Goal: Task Accomplishment & Management: Manage account settings

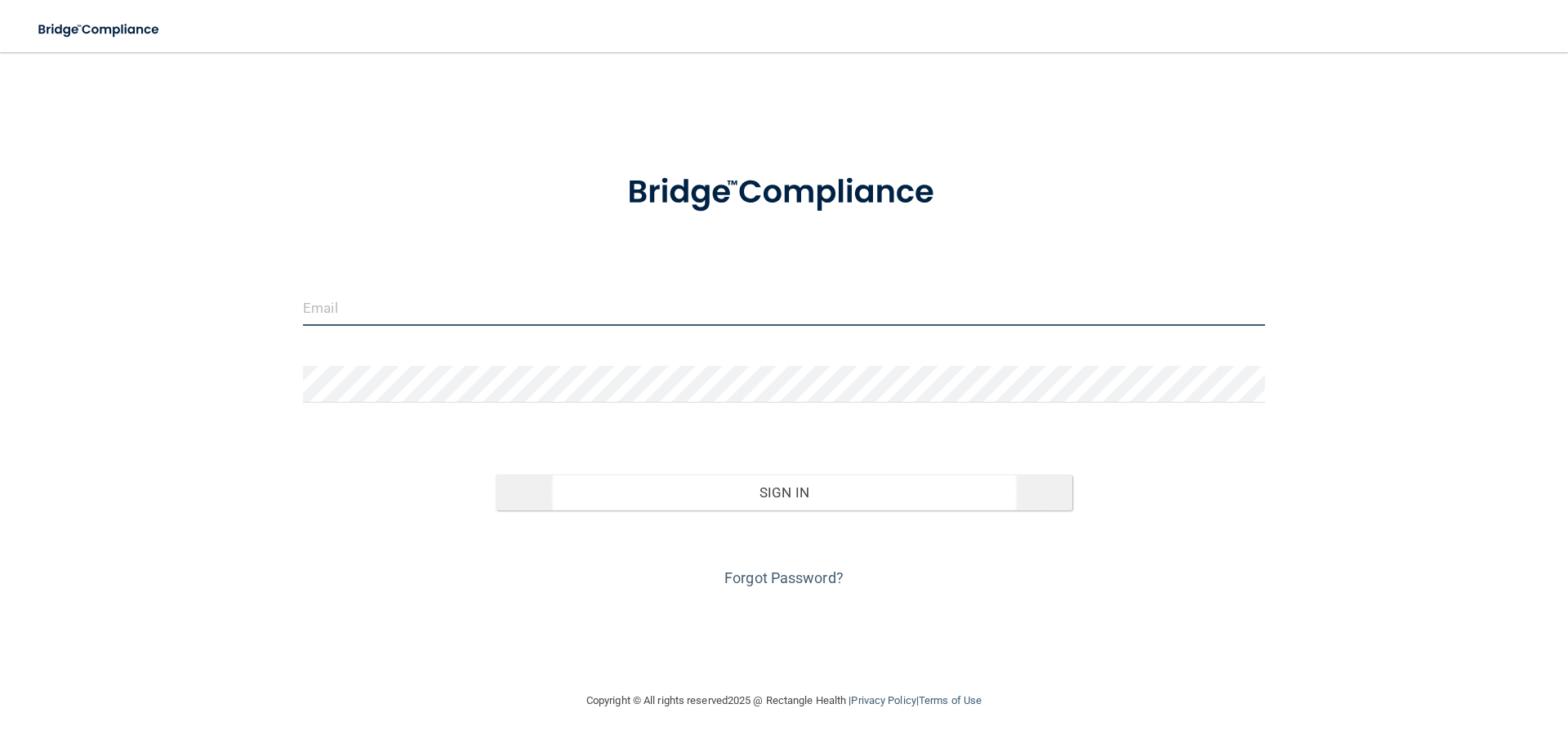
type input "[EMAIL_ADDRESS][DOMAIN_NAME]"
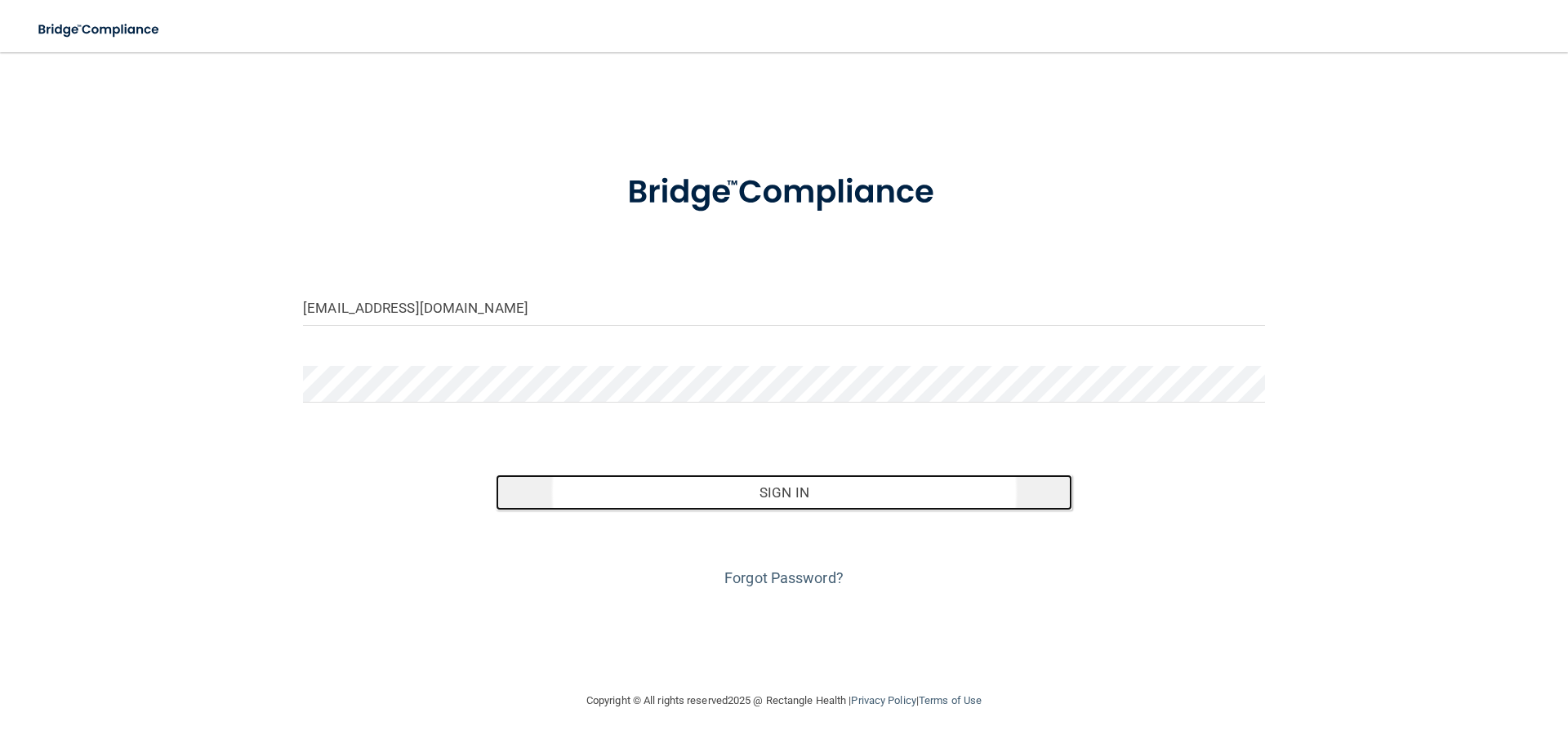
click at [728, 497] on button "Sign In" at bounding box center [784, 492] width 578 height 36
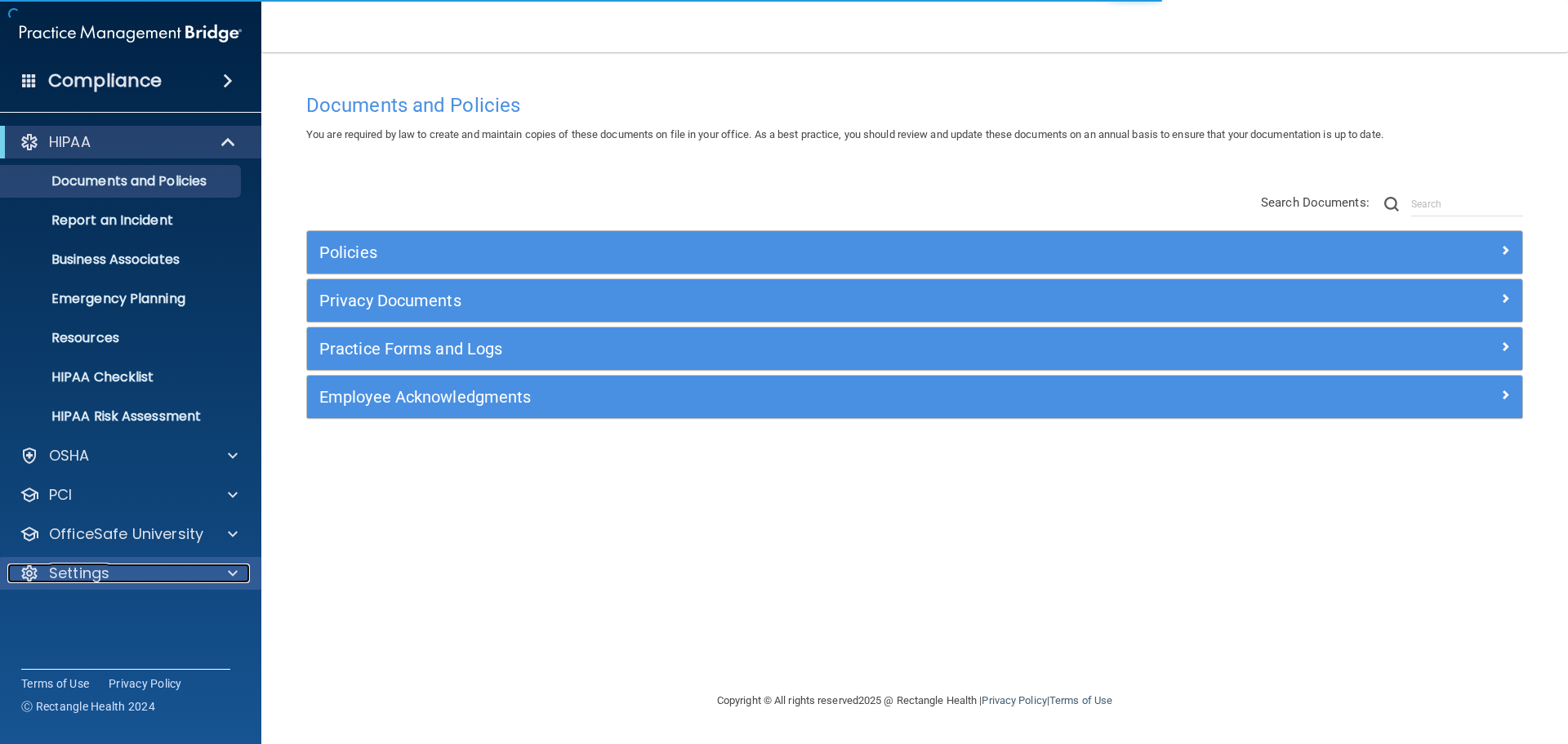
click at [127, 567] on div "Settings" at bounding box center [109, 572] width 203 height 19
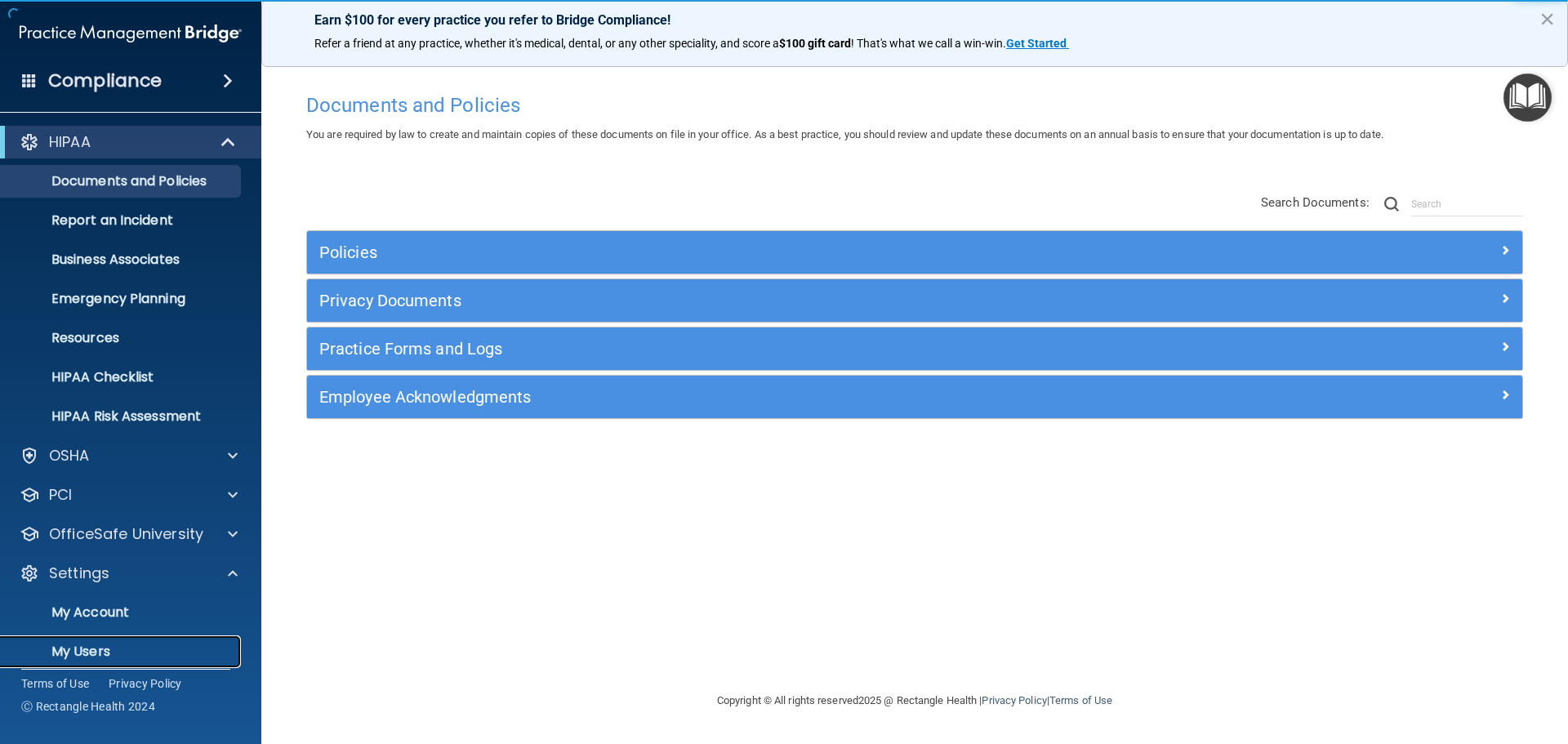
click at [82, 651] on p "My Users" at bounding box center [122, 652] width 223 height 16
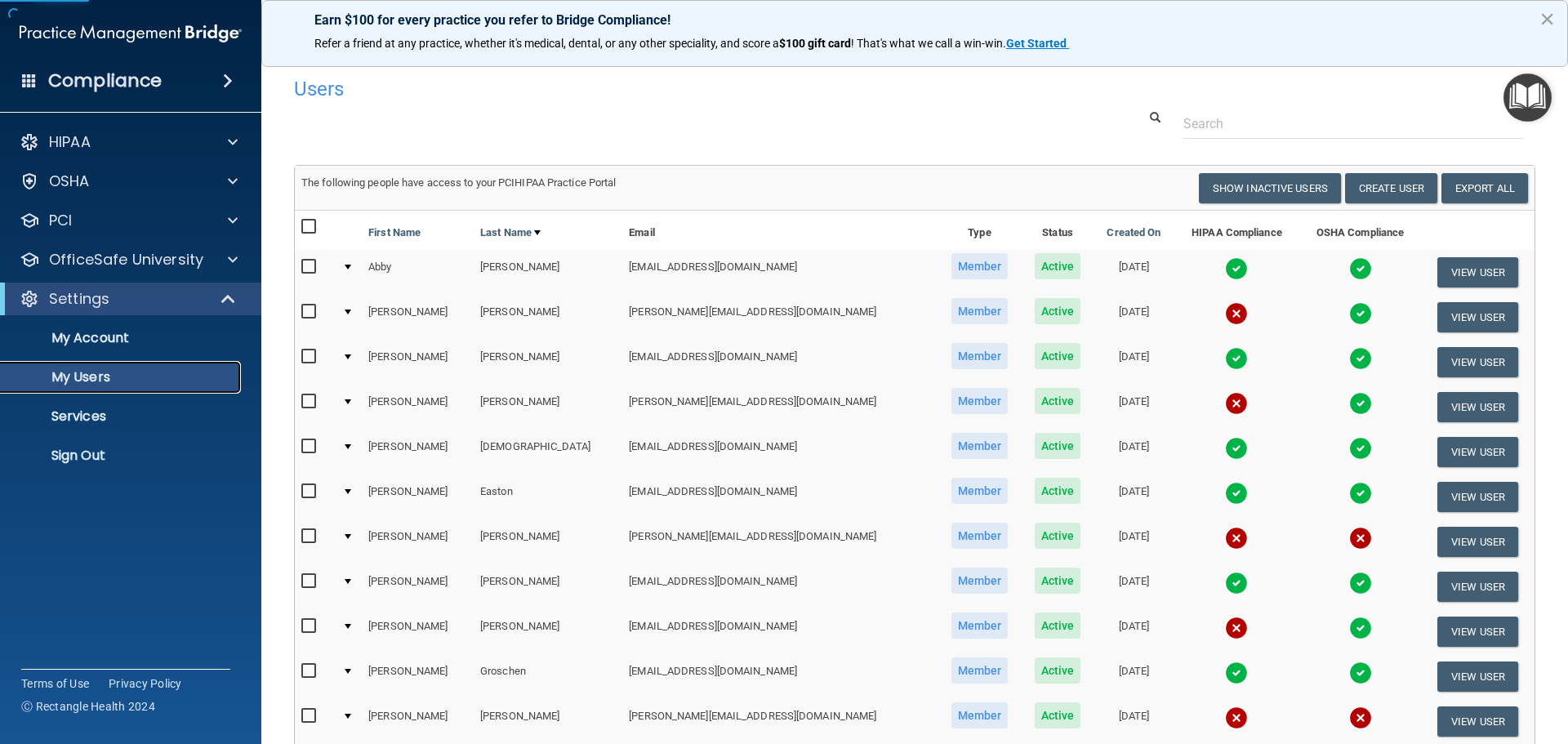
click at [115, 371] on p "My Users" at bounding box center [122, 377] width 223 height 16
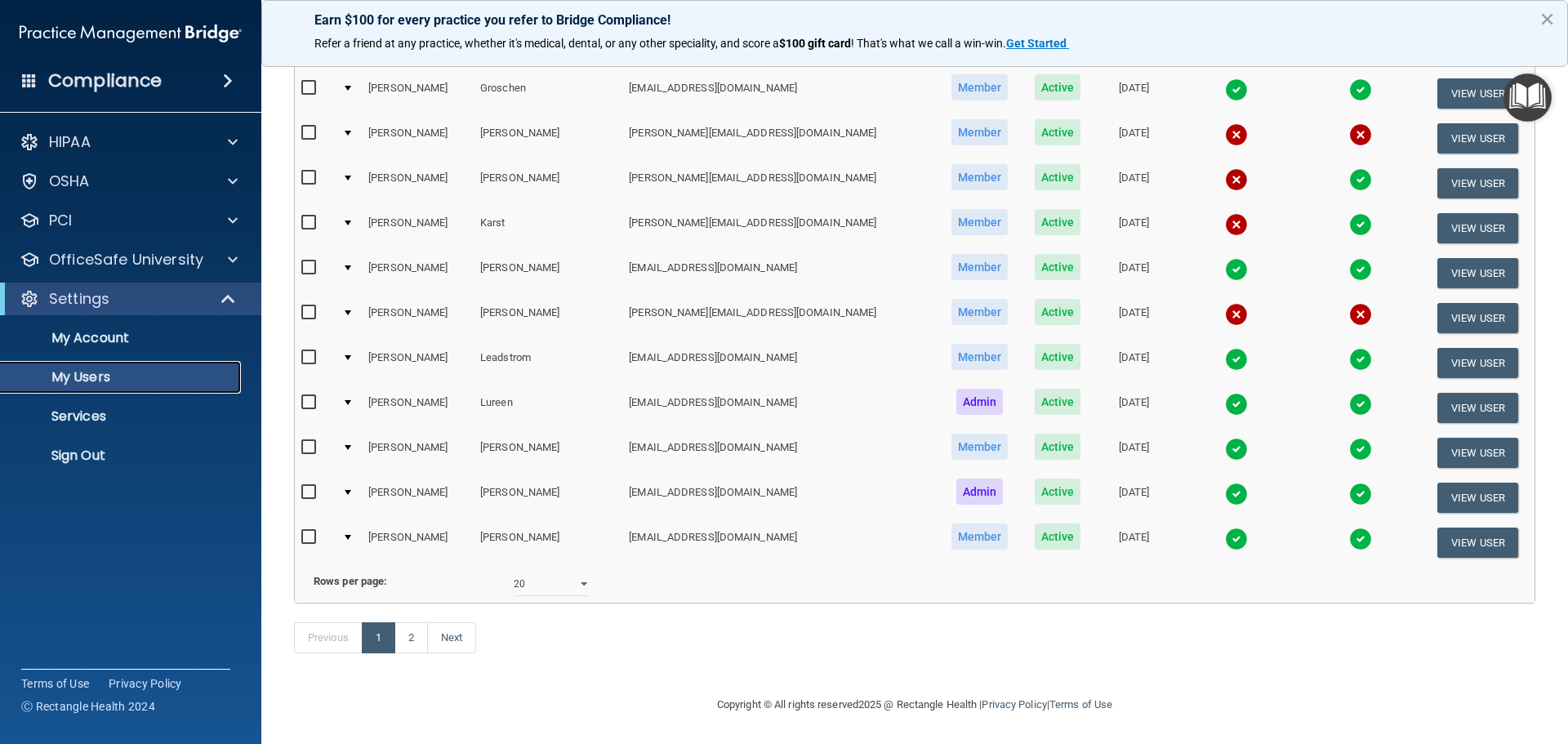
scroll to position [608, 0]
click at [581, 571] on select "10 20 30 40 all" at bounding box center [551, 583] width 76 height 25
select select "40"
click at [514, 571] on select "10 20 30 40 all" at bounding box center [551, 583] width 76 height 25
select select "40"
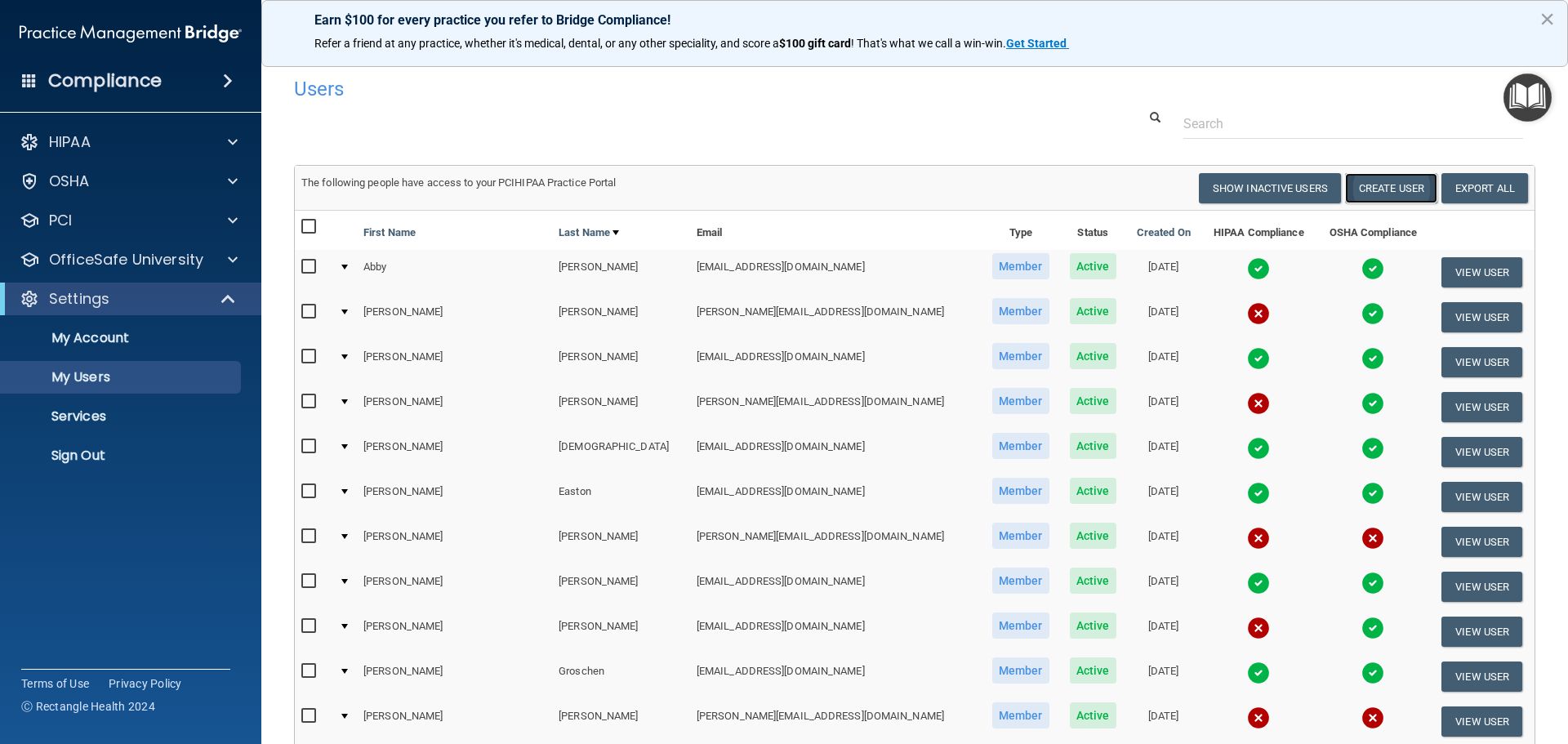
click at [1390, 183] on button "Create User" at bounding box center [1391, 188] width 92 height 30
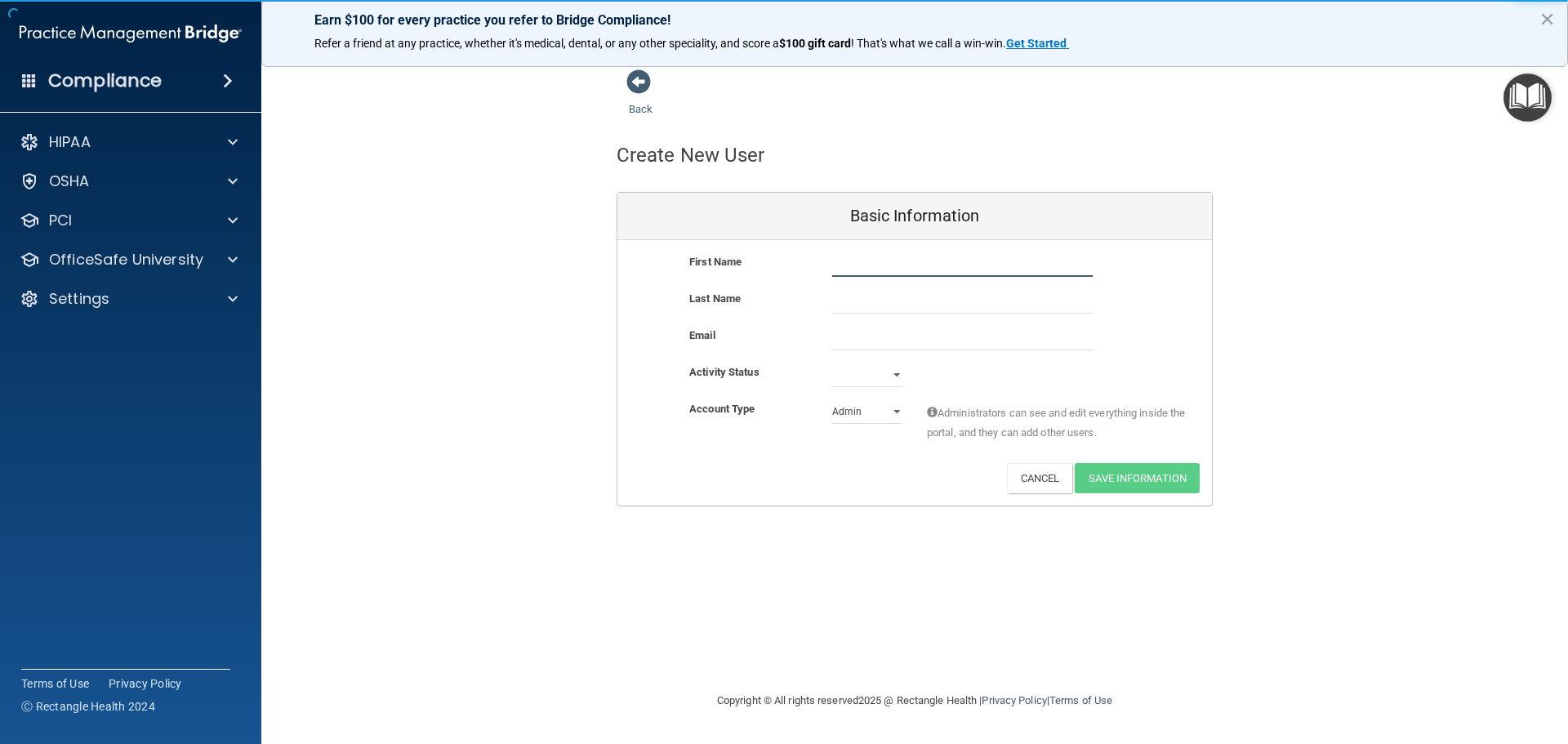
click at [860, 261] on input "text" at bounding box center [962, 264] width 260 height 25
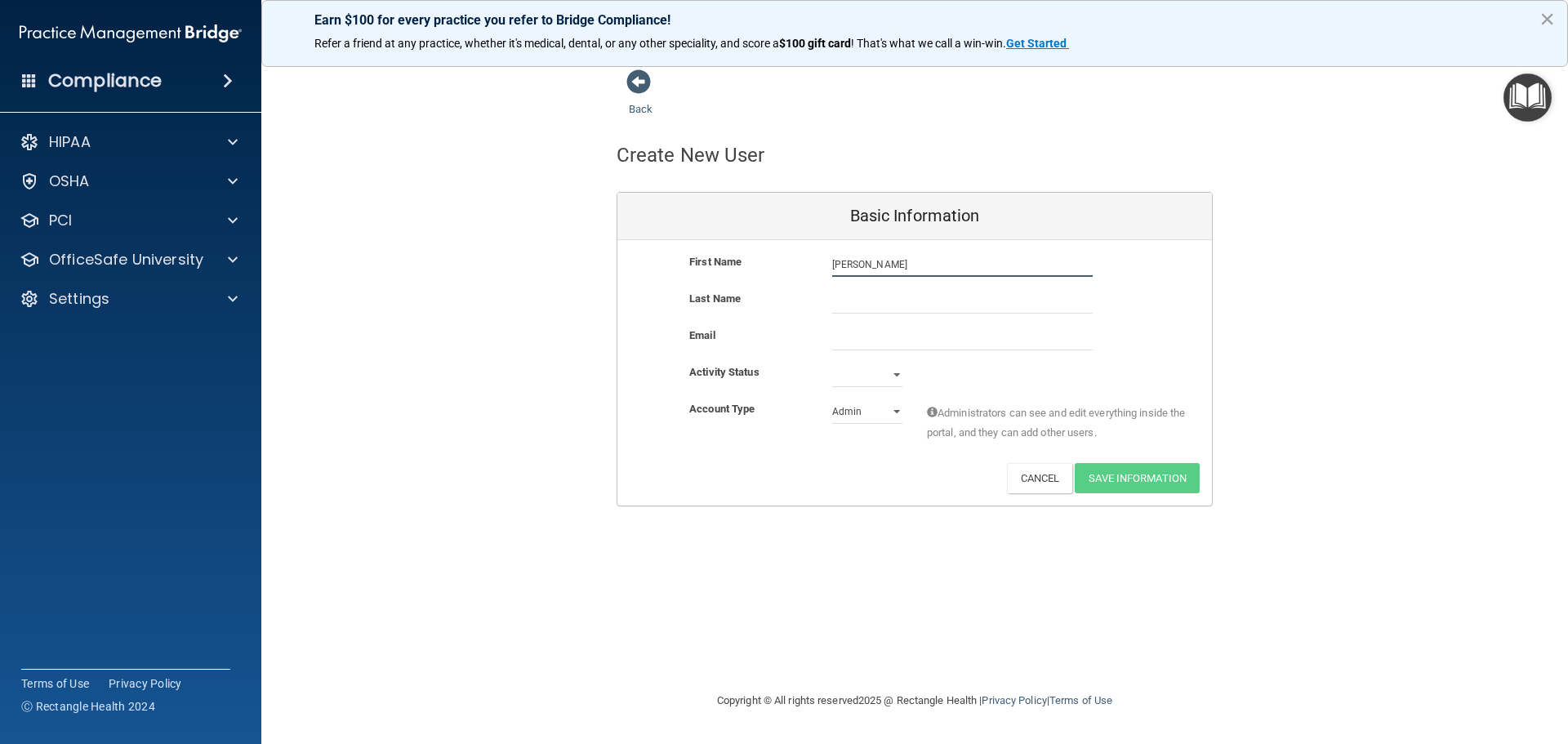
type input "[PERSON_NAME]"
click at [854, 340] on input "email" at bounding box center [962, 338] width 260 height 25
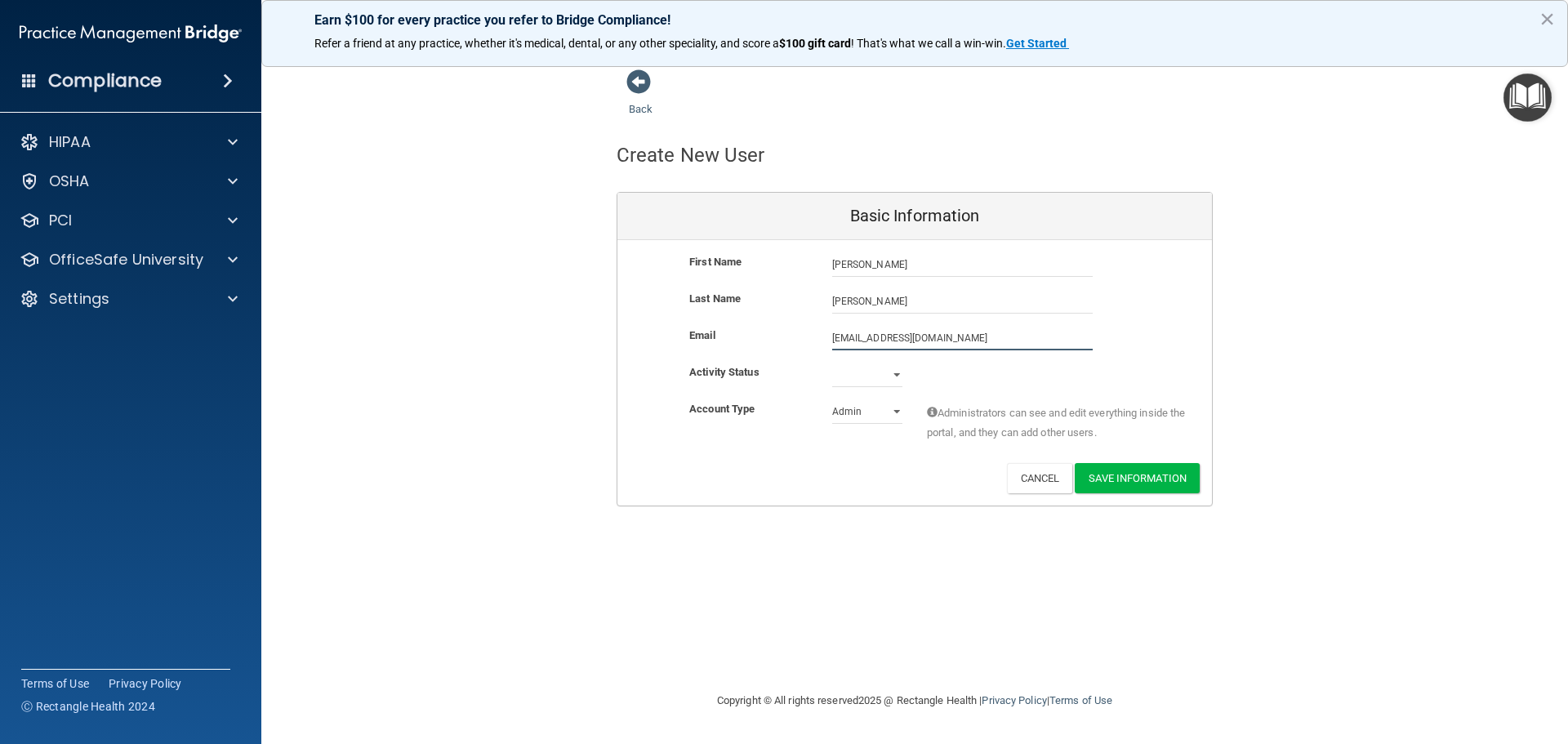
type input "[EMAIL_ADDRESS][DOMAIN_NAME]"
click at [897, 370] on select "Active Inactive" at bounding box center [867, 374] width 70 height 25
select select "active"
click at [832, 362] on select "Active Inactive" at bounding box center [867, 374] width 70 height 25
click at [899, 407] on select "Admin Member" at bounding box center [867, 411] width 70 height 25
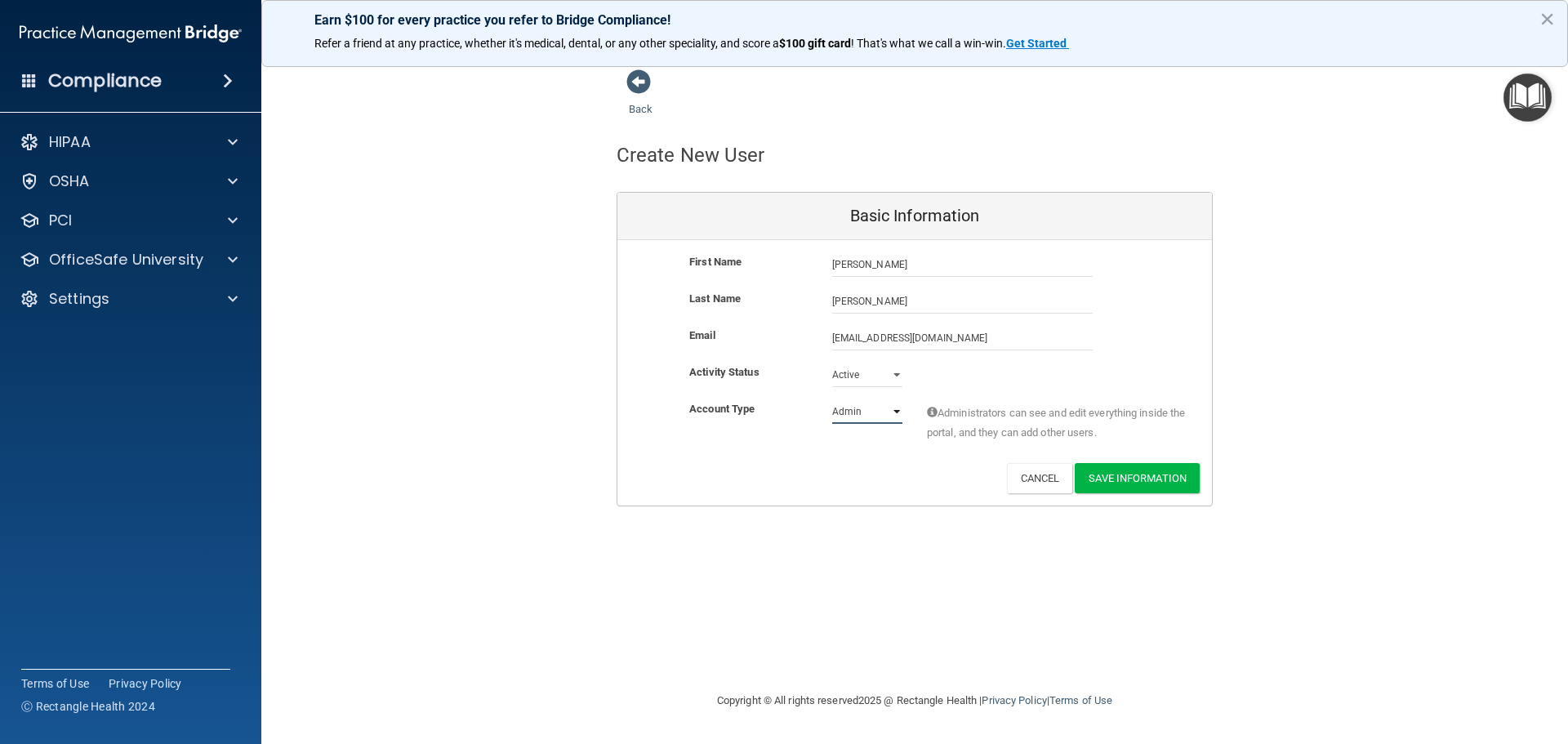
select select "practice_member"
click at [832, 399] on select "Admin Member" at bounding box center [867, 411] width 70 height 25
click at [1158, 477] on button "Save Information" at bounding box center [1136, 477] width 125 height 30
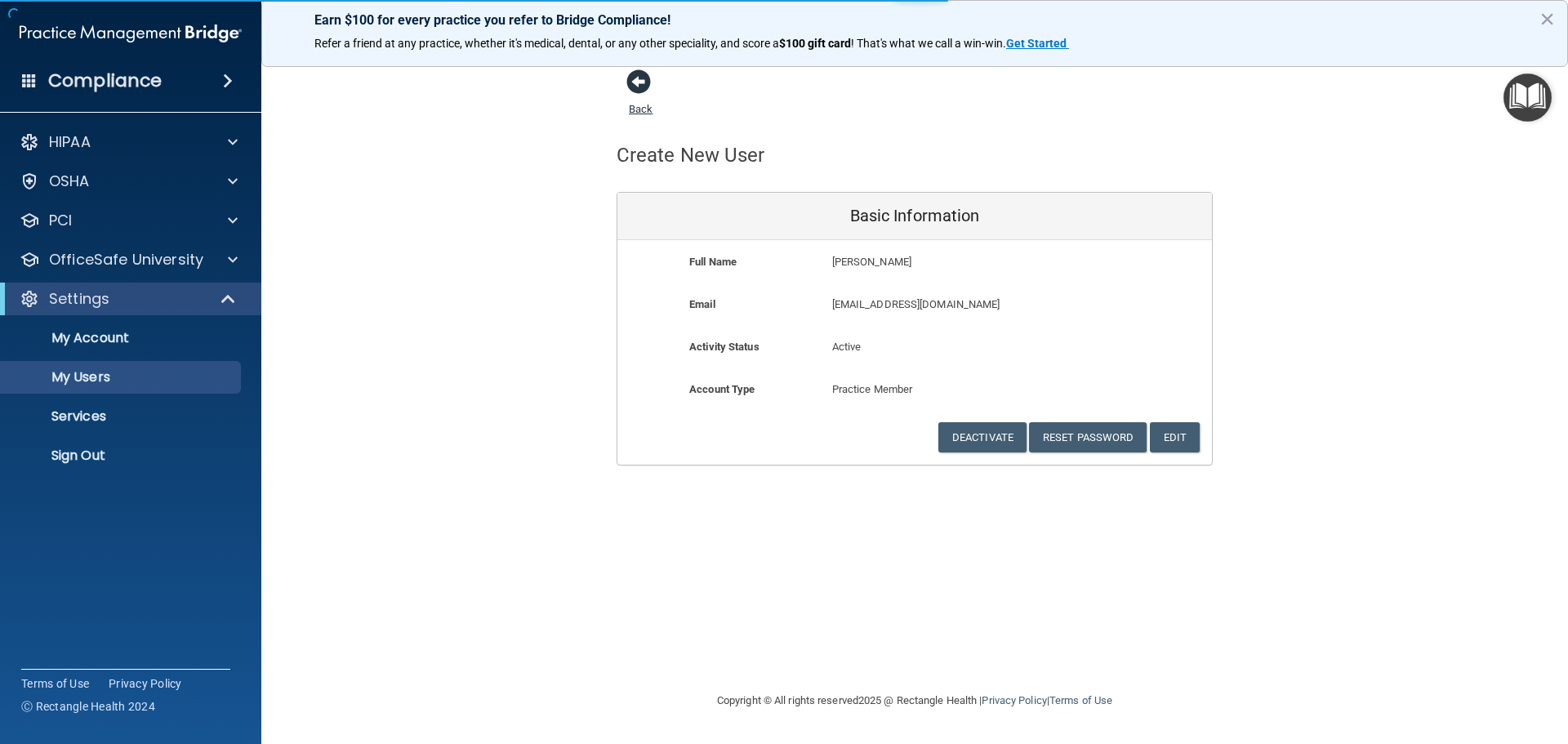
select select "20"
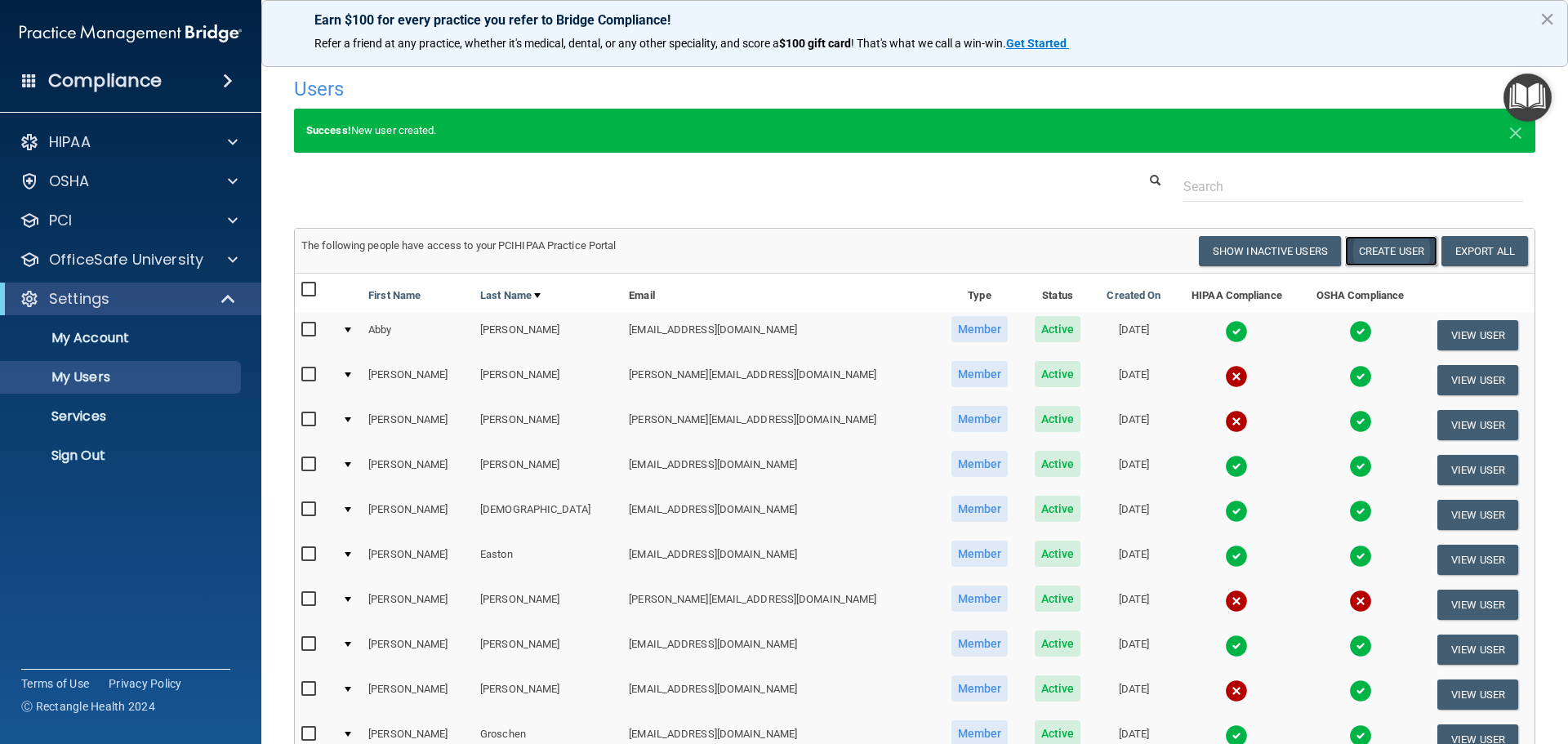
click at [1369, 249] on button "Create User" at bounding box center [1391, 251] width 92 height 30
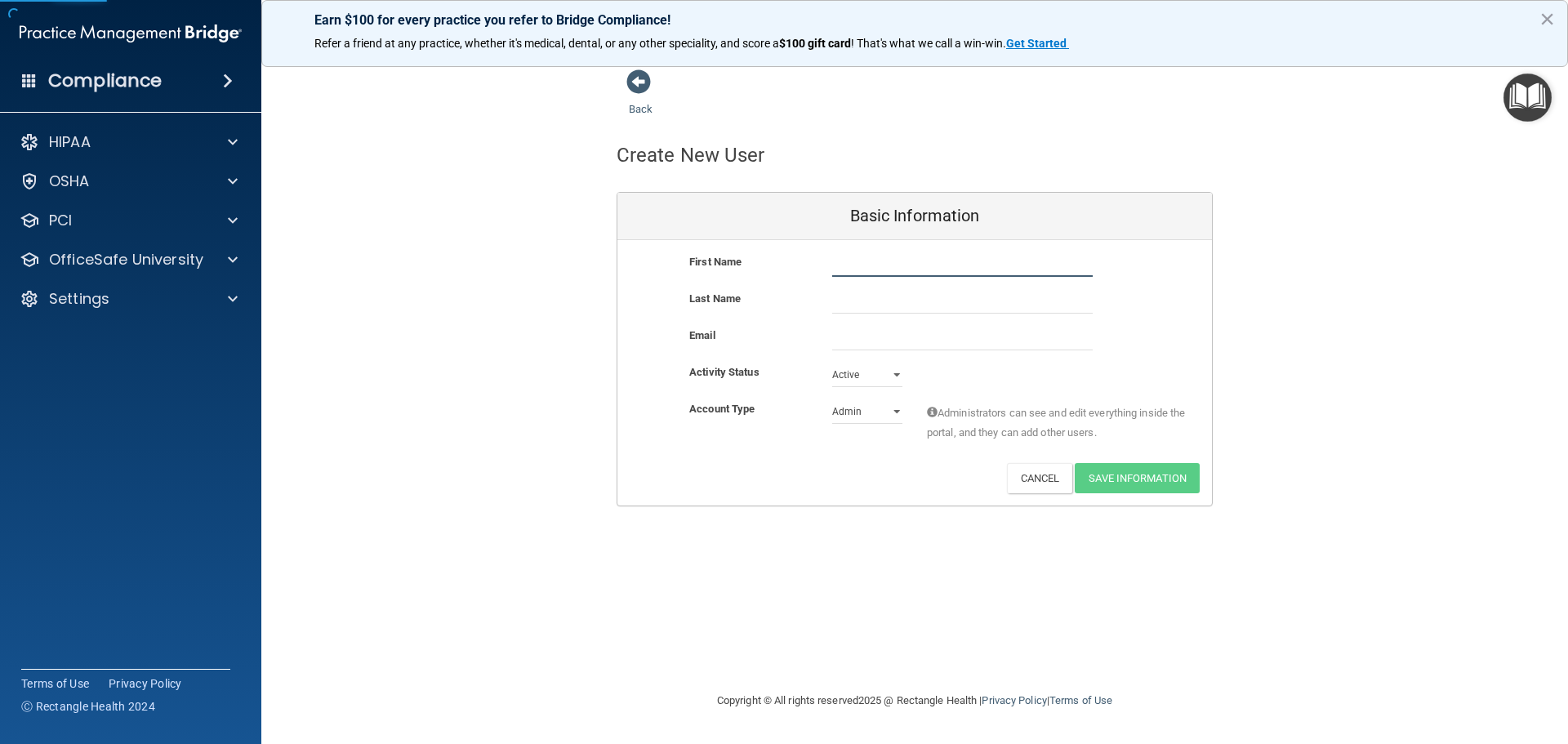
click at [861, 267] on input "text" at bounding box center [962, 264] width 260 height 25
type input "[PERSON_NAME]"
click at [850, 300] on input "text" at bounding box center [962, 301] width 260 height 25
type input "[PERSON_NAME]"
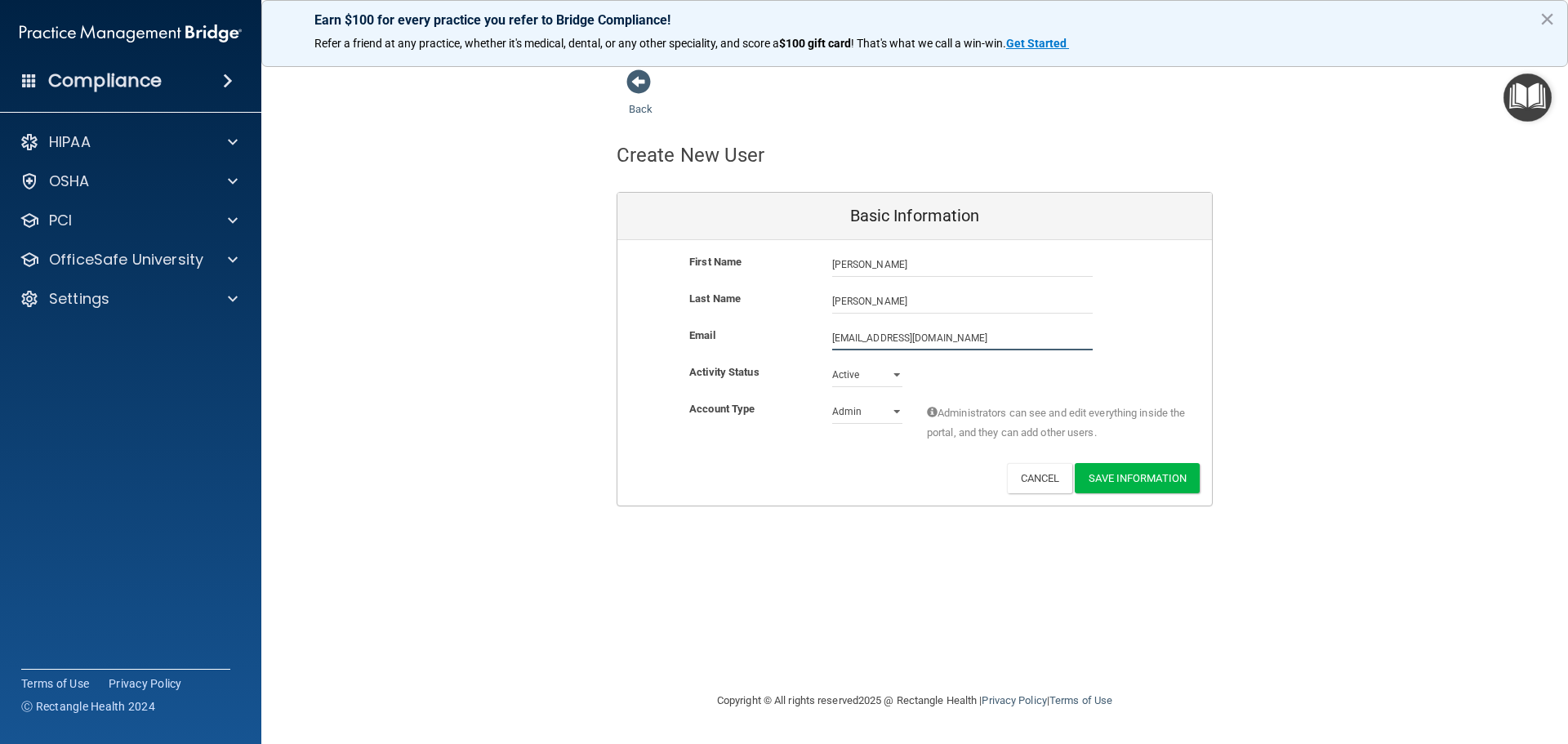
type input "[EMAIL_ADDRESS][DOMAIN_NAME]"
click at [894, 407] on select "Admin Member" at bounding box center [867, 411] width 70 height 25
select select "practice_member"
click at [832, 399] on select "Admin Member" at bounding box center [867, 411] width 70 height 25
click at [1151, 473] on button "Save Information" at bounding box center [1136, 477] width 125 height 30
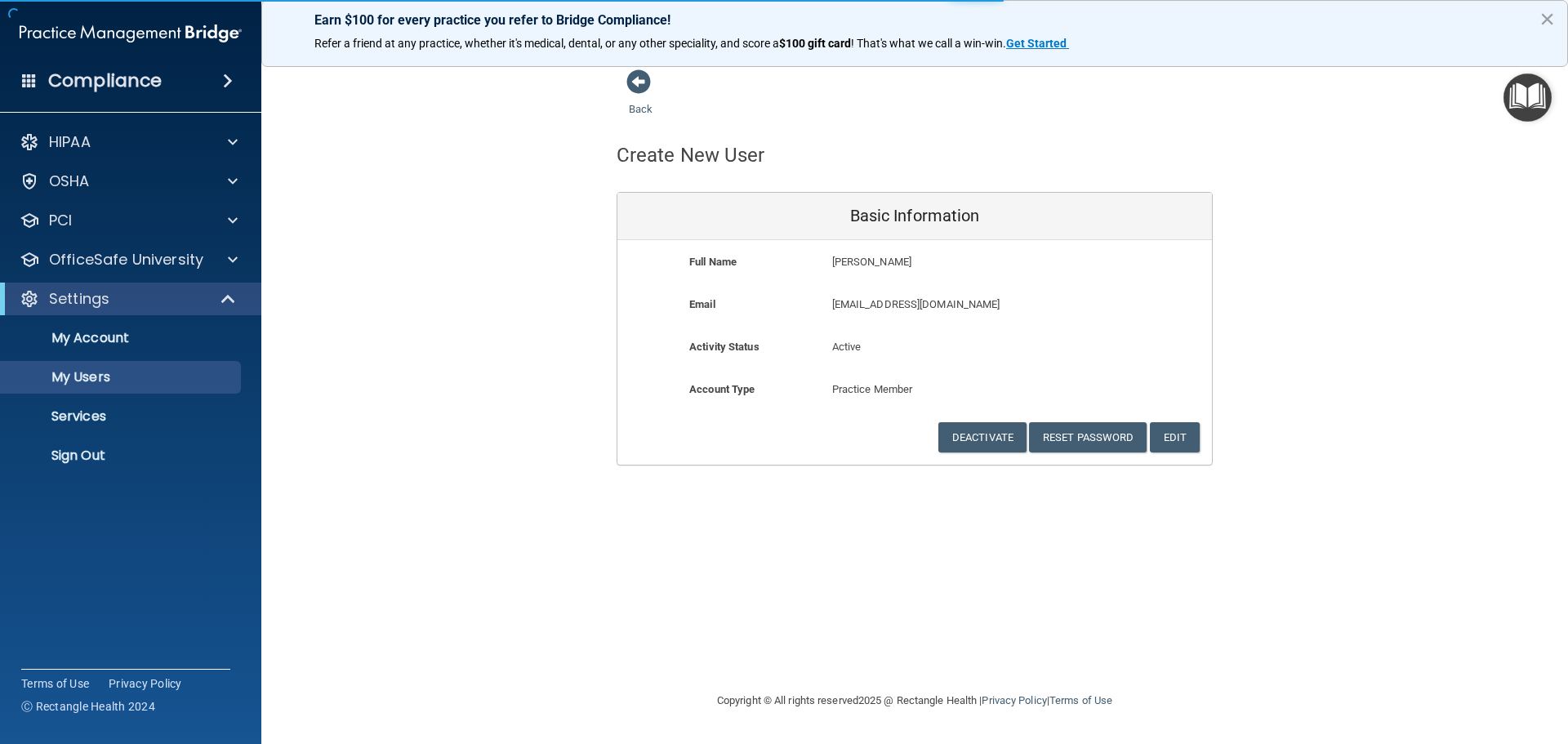
select select "20"
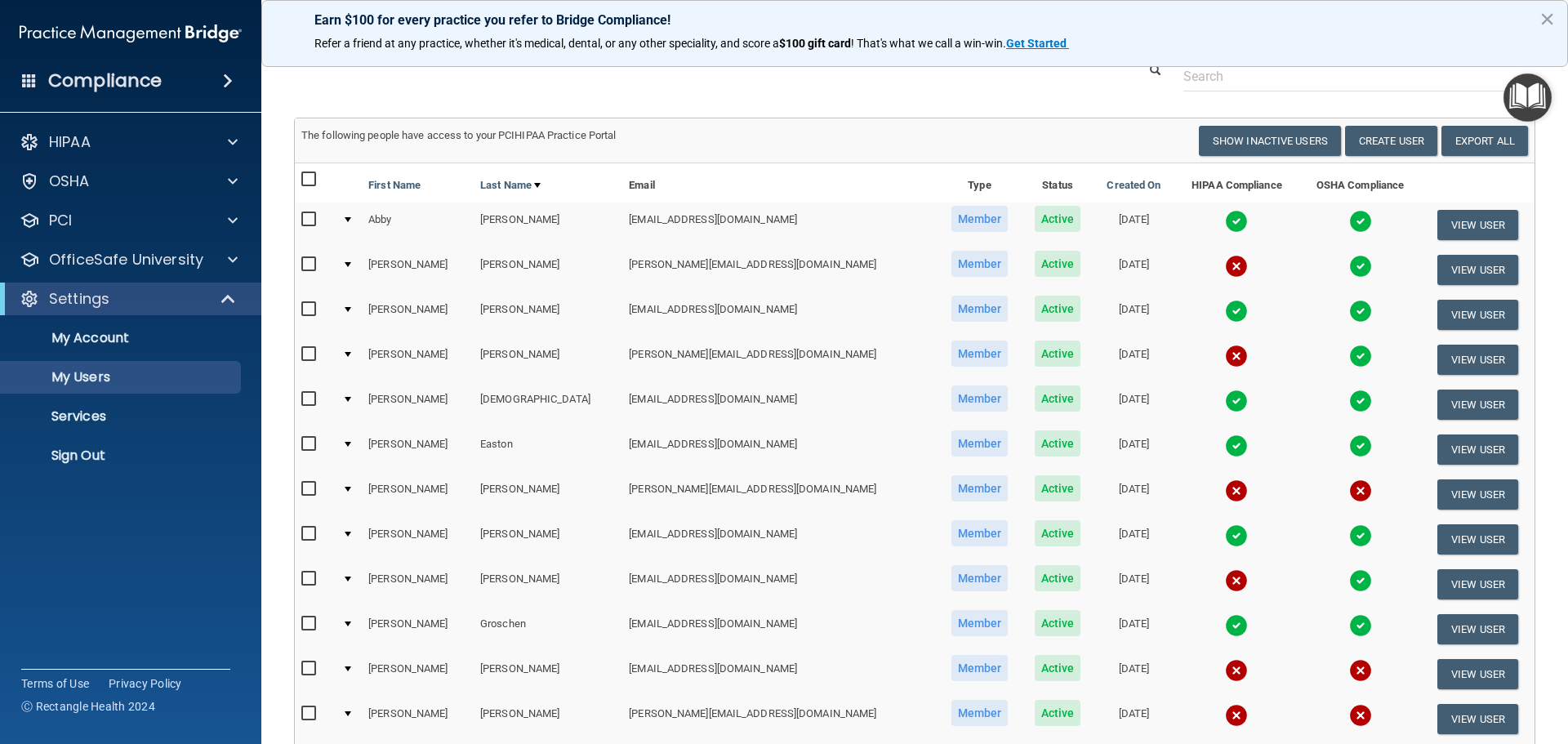
scroll to position [163, 0]
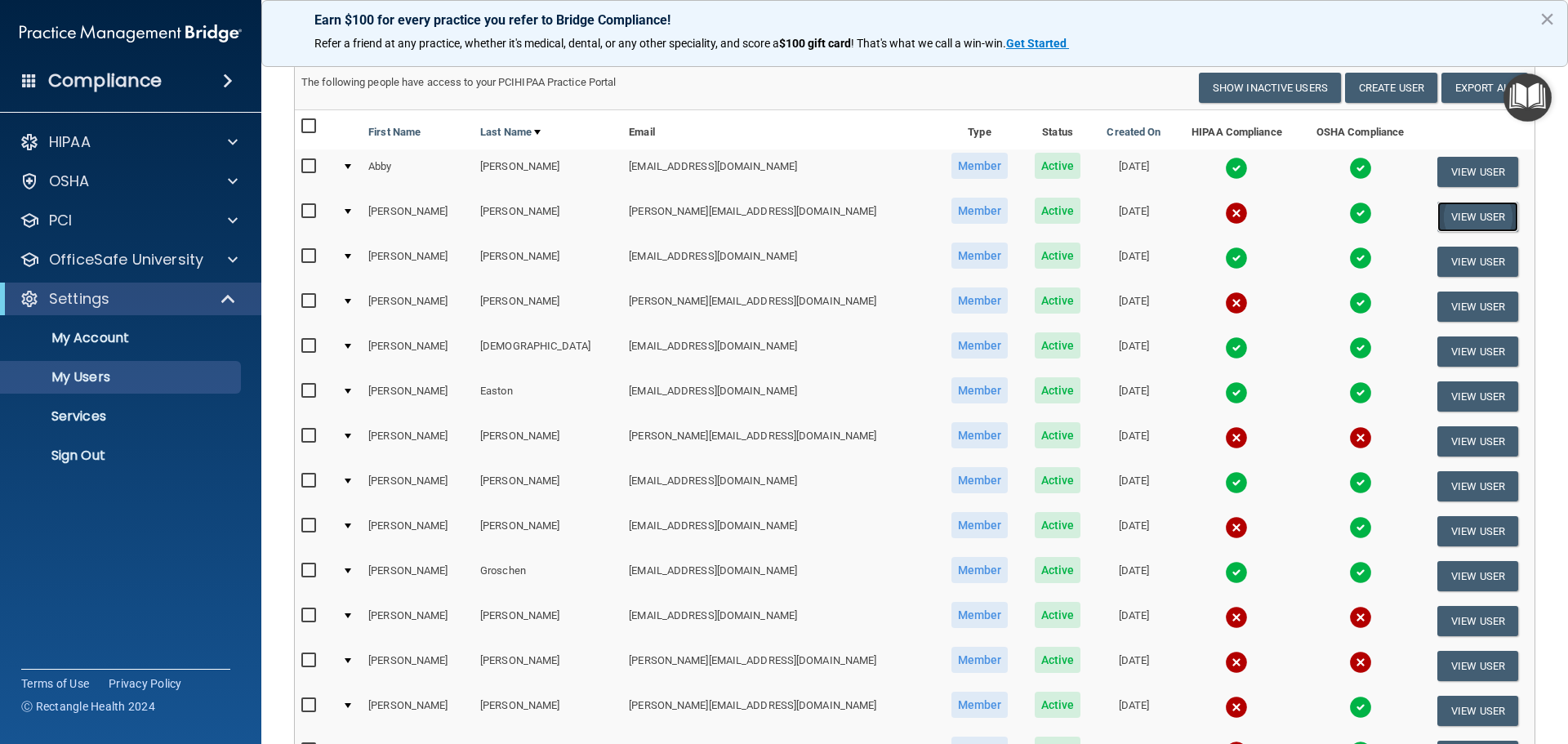
click at [1446, 215] on button "View User" at bounding box center [1478, 216] width 81 height 30
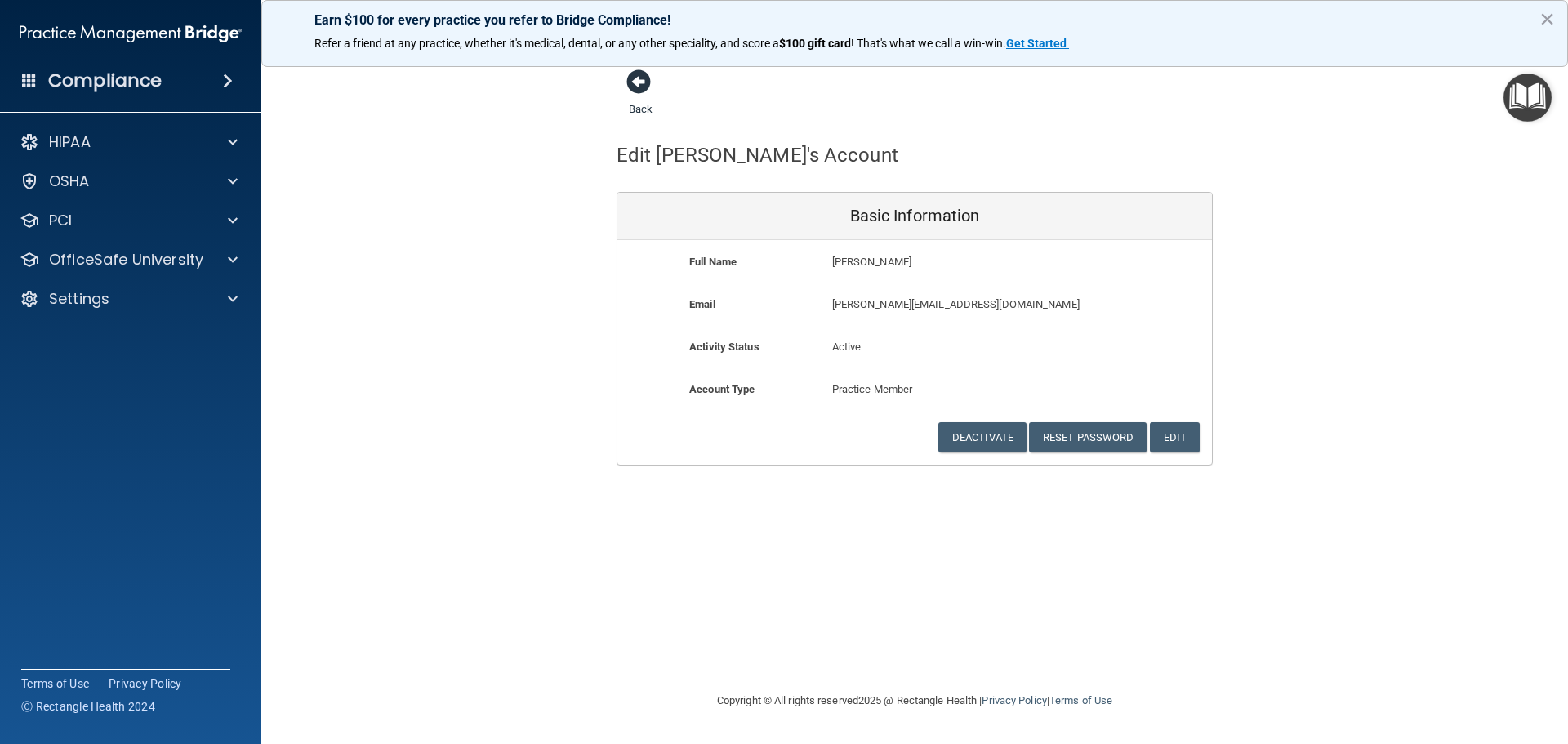
click at [633, 80] on span at bounding box center [638, 81] width 25 height 25
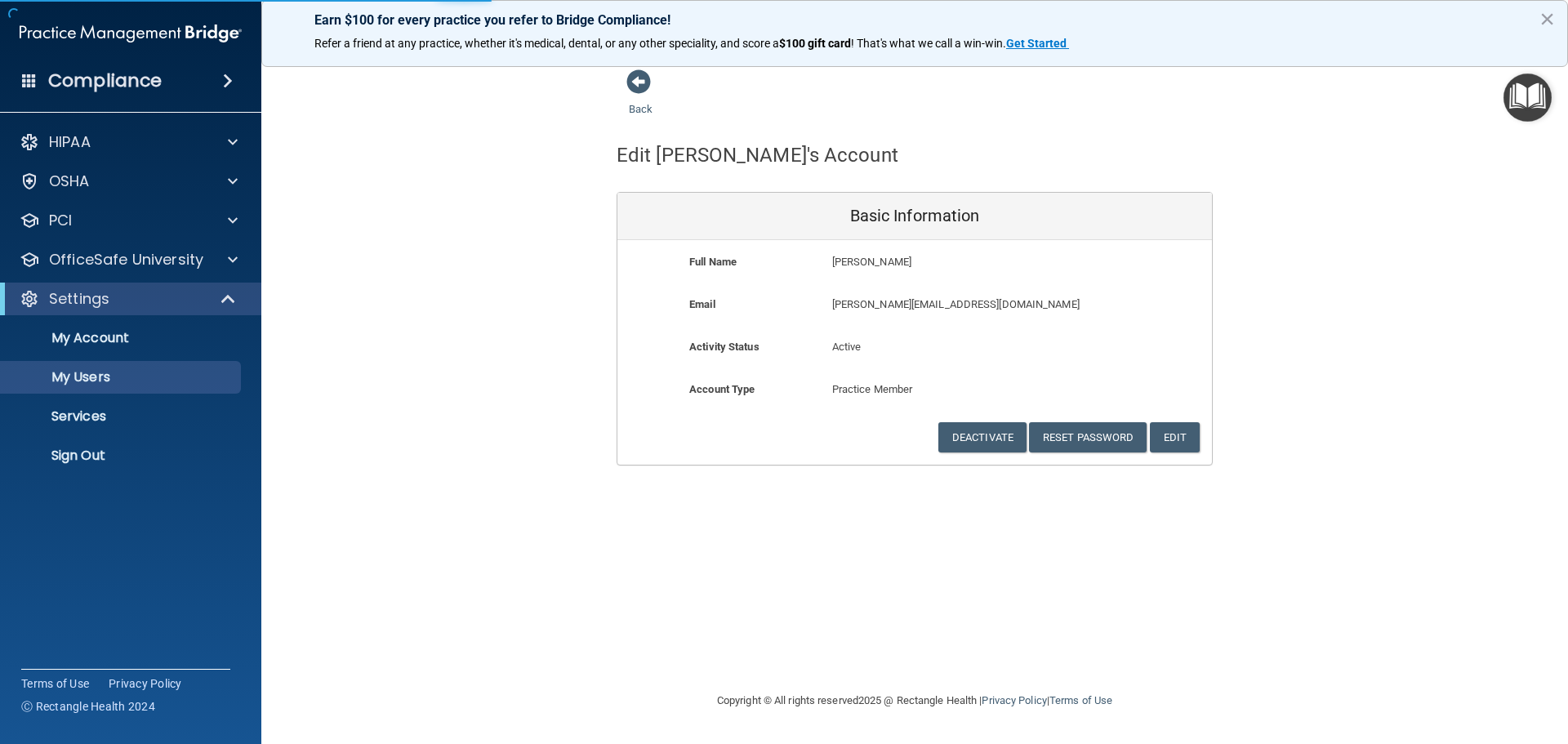
select select "20"
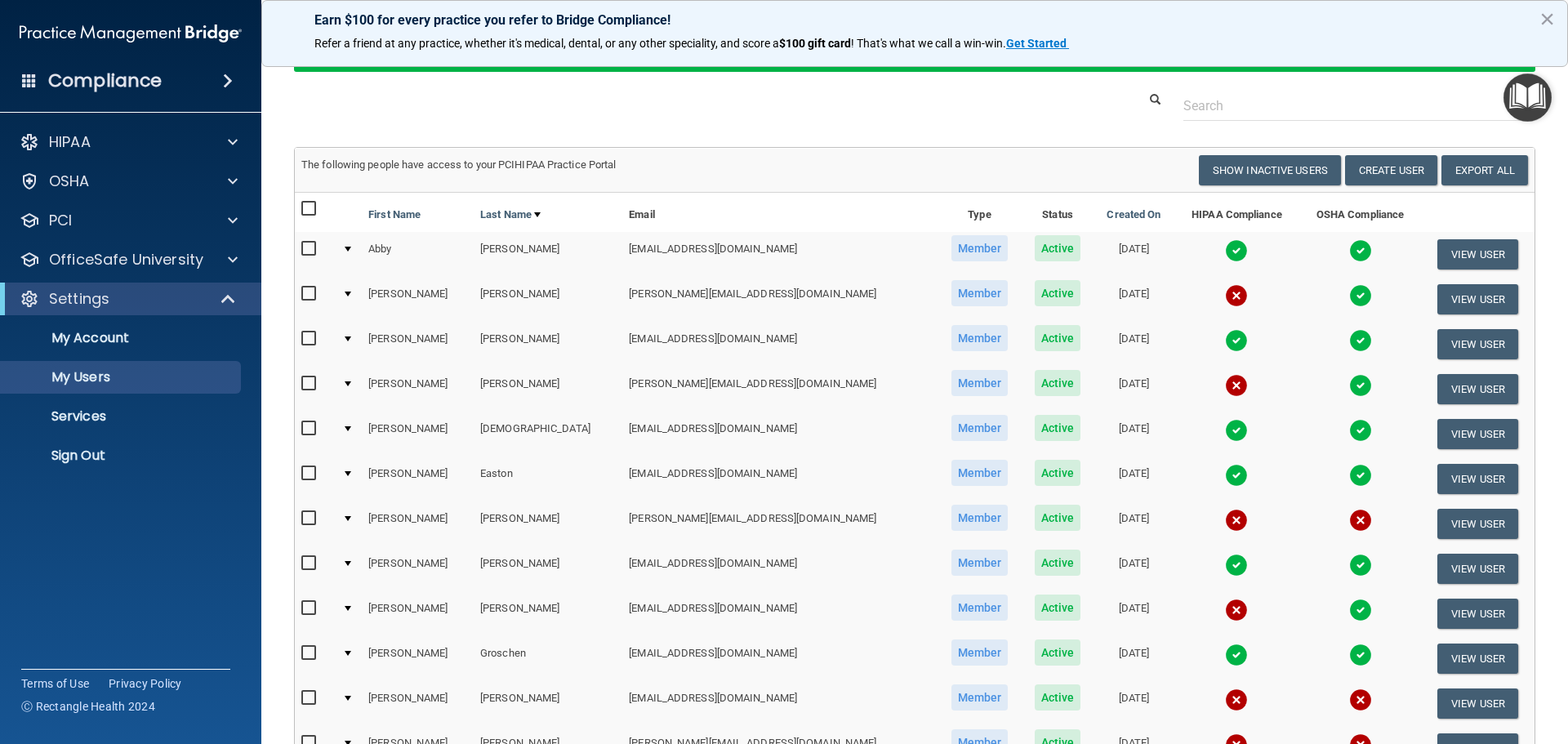
scroll to position [81, 0]
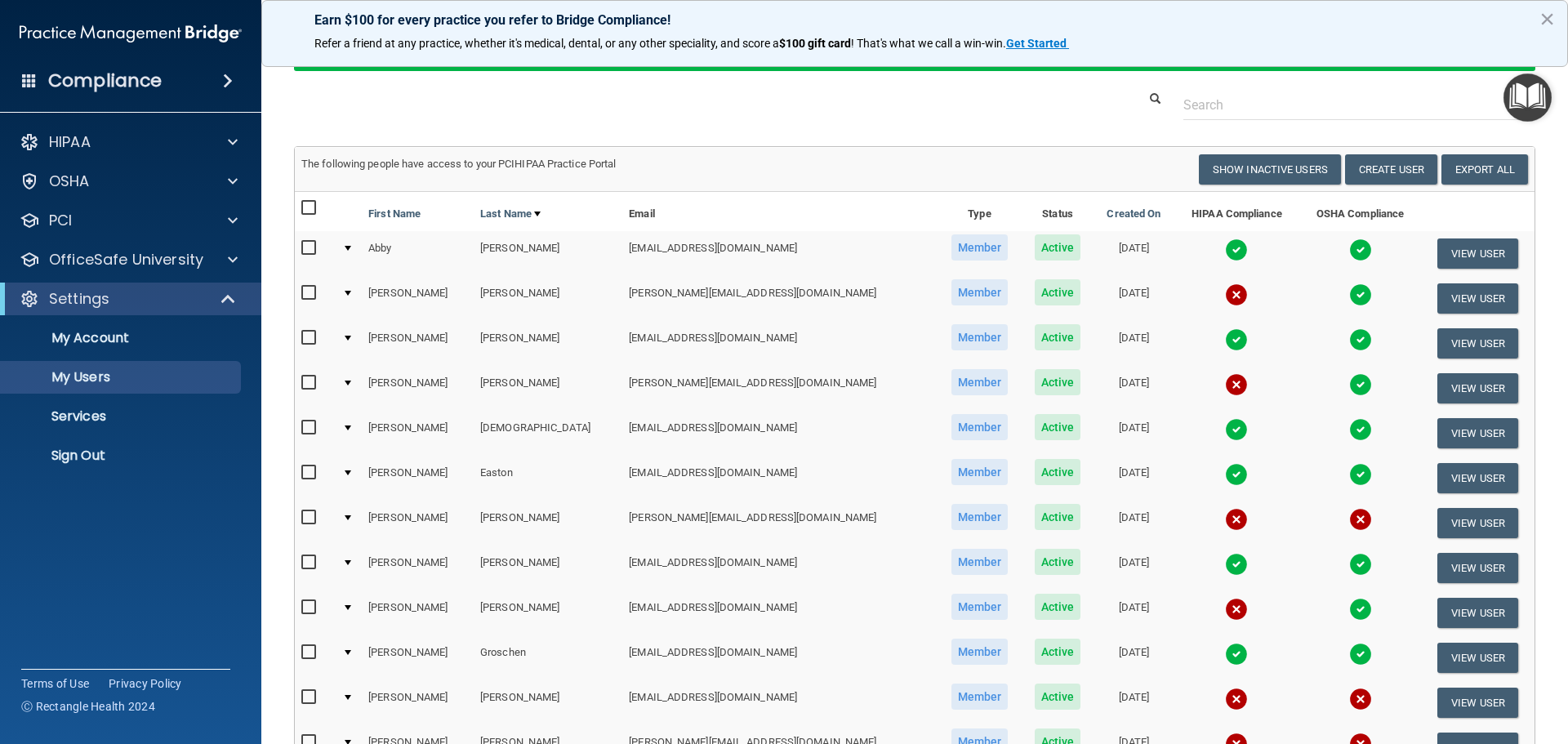
click at [309, 383] on input "checkbox" at bounding box center [310, 382] width 19 height 13
checkbox input "true"
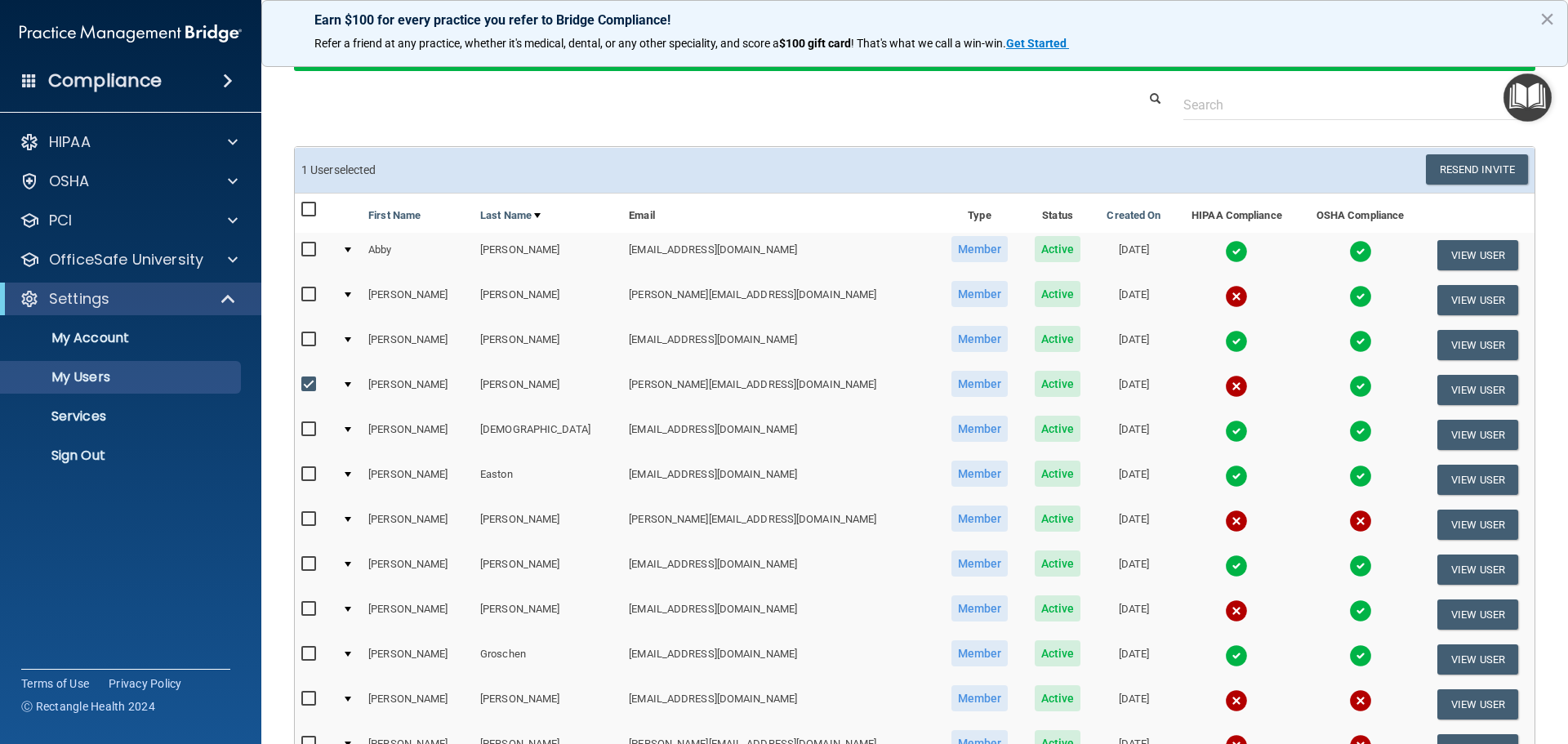
click at [308, 295] on input "checkbox" at bounding box center [310, 295] width 19 height 13
checkbox input "true"
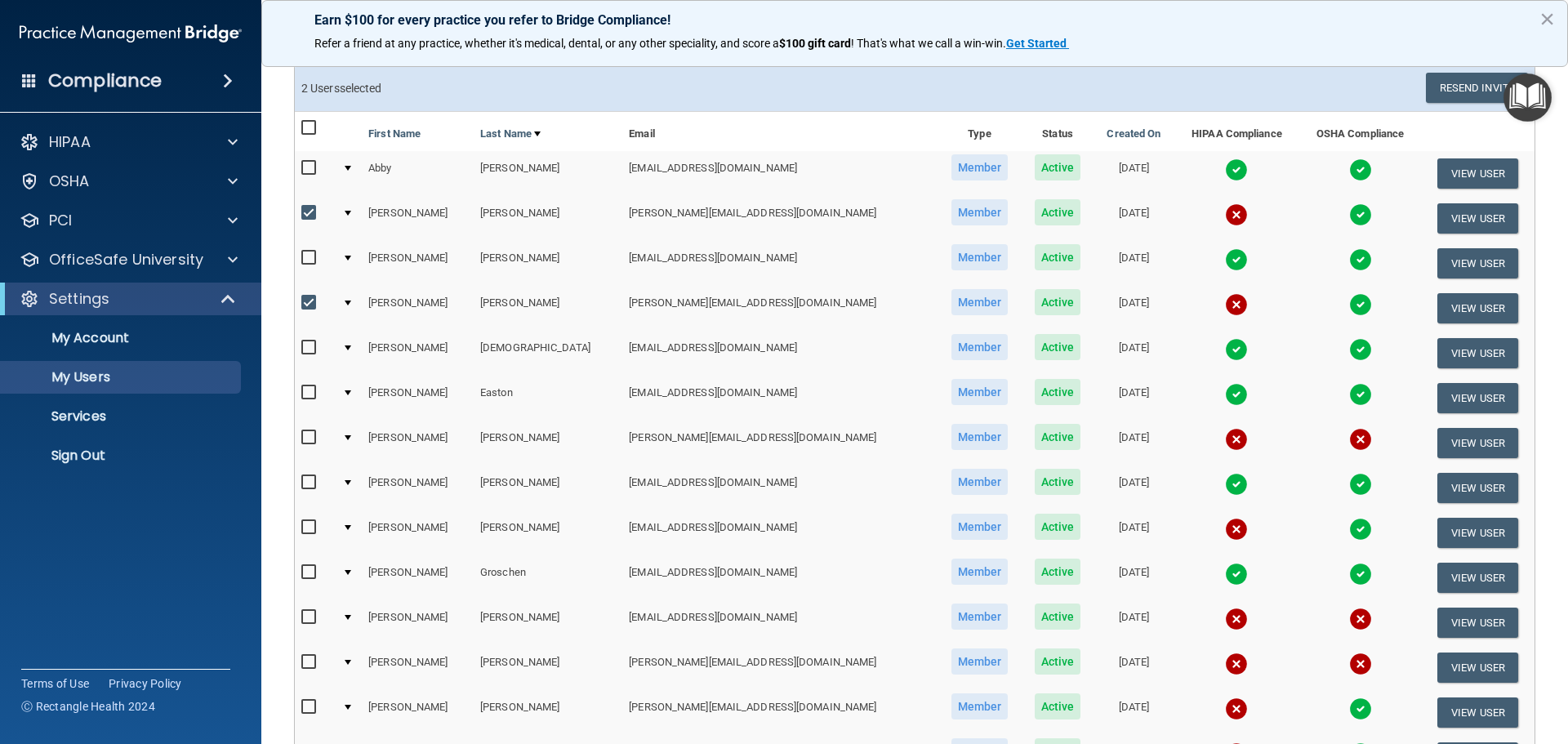
click at [309, 434] on input "checkbox" at bounding box center [310, 437] width 19 height 13
checkbox input "true"
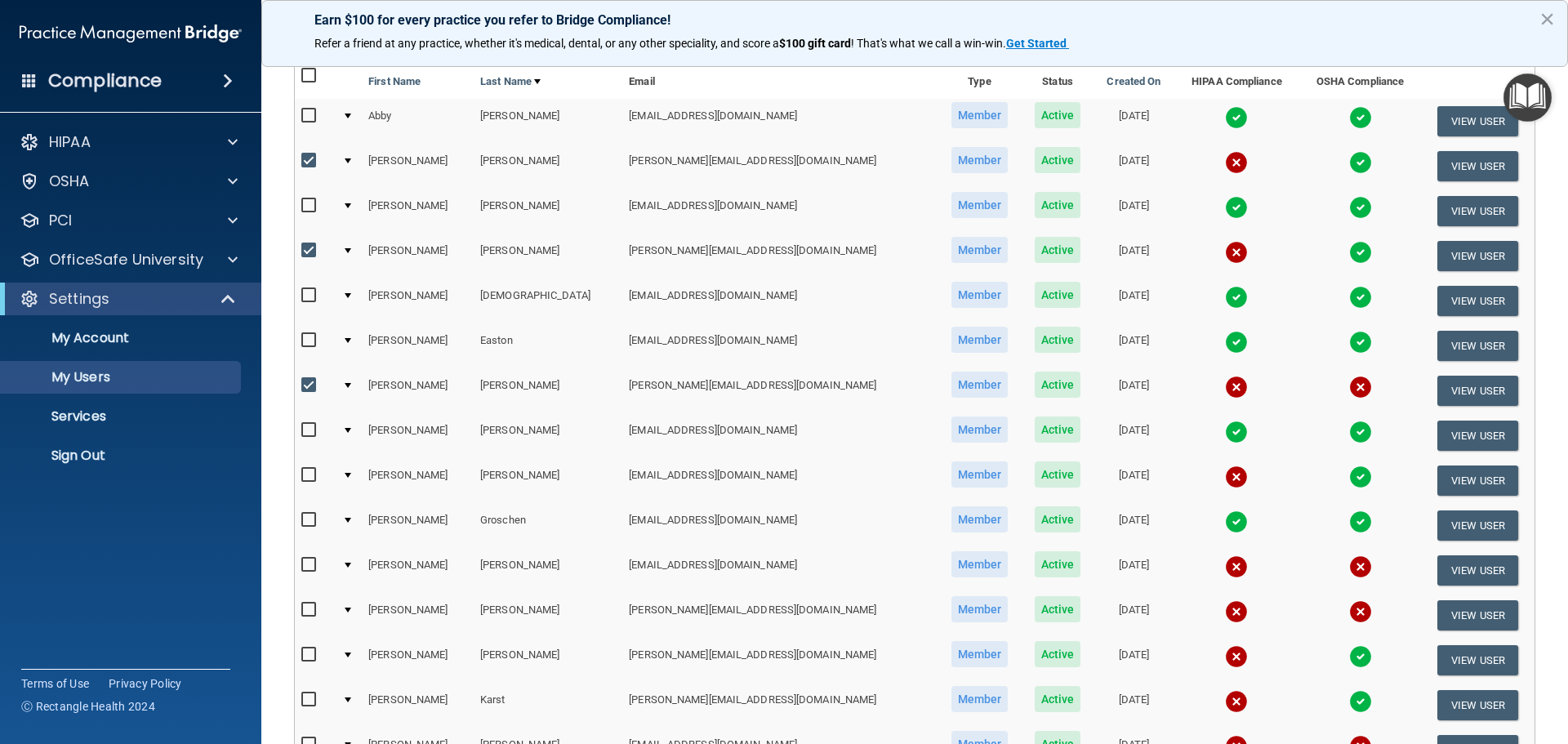
scroll to position [245, 0]
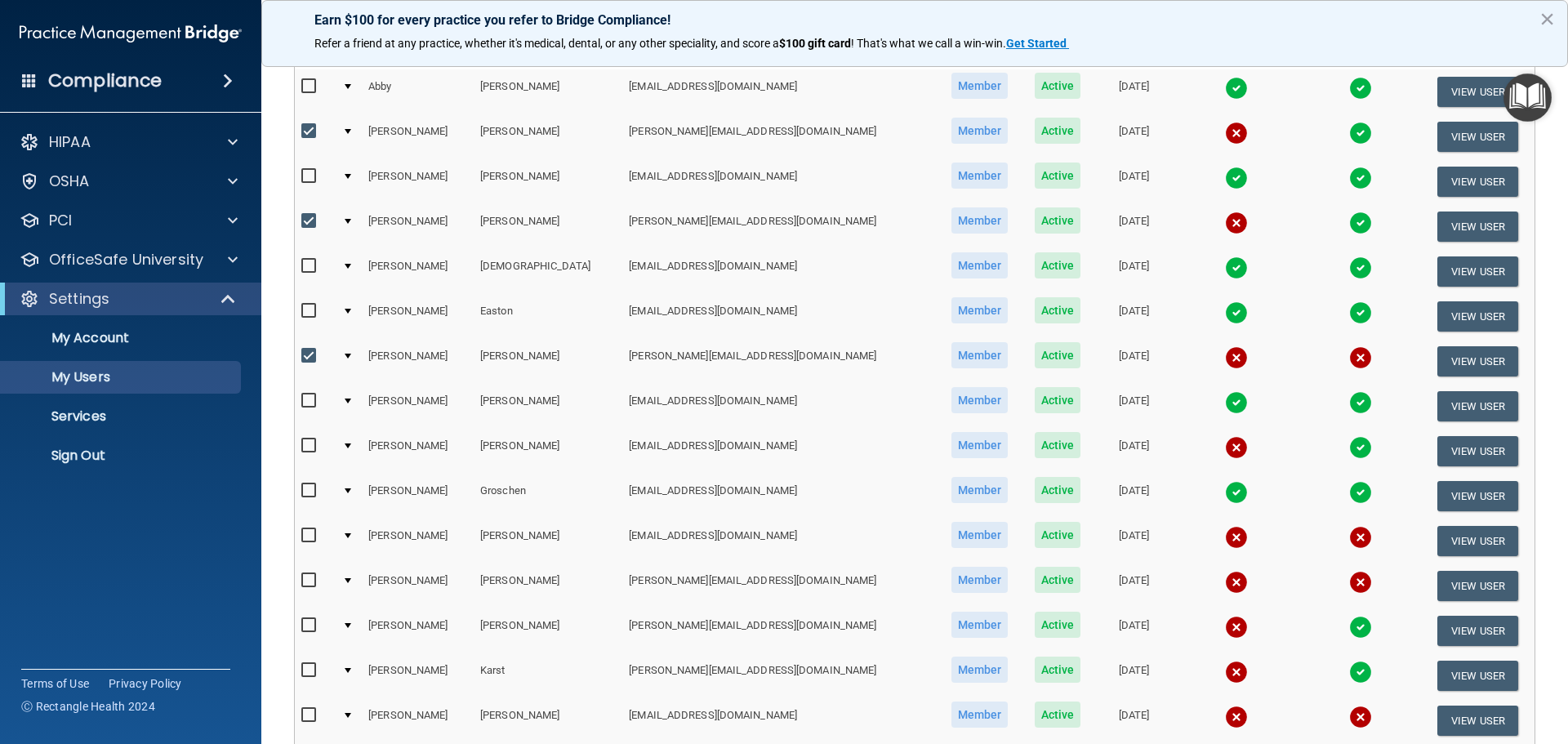
click at [307, 445] on input "checkbox" at bounding box center [310, 445] width 19 height 13
checkbox input "true"
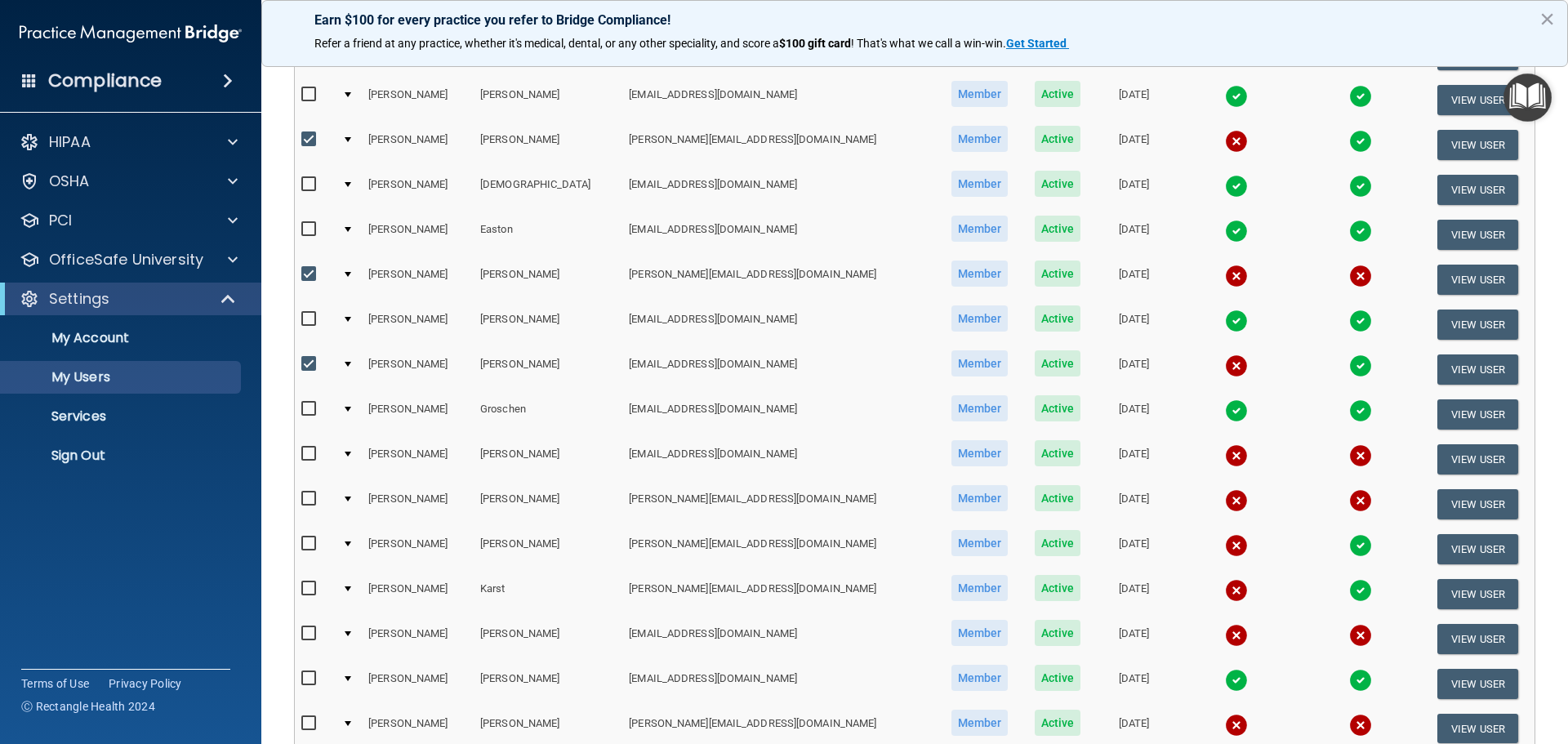
click at [306, 494] on input "checkbox" at bounding box center [310, 498] width 19 height 13
checkbox input "true"
click at [306, 541] on input "checkbox" at bounding box center [310, 544] width 19 height 13
checkbox input "true"
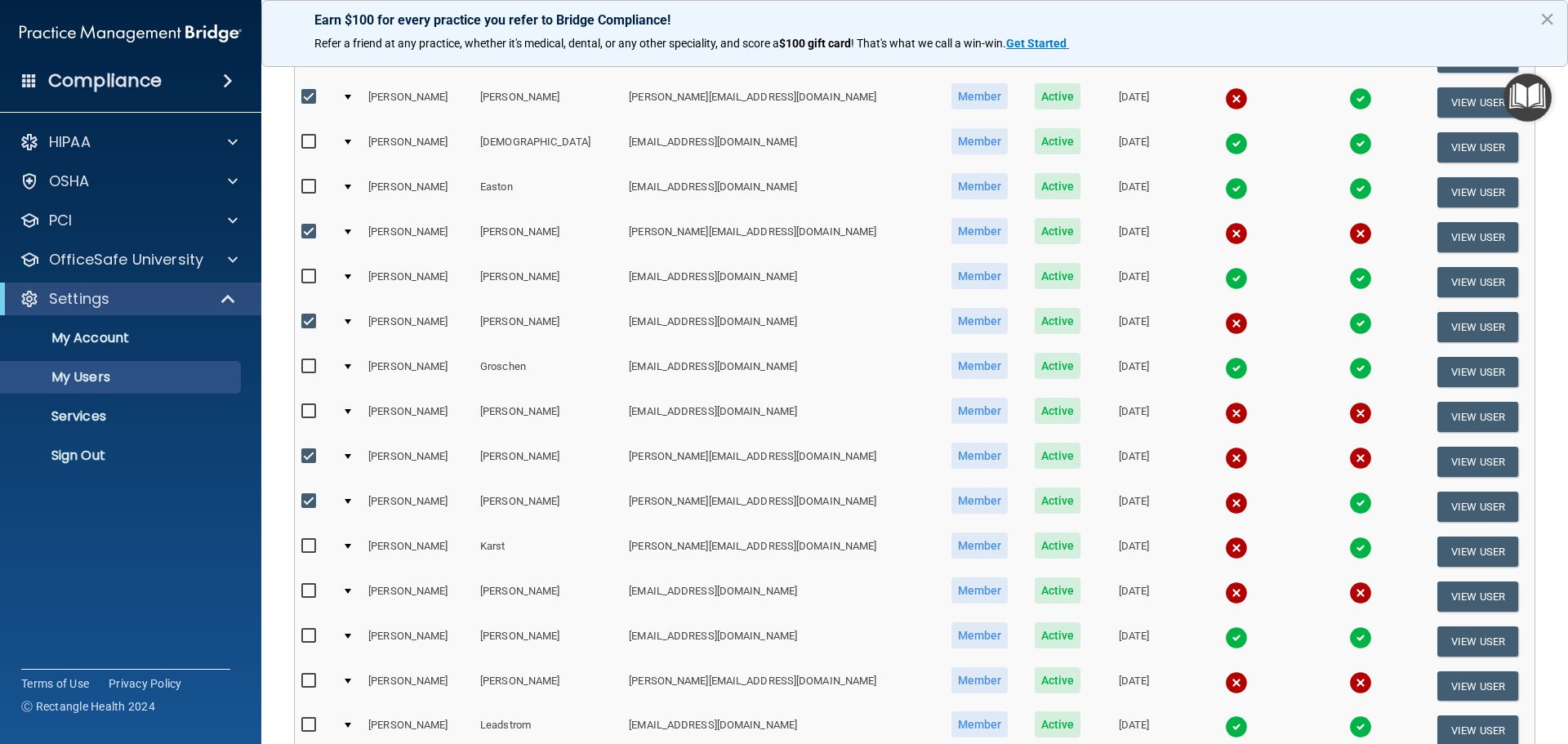
scroll to position [408, 0]
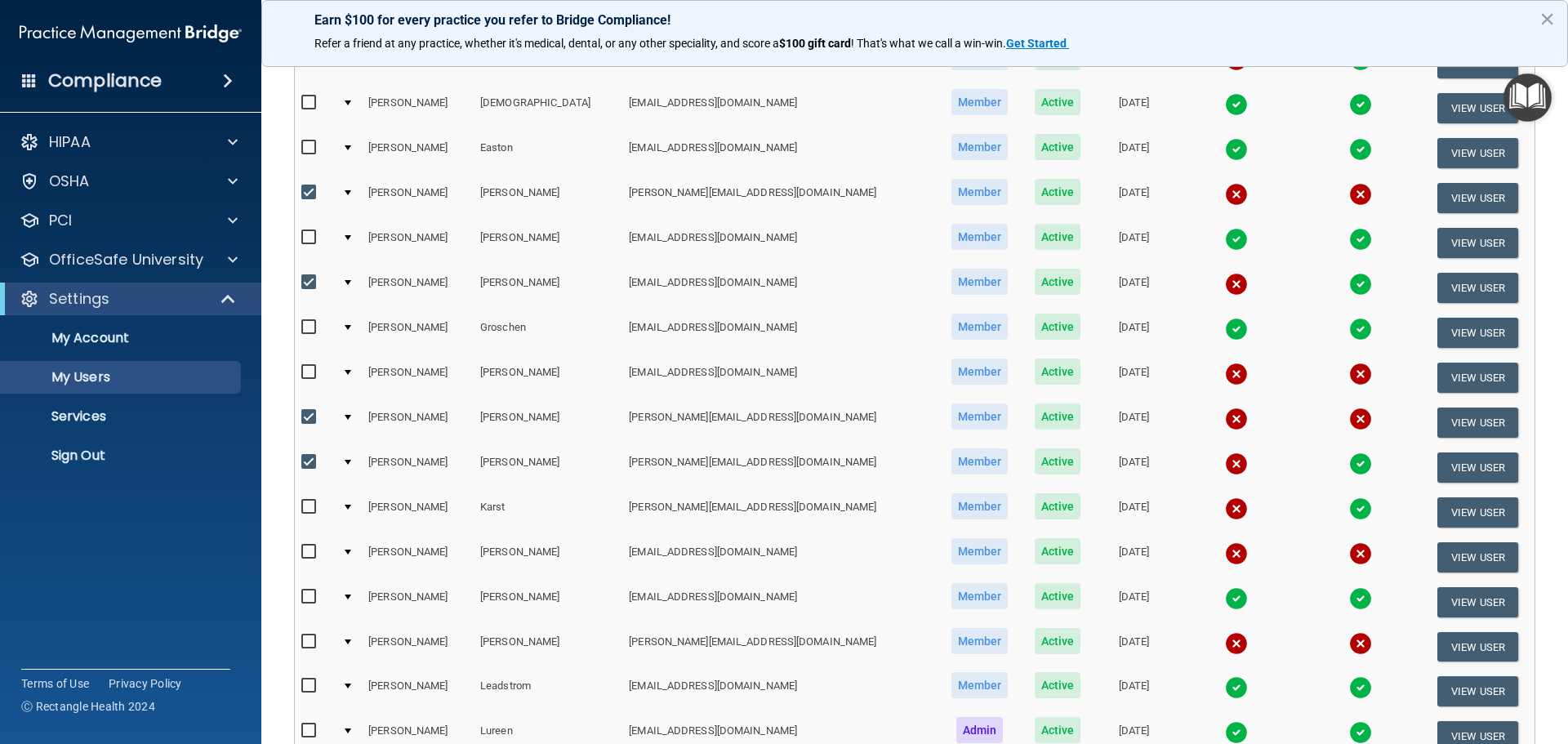
click at [308, 506] on input "checkbox" at bounding box center [310, 507] width 19 height 13
checkbox input "true"
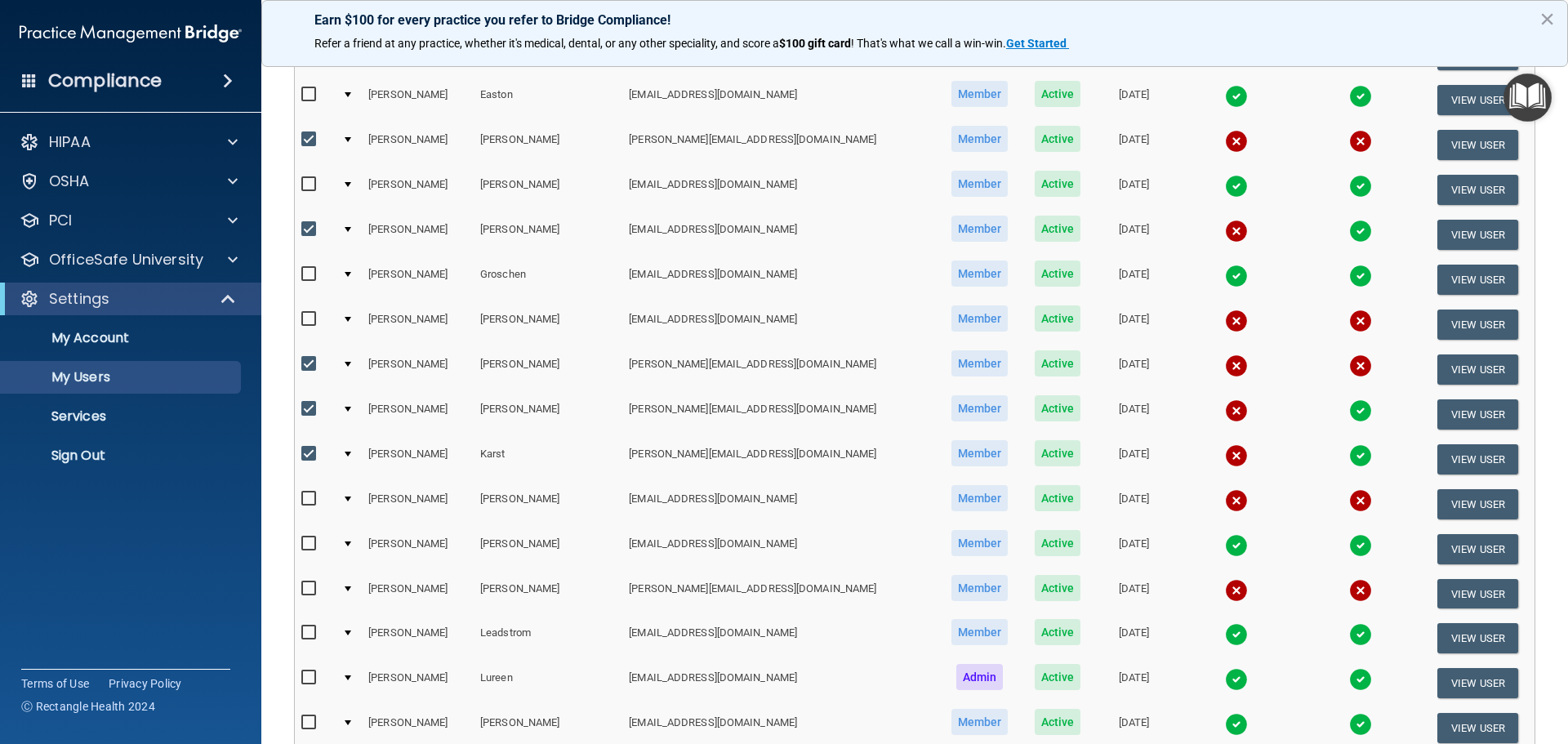
scroll to position [490, 0]
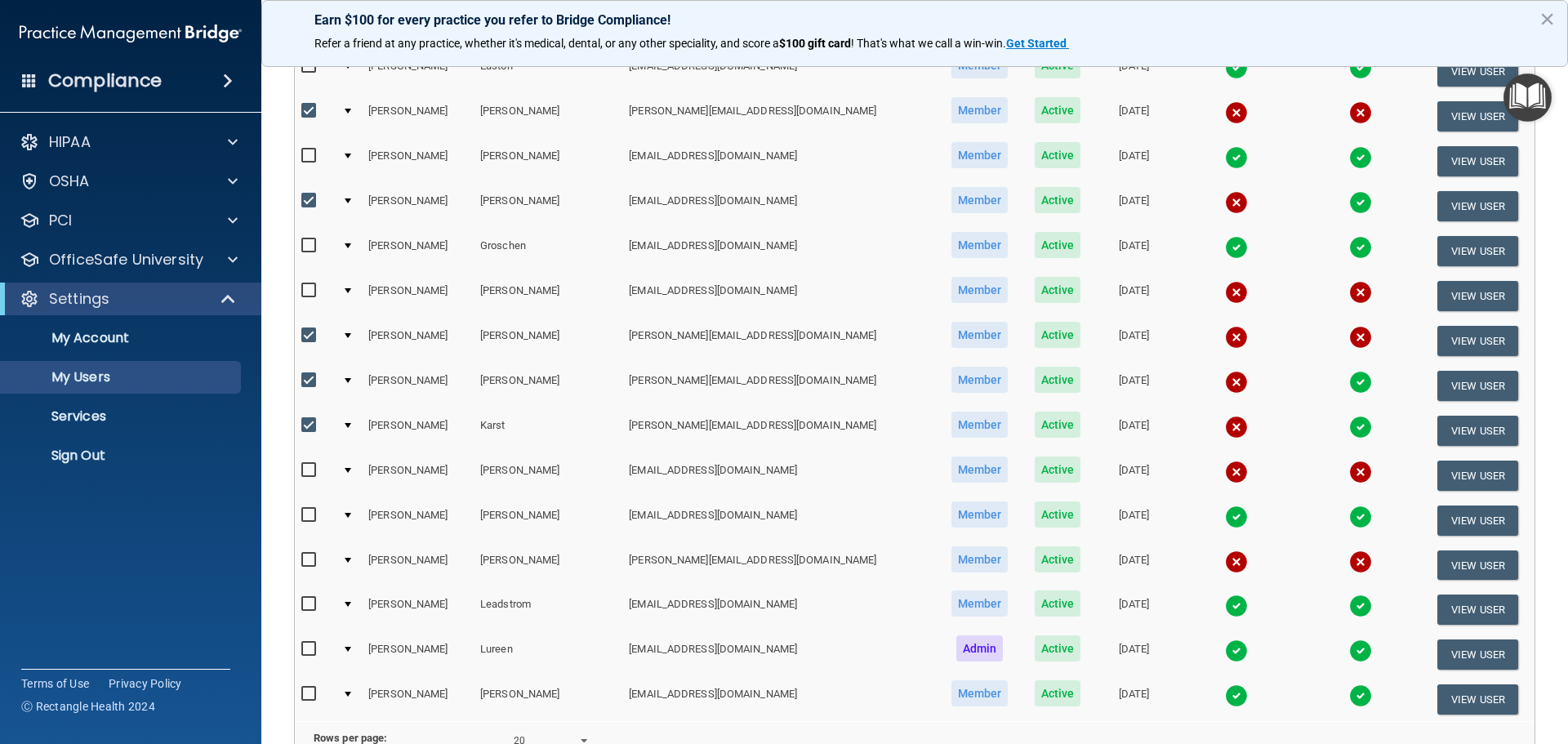
click at [306, 561] on input "checkbox" at bounding box center [310, 561] width 19 height 13
checkbox input "true"
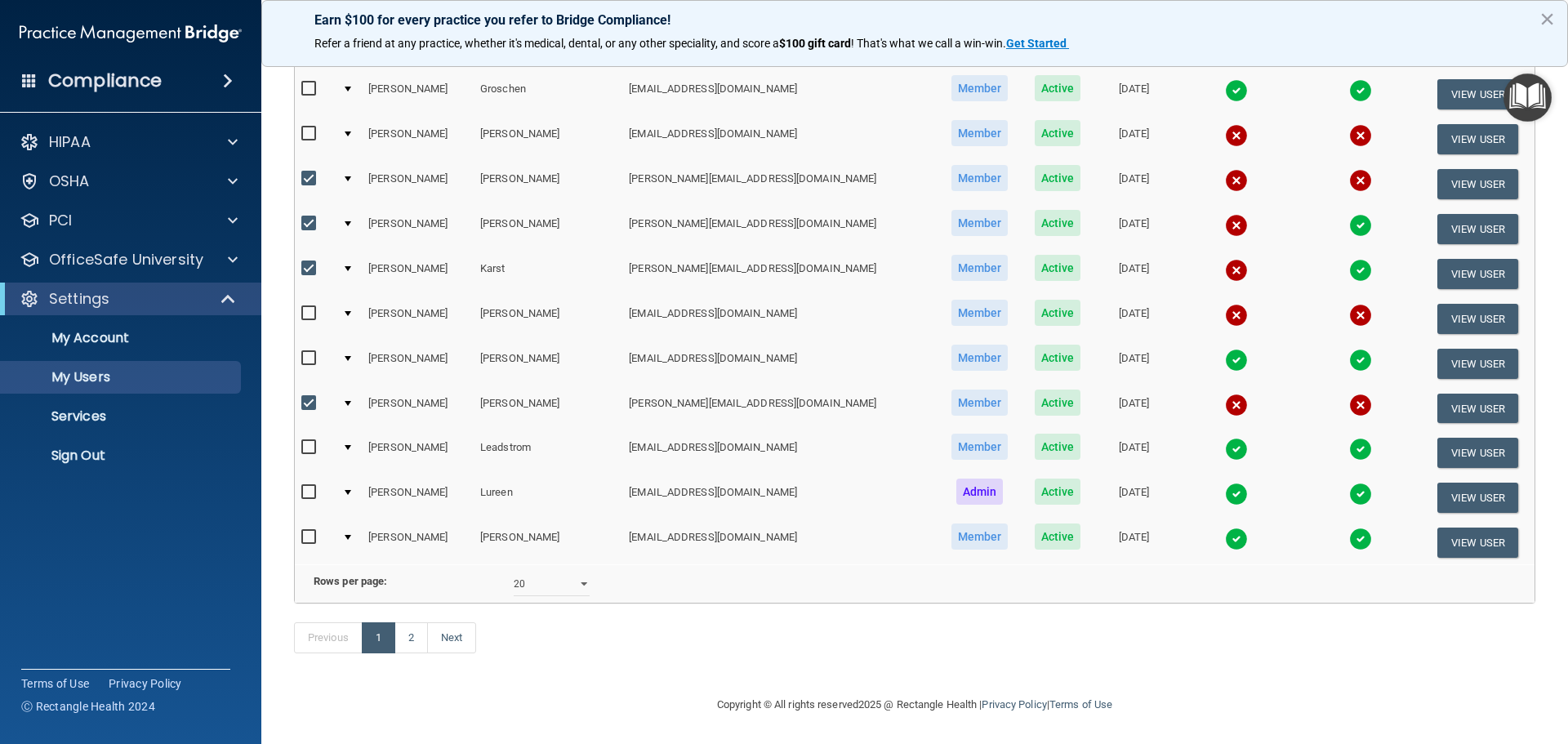
scroll to position [654, 0]
click at [578, 586] on select "10 20 30 40 all" at bounding box center [551, 583] width 76 height 25
select select "40"
click at [514, 578] on select "10 20 30 40 all" at bounding box center [551, 583] width 76 height 25
select select "40"
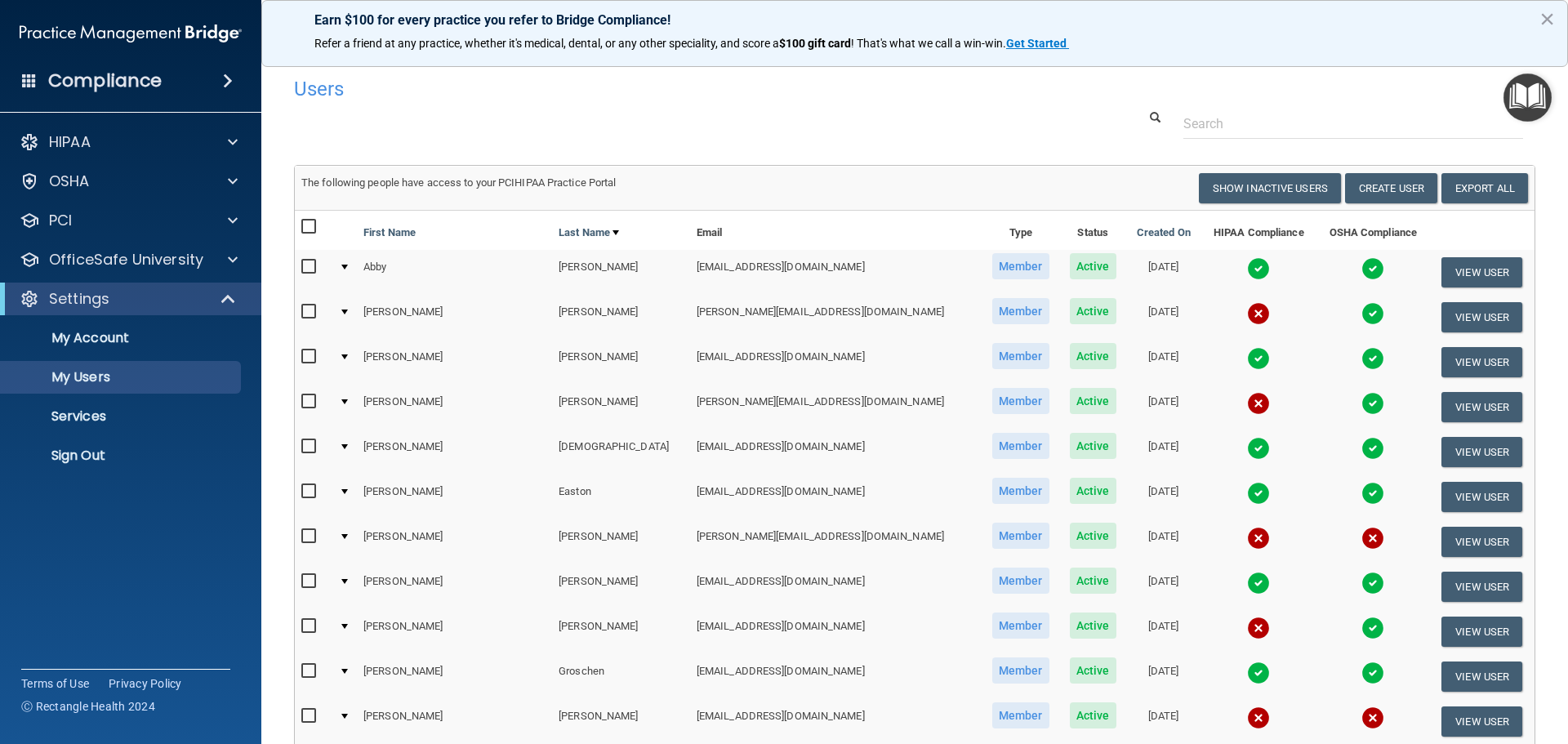
click at [308, 310] on input "checkbox" at bounding box center [310, 312] width 19 height 13
checkbox input "true"
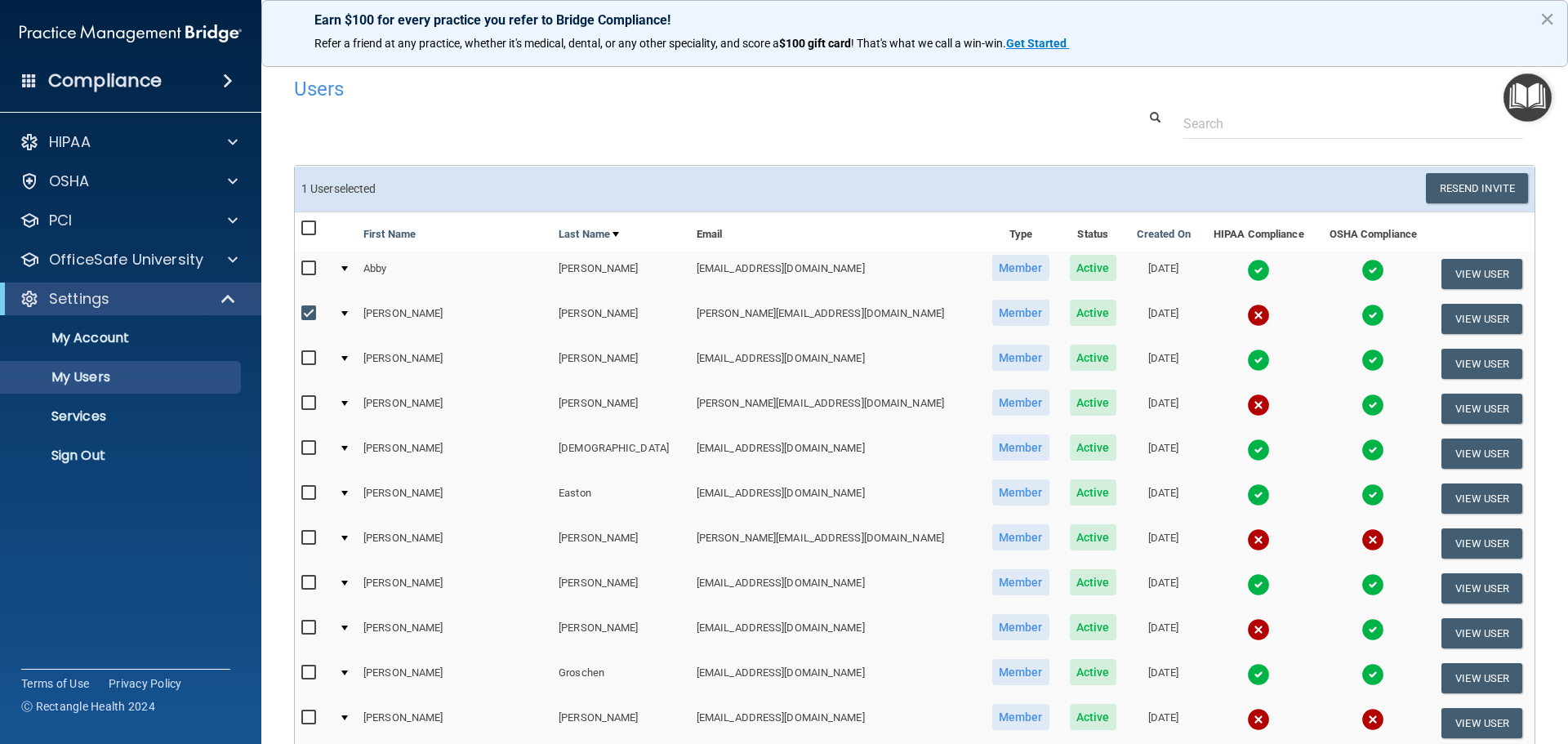
click at [306, 403] on input "checkbox" at bounding box center [310, 403] width 19 height 13
checkbox input "true"
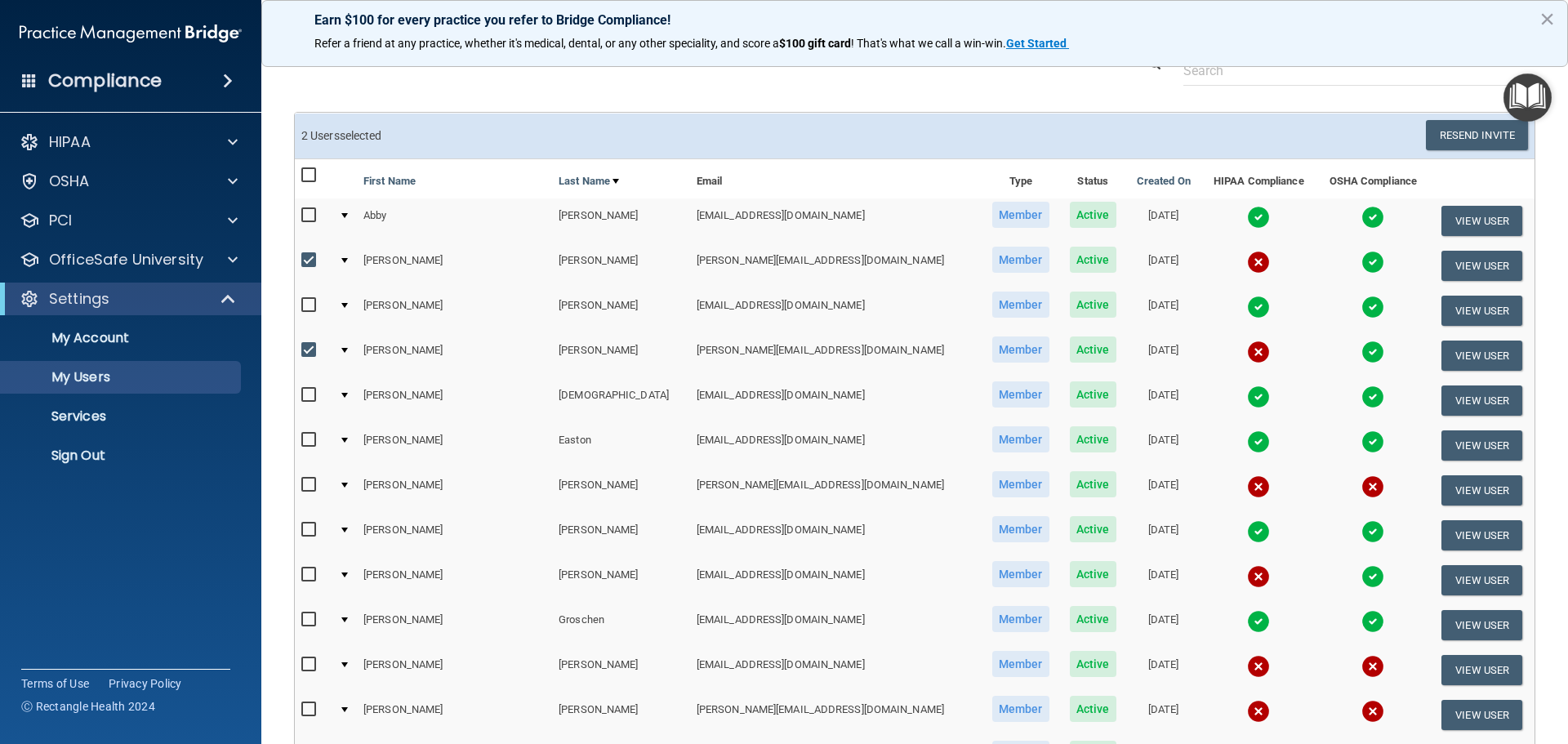
scroll to position [81, 0]
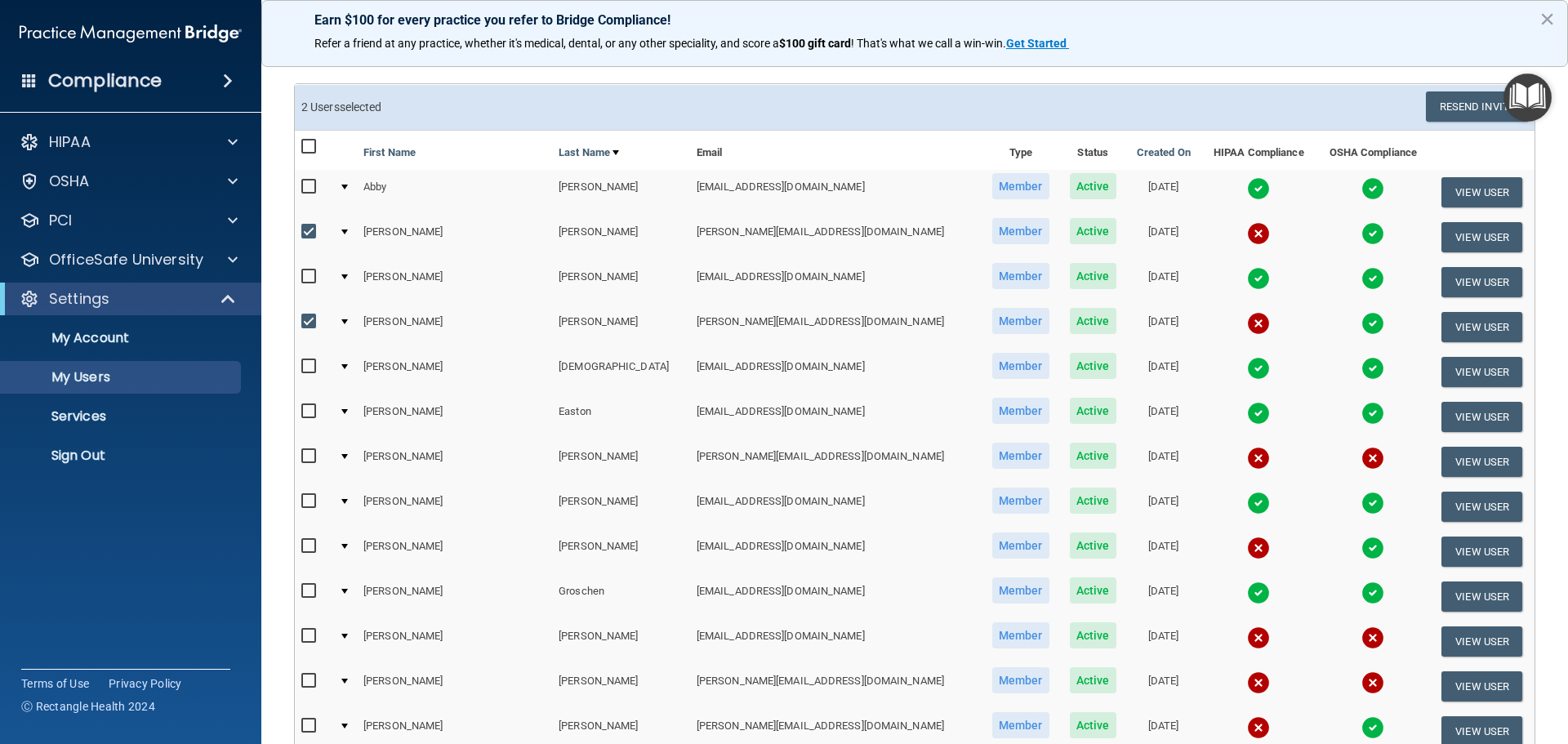
click at [308, 456] on input "checkbox" at bounding box center [310, 456] width 19 height 13
checkbox input "true"
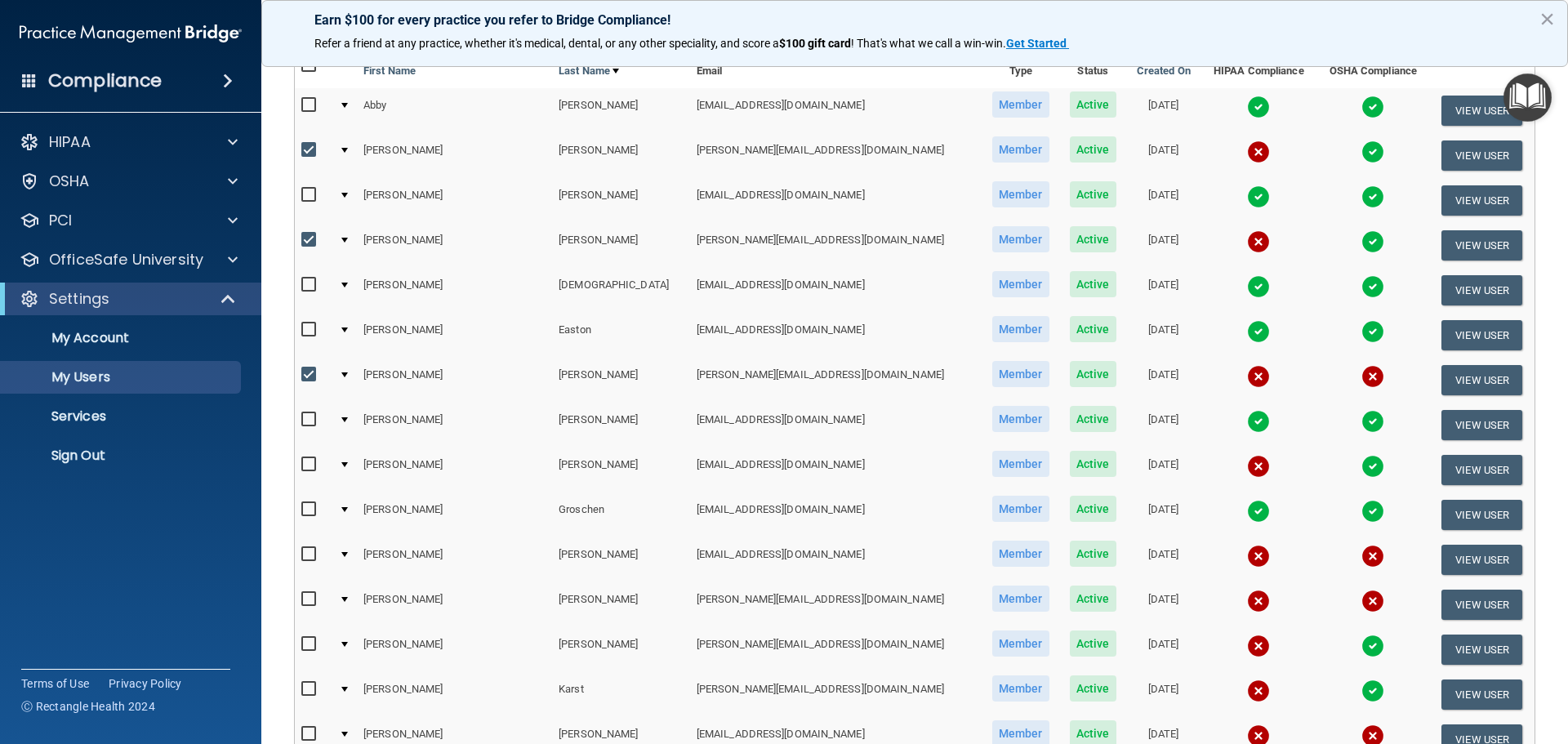
click at [307, 461] on input "checkbox" at bounding box center [310, 465] width 19 height 13
checkbox input "true"
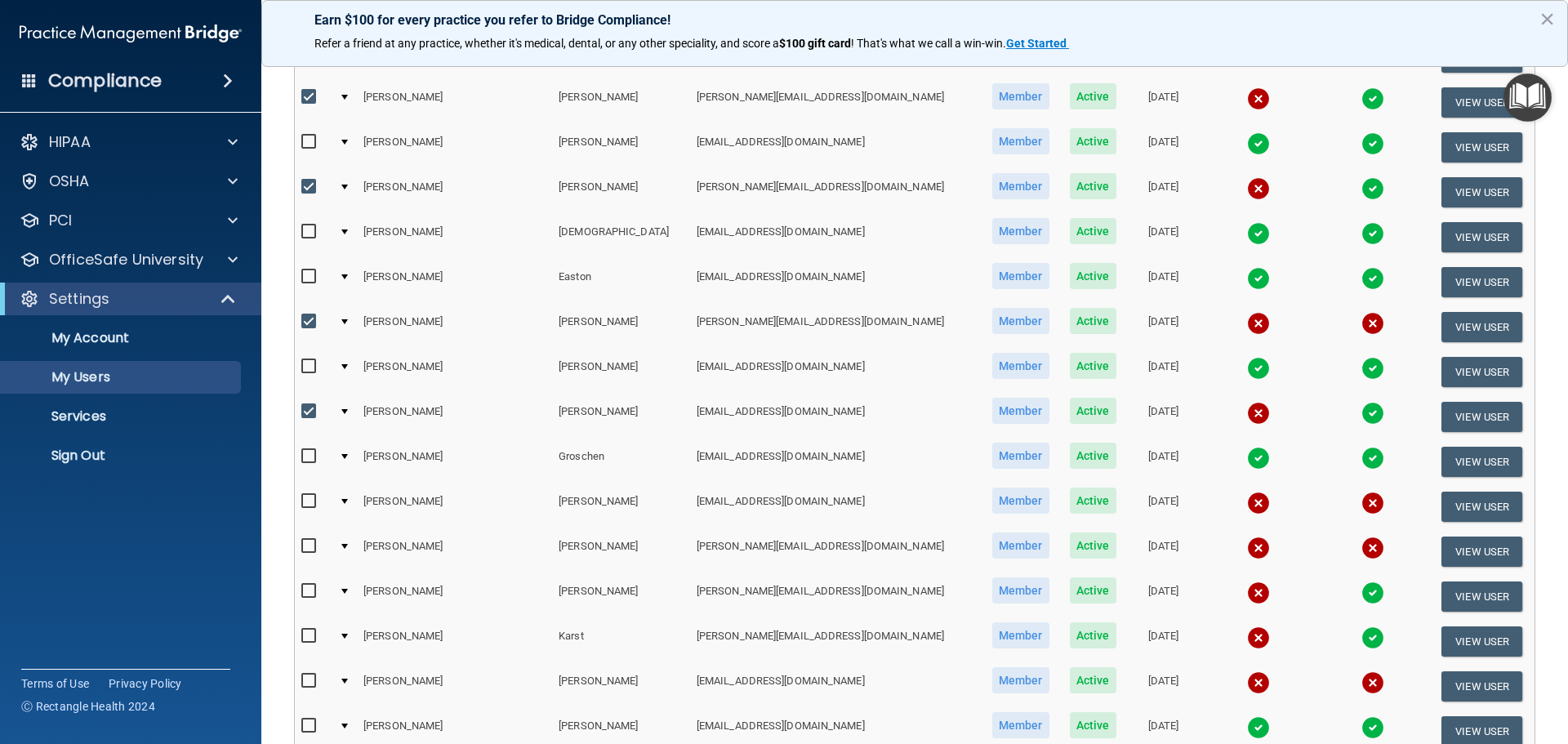
scroll to position [245, 0]
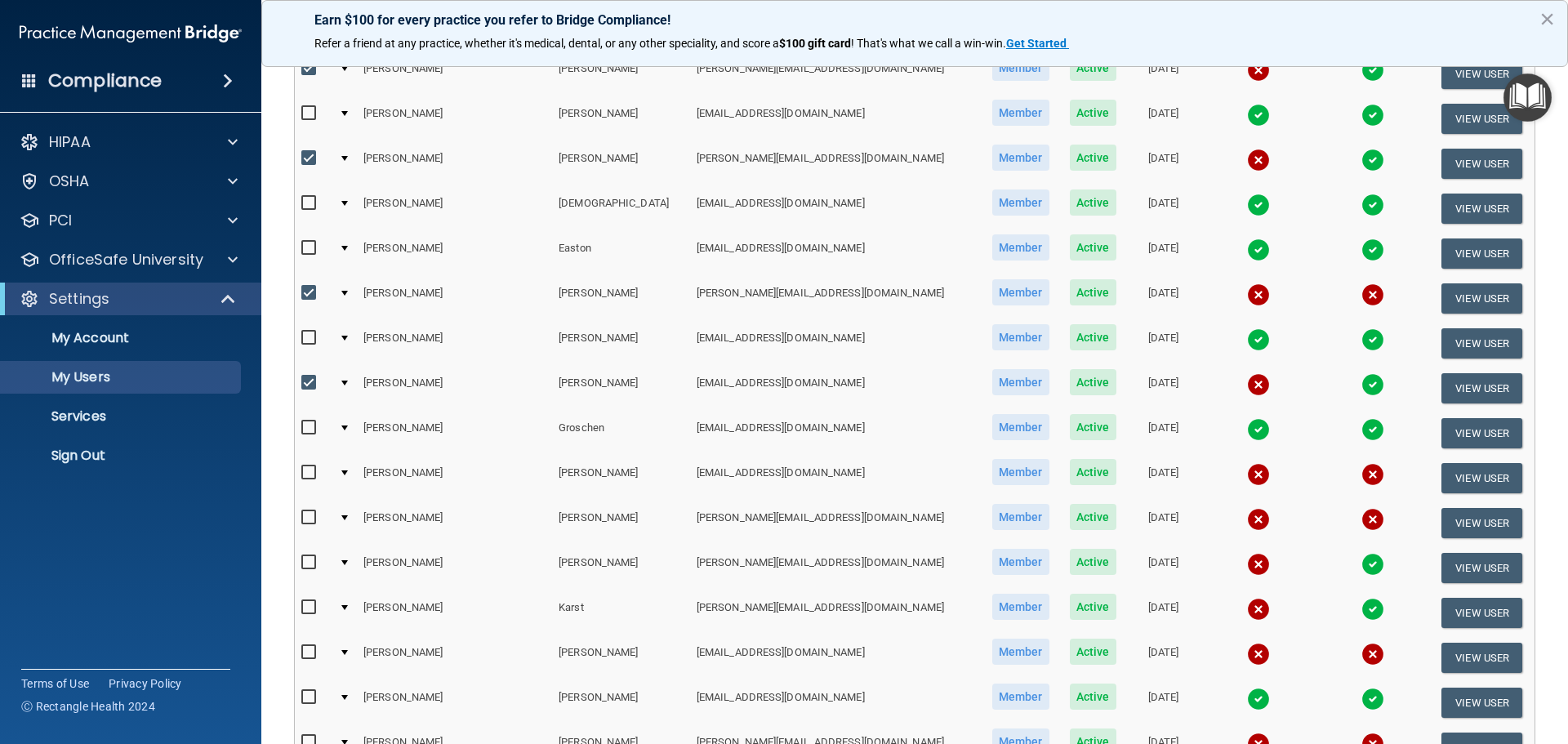
click at [307, 516] on input "checkbox" at bounding box center [310, 518] width 19 height 13
checkbox input "true"
click at [308, 562] on input "checkbox" at bounding box center [310, 562] width 19 height 13
checkbox input "true"
click at [309, 607] on input "checkbox" at bounding box center [310, 607] width 19 height 13
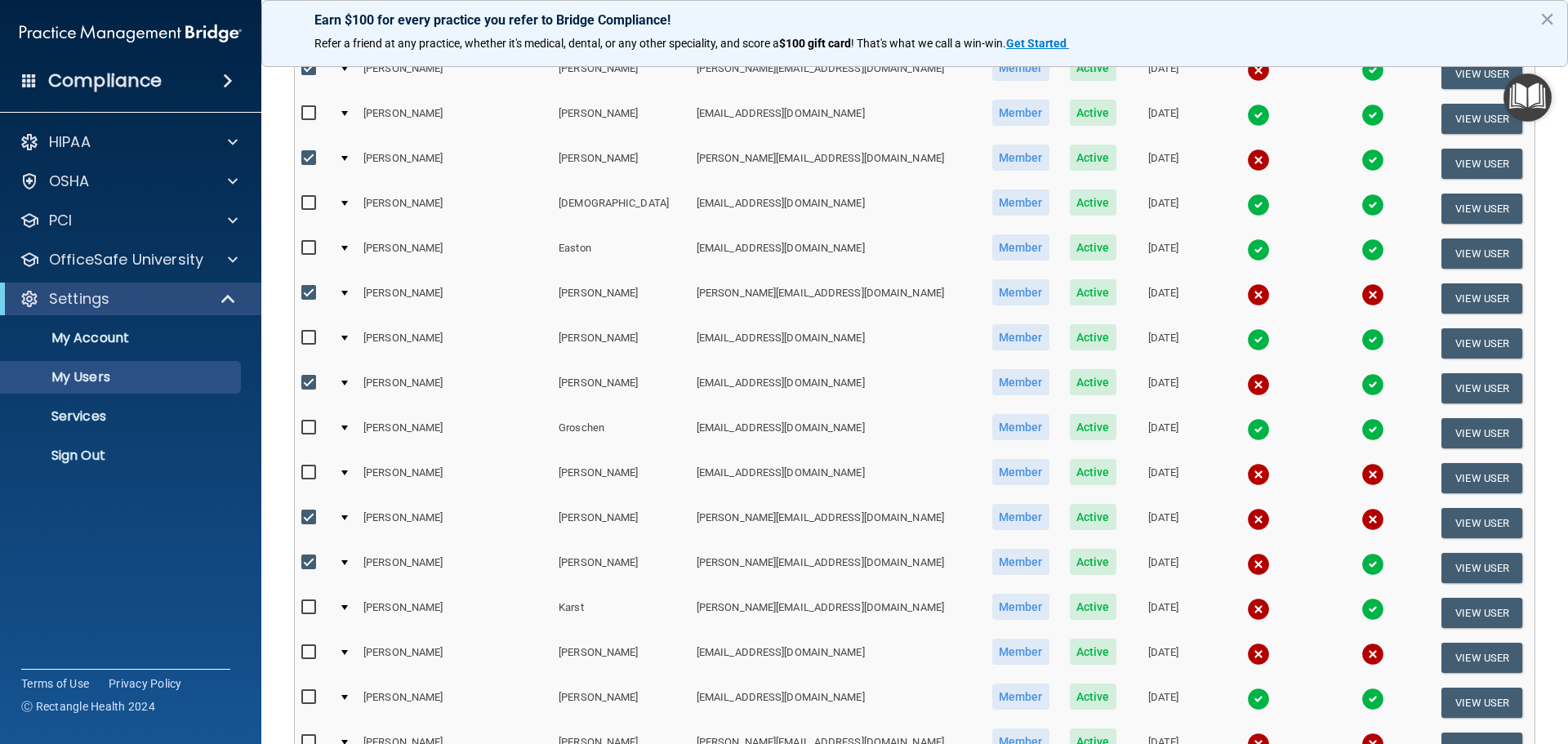
checkbox input "true"
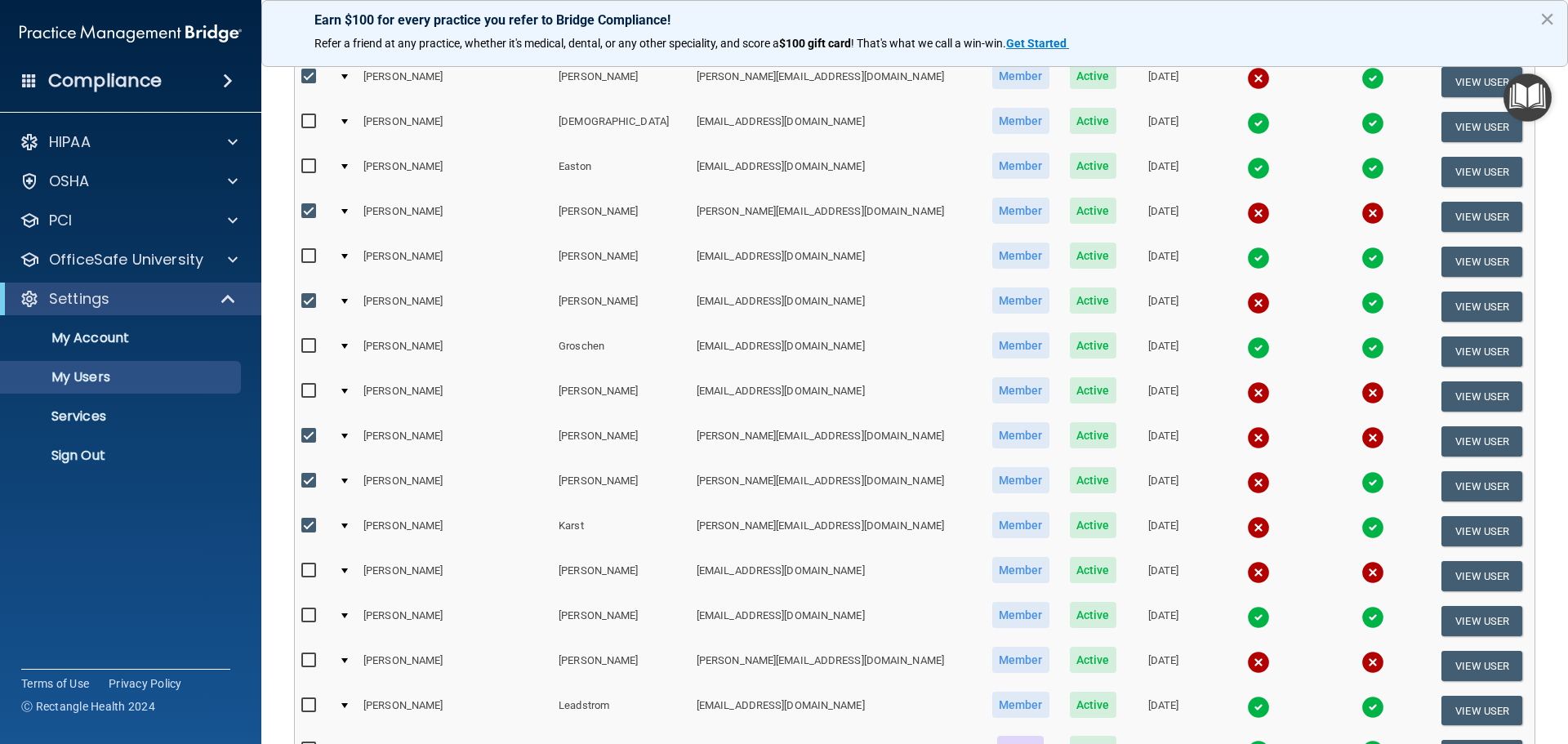
scroll to position [408, 0]
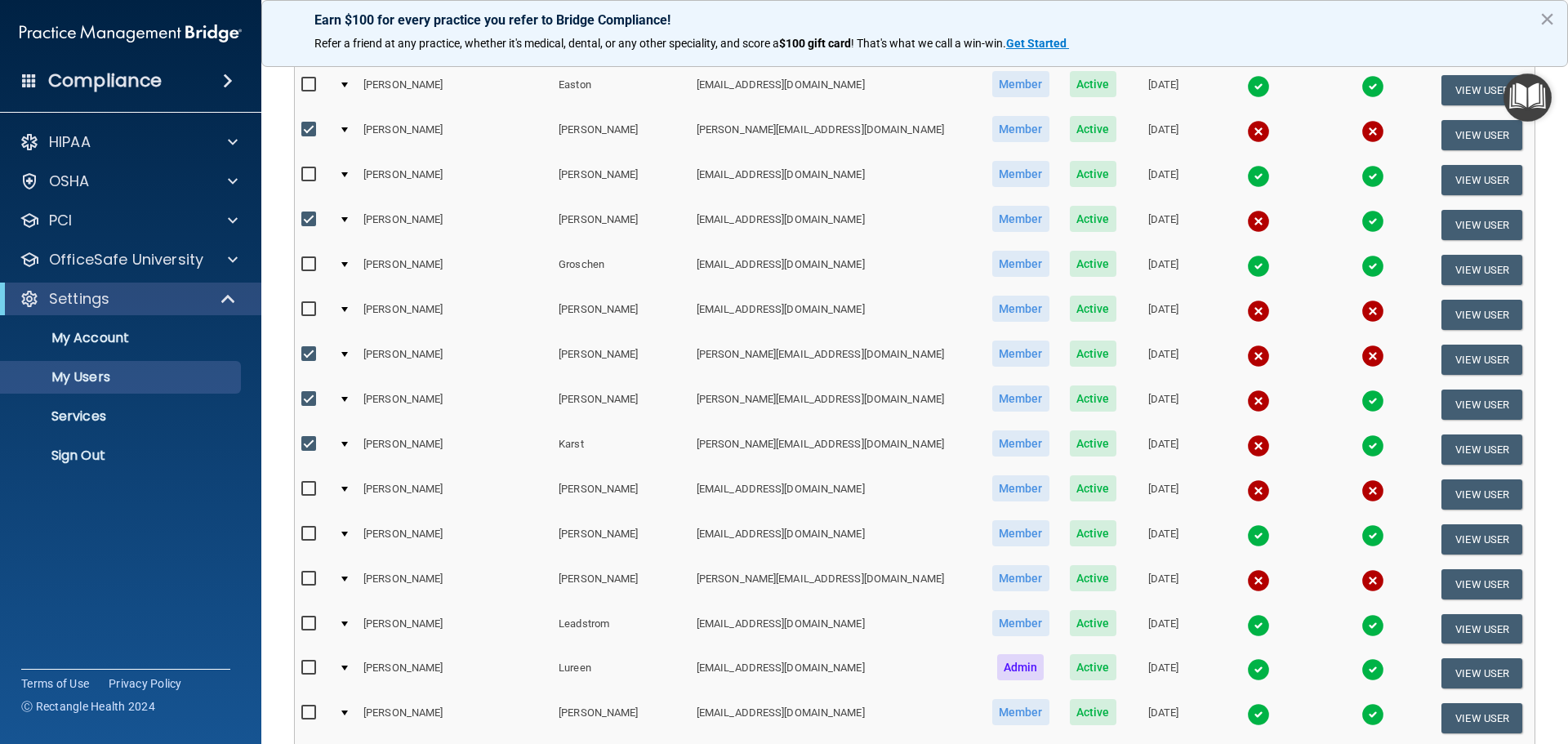
click at [308, 578] on input "checkbox" at bounding box center [310, 579] width 19 height 13
checkbox input "true"
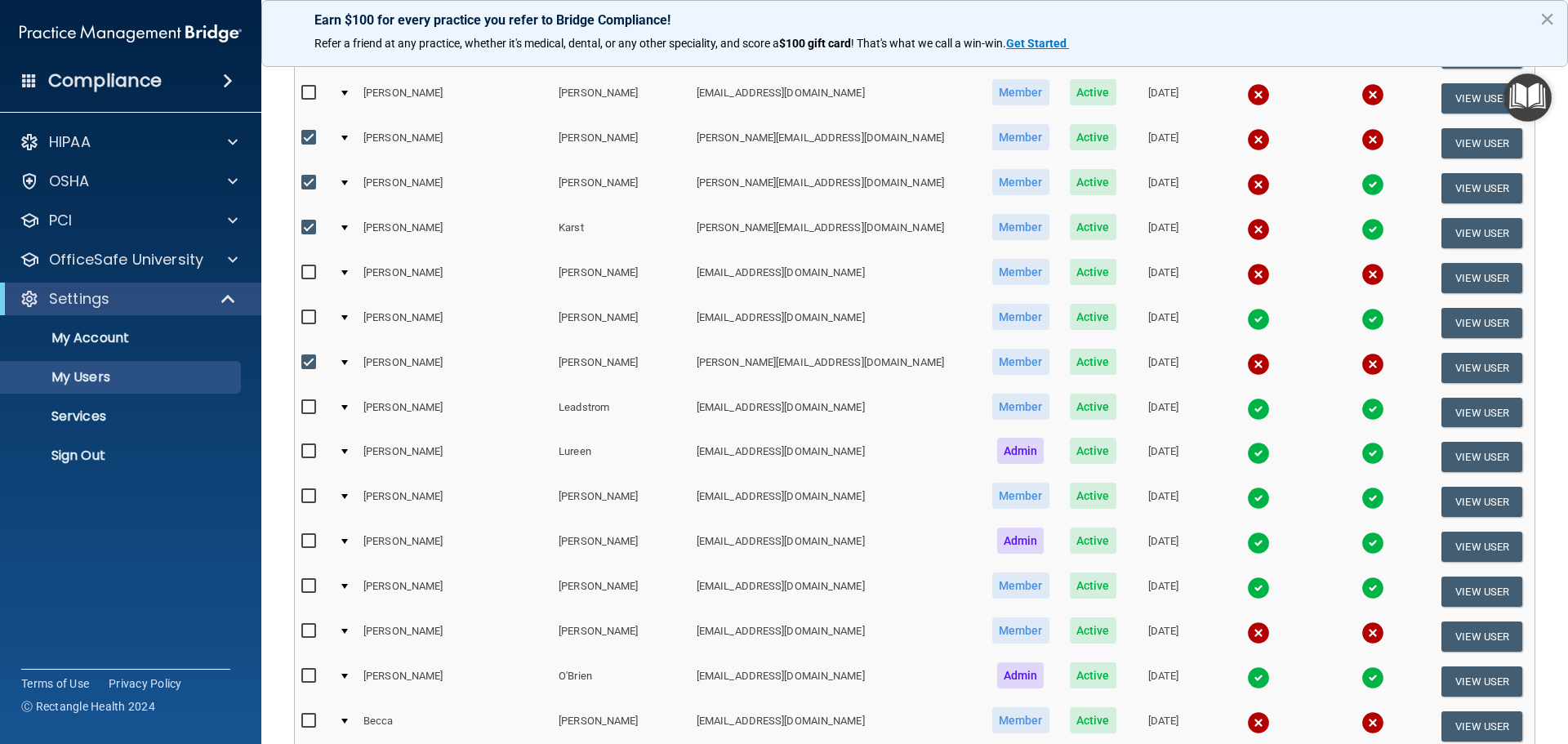
scroll to position [654, 0]
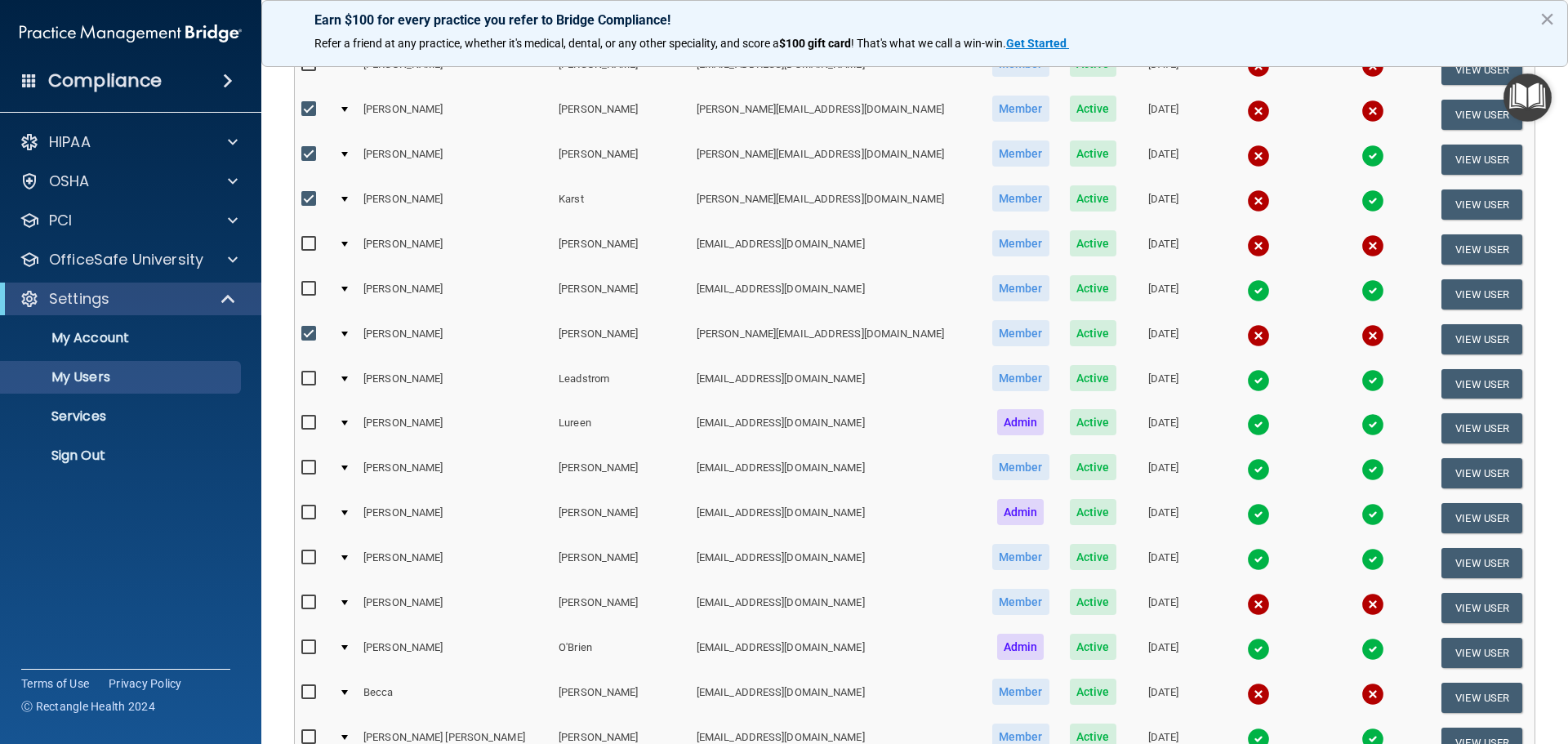
click at [307, 602] on input "checkbox" at bounding box center [310, 603] width 19 height 13
checkbox input "true"
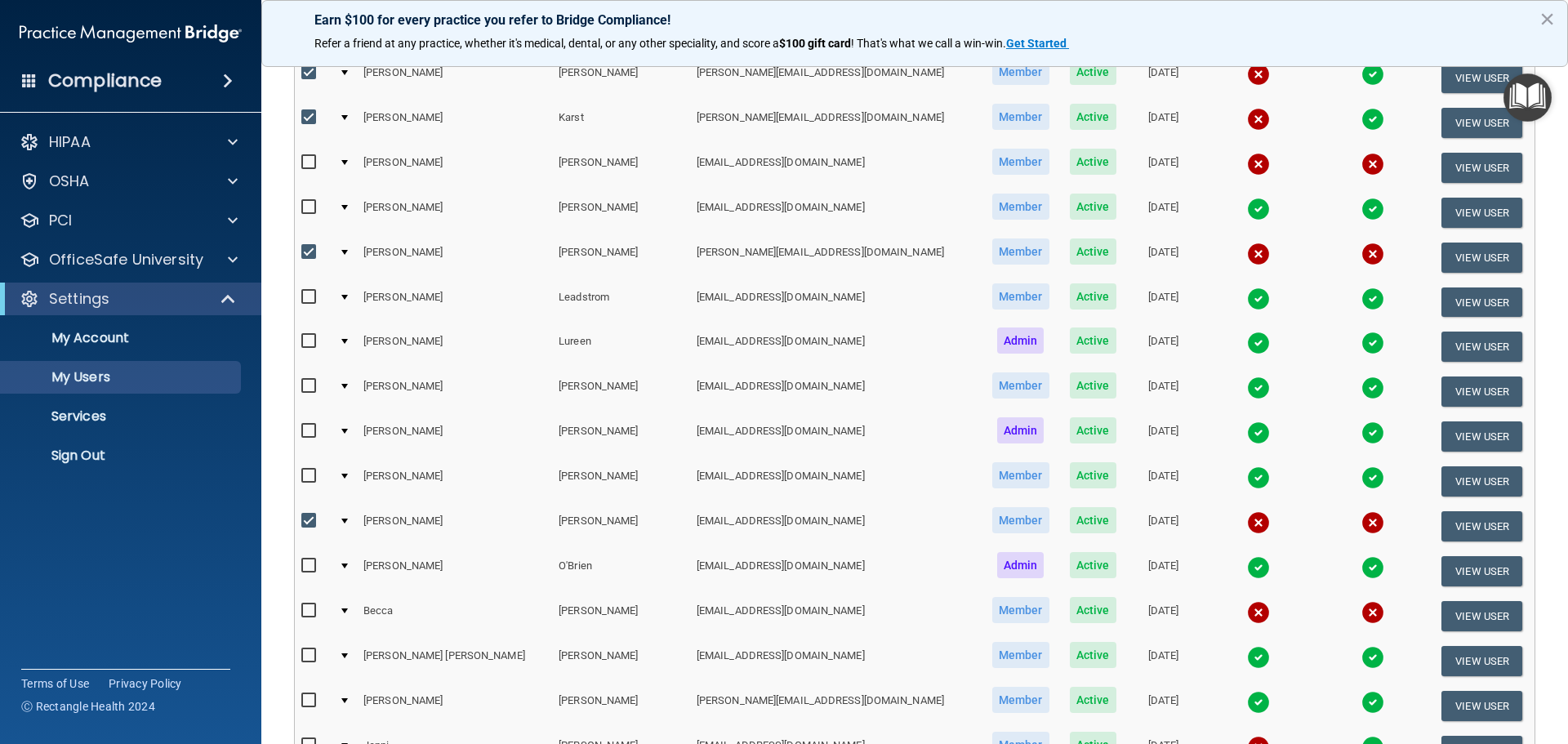
click at [308, 609] on input "checkbox" at bounding box center [310, 611] width 19 height 13
checkbox input "true"
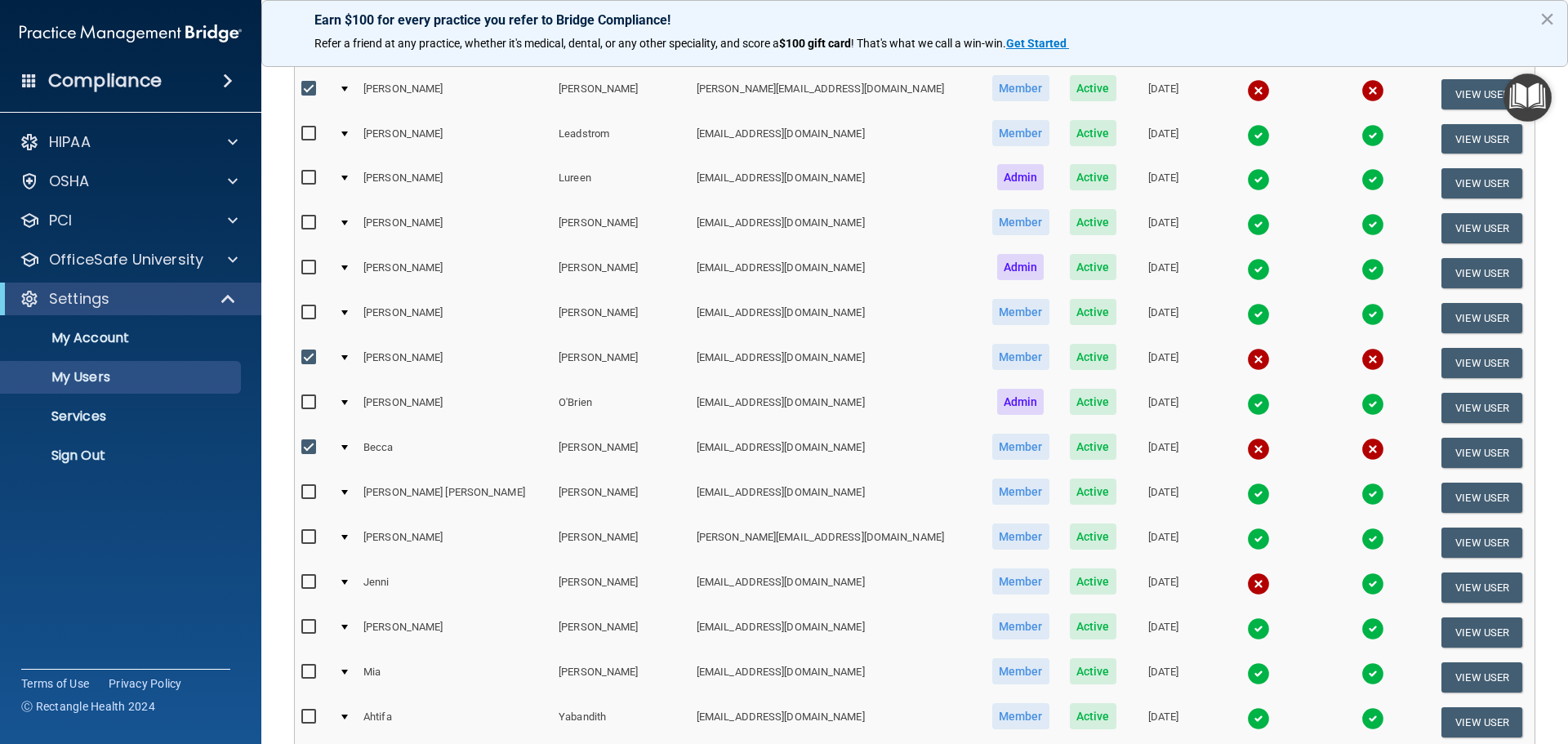
click at [308, 583] on input "checkbox" at bounding box center [310, 582] width 19 height 13
checkbox input "true"
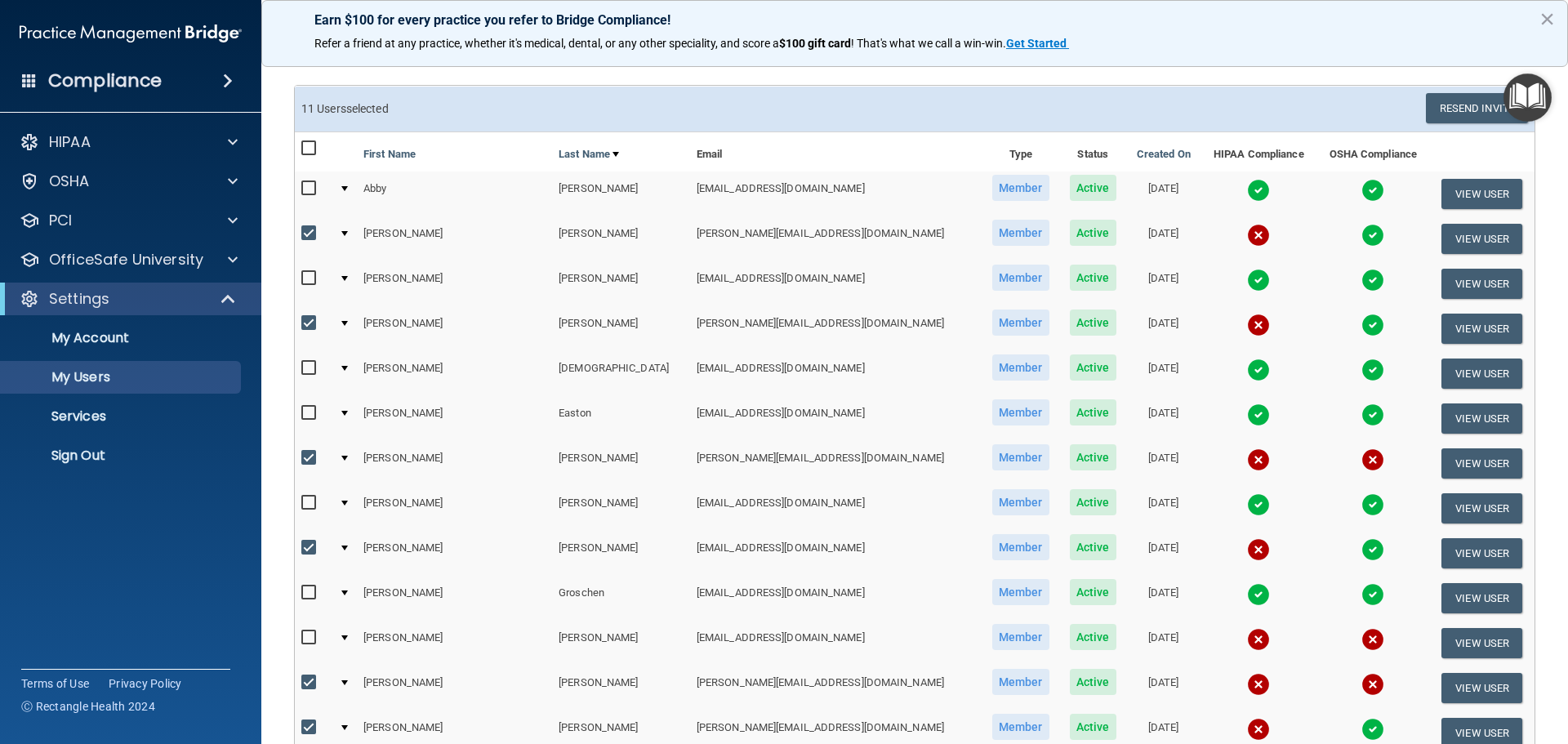
scroll to position [0, 0]
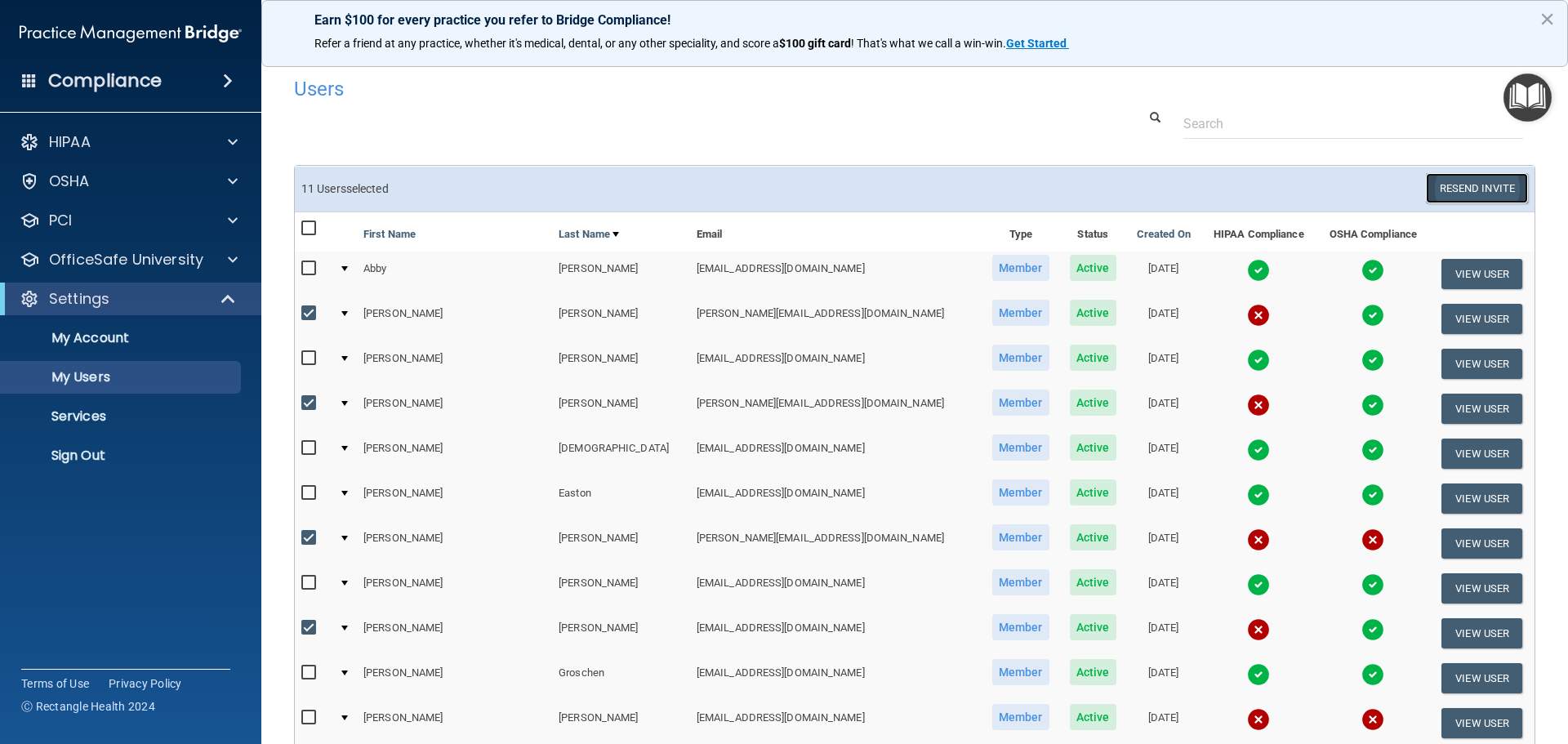
click at [1461, 186] on button "Resend Invite" at bounding box center [1477, 188] width 102 height 30
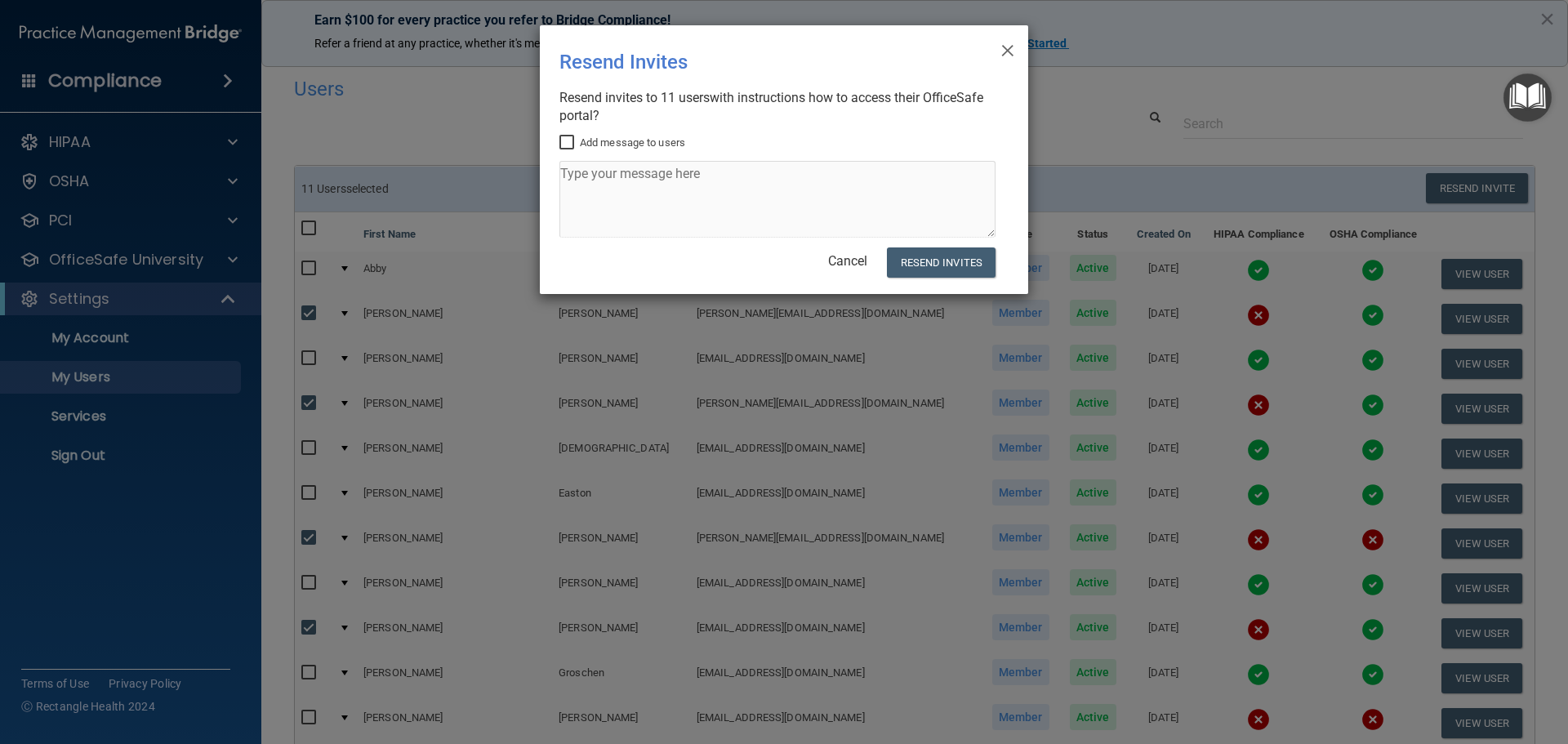
click at [569, 141] on input "Add message to users" at bounding box center [569, 142] width 19 height 13
checkbox input "true"
click at [570, 173] on textarea at bounding box center [778, 199] width 436 height 77
type textarea "O"
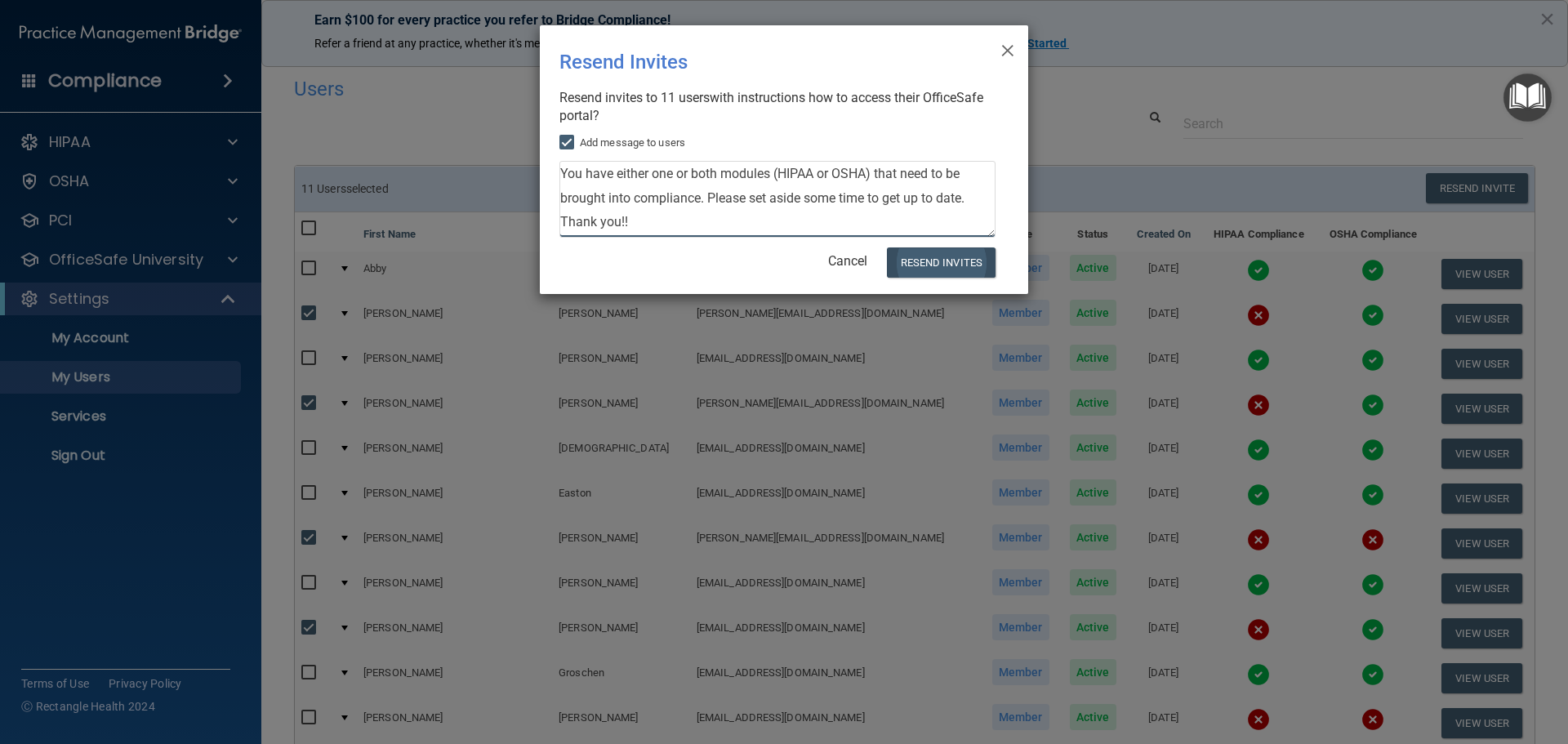
type textarea "You have either one or both modules (HIPAA or OSHA) that need to be brought int…"
click at [940, 259] on button "Resend Invites" at bounding box center [941, 262] width 109 height 30
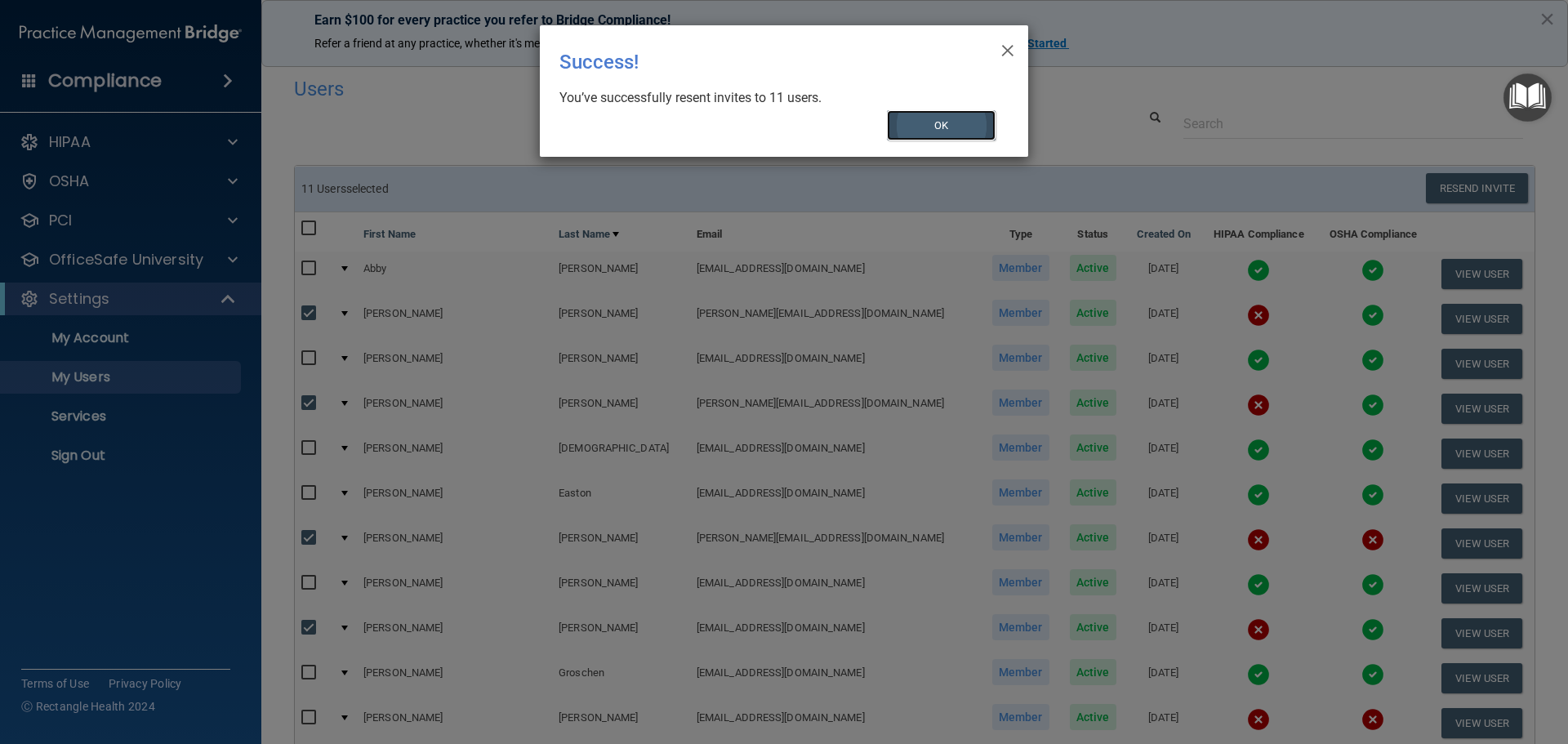
click at [971, 121] on button "OK" at bounding box center [942, 125] width 110 height 30
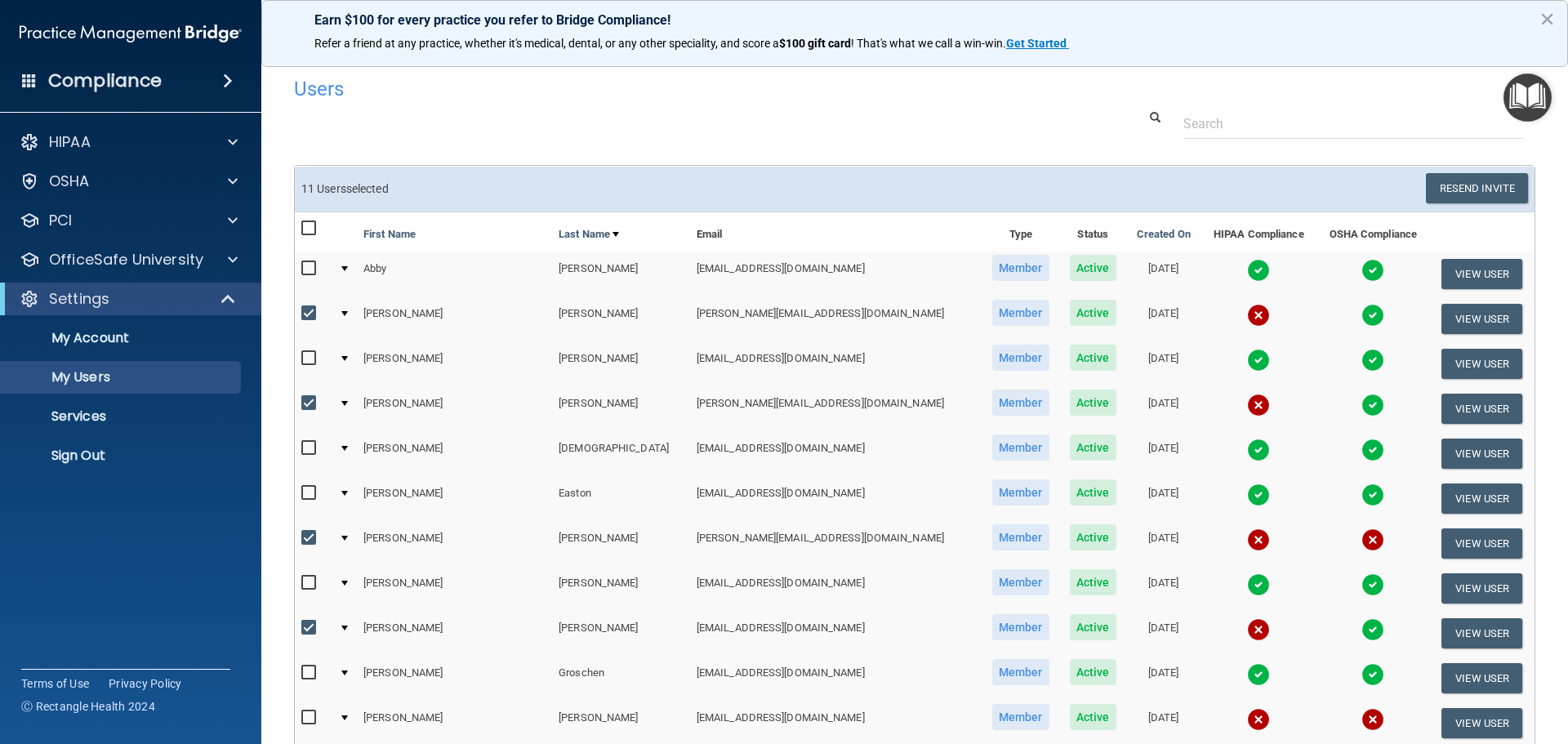
click at [308, 309] on input "checkbox" at bounding box center [310, 313] width 19 height 13
checkbox input "false"
click at [311, 403] on input "checkbox" at bounding box center [310, 403] width 19 height 13
checkbox input "false"
drag, startPoint x: 302, startPoint y: 540, endPoint x: 302, endPoint y: 550, distance: 10.0
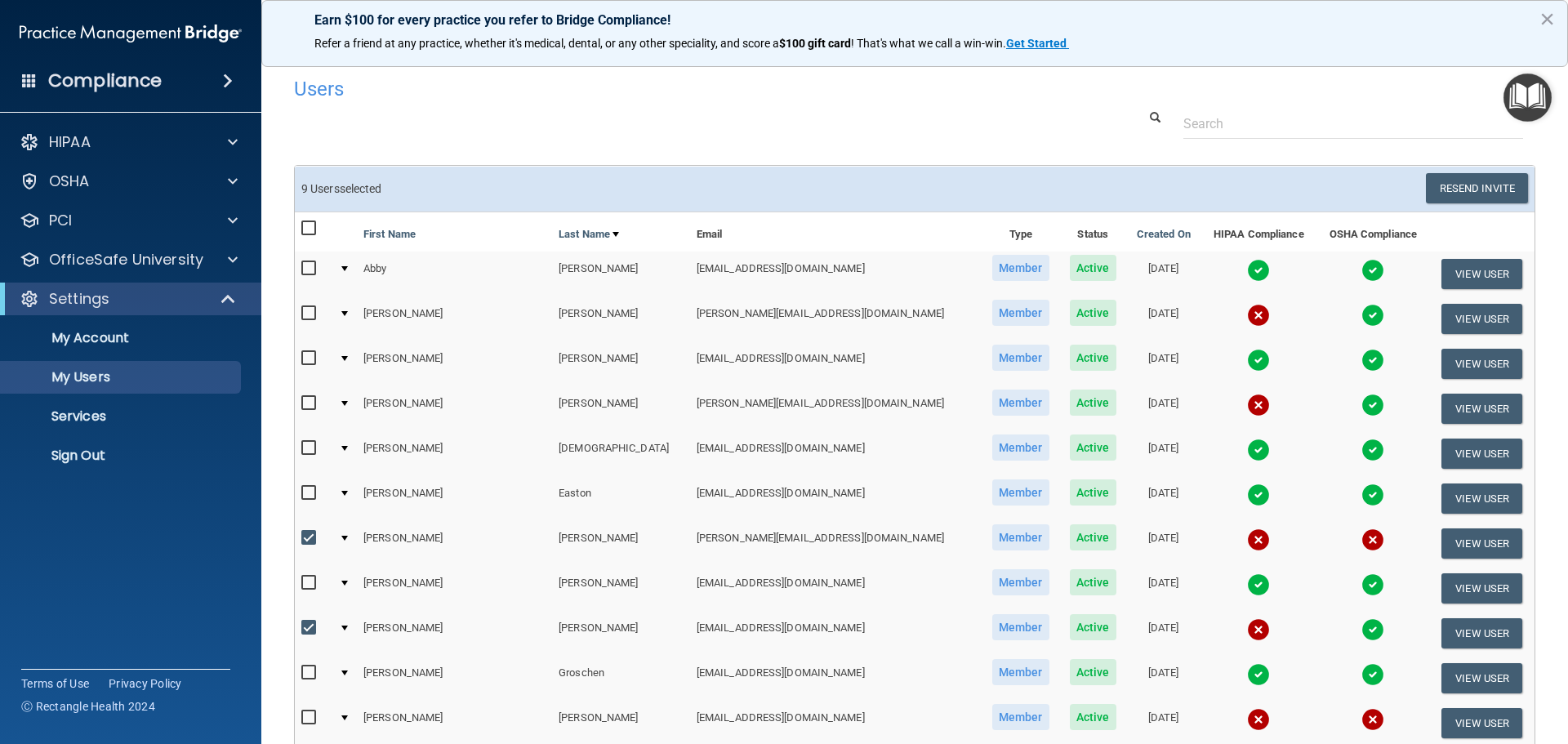
click at [302, 539] on input "checkbox" at bounding box center [310, 538] width 19 height 13
checkbox input "false"
click at [307, 624] on input "checkbox" at bounding box center [310, 628] width 19 height 13
checkbox input "false"
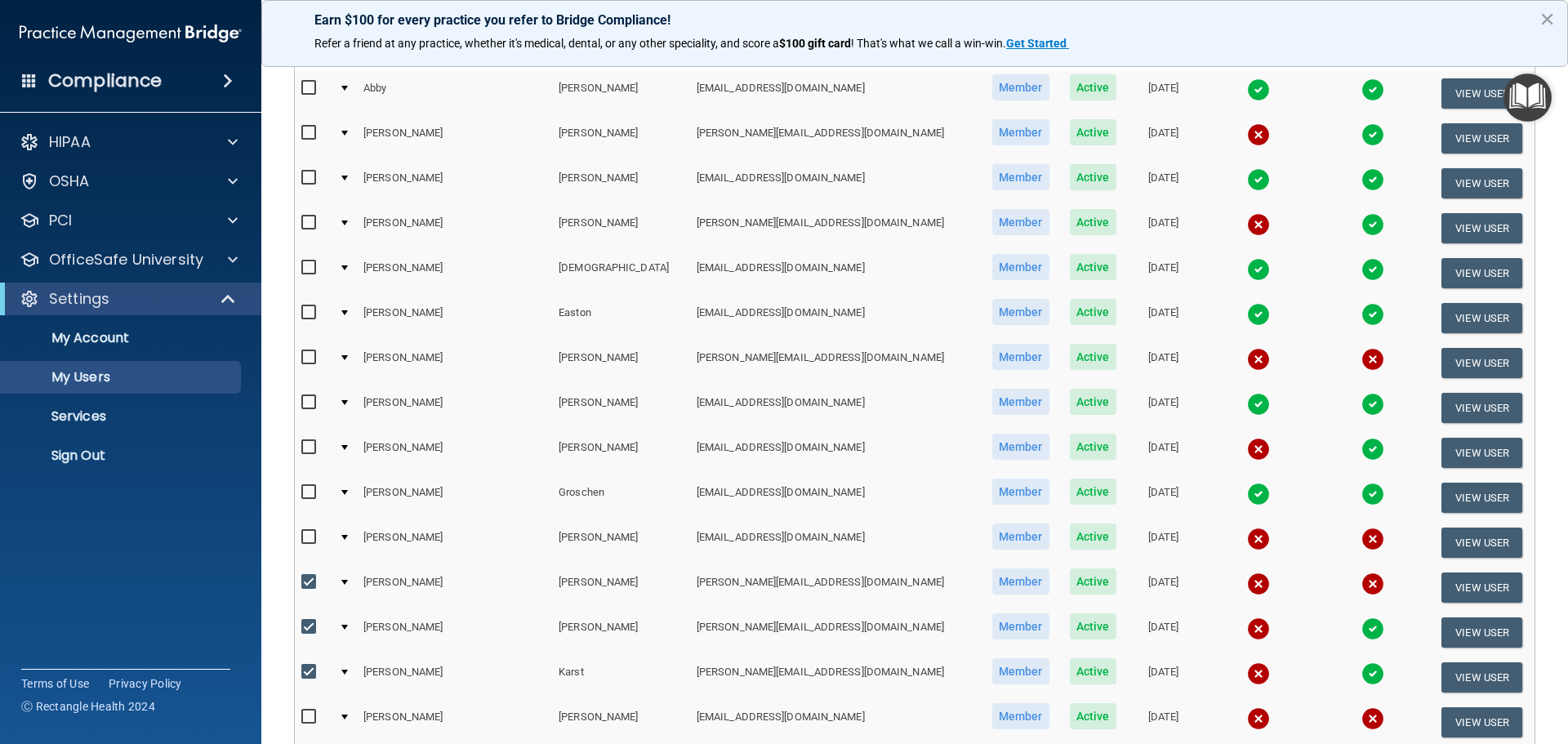
scroll to position [327, 0]
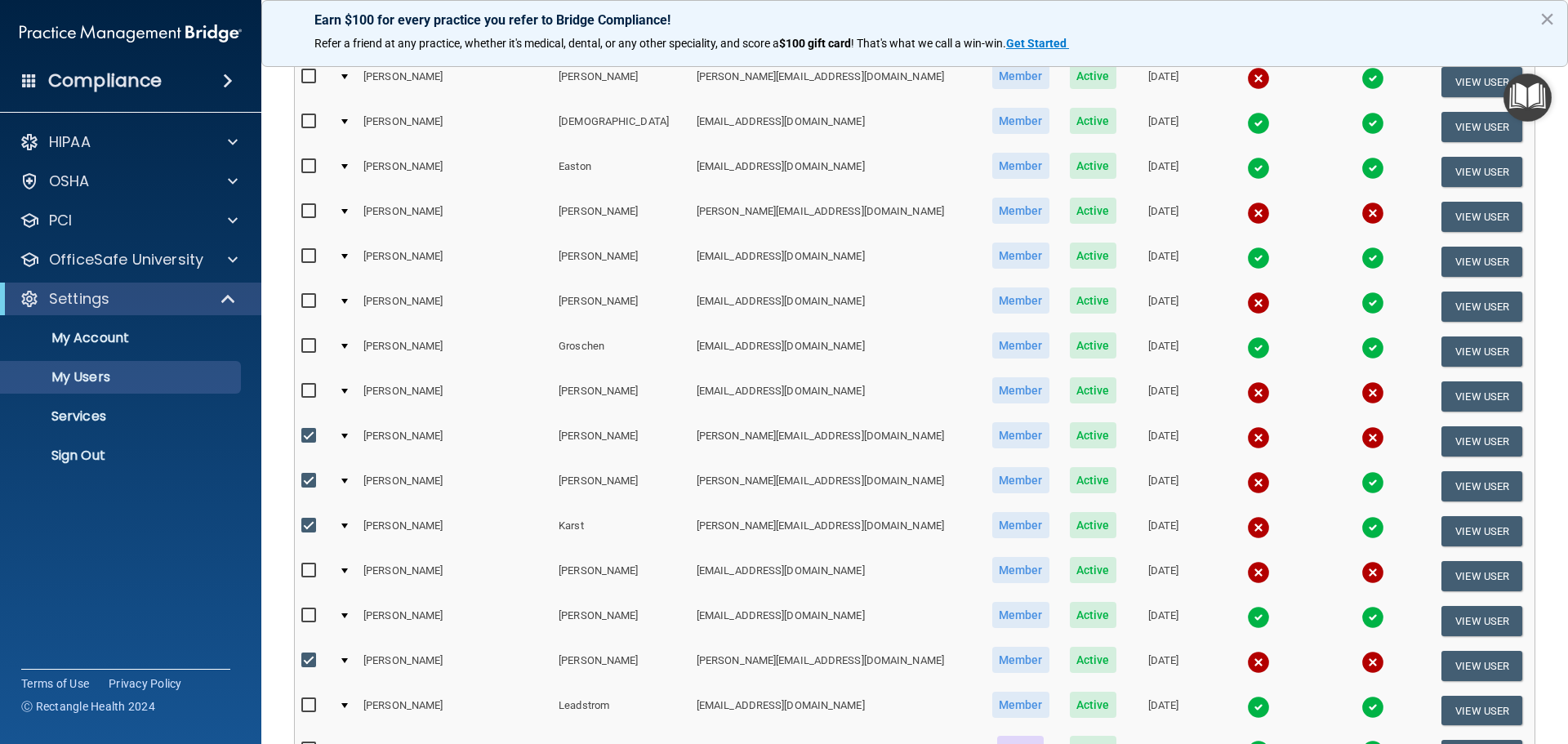
click at [312, 433] on input "checkbox" at bounding box center [310, 436] width 19 height 13
checkbox input "false"
click at [310, 482] on input "checkbox" at bounding box center [310, 481] width 19 height 13
checkbox input "false"
click at [308, 521] on input "checkbox" at bounding box center [310, 526] width 19 height 13
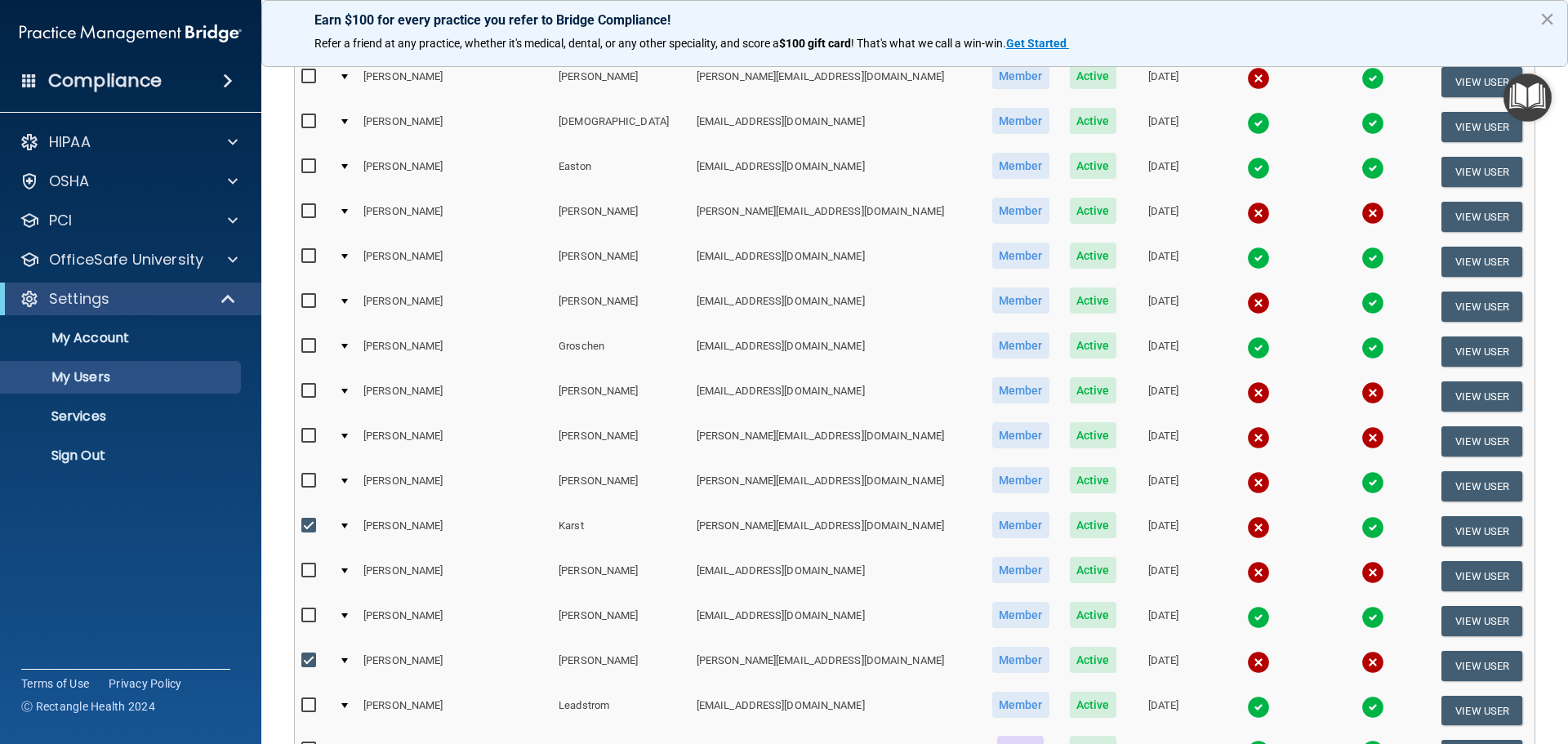
checkbox input "false"
click at [306, 663] on input "checkbox" at bounding box center [310, 661] width 19 height 13
checkbox input "false"
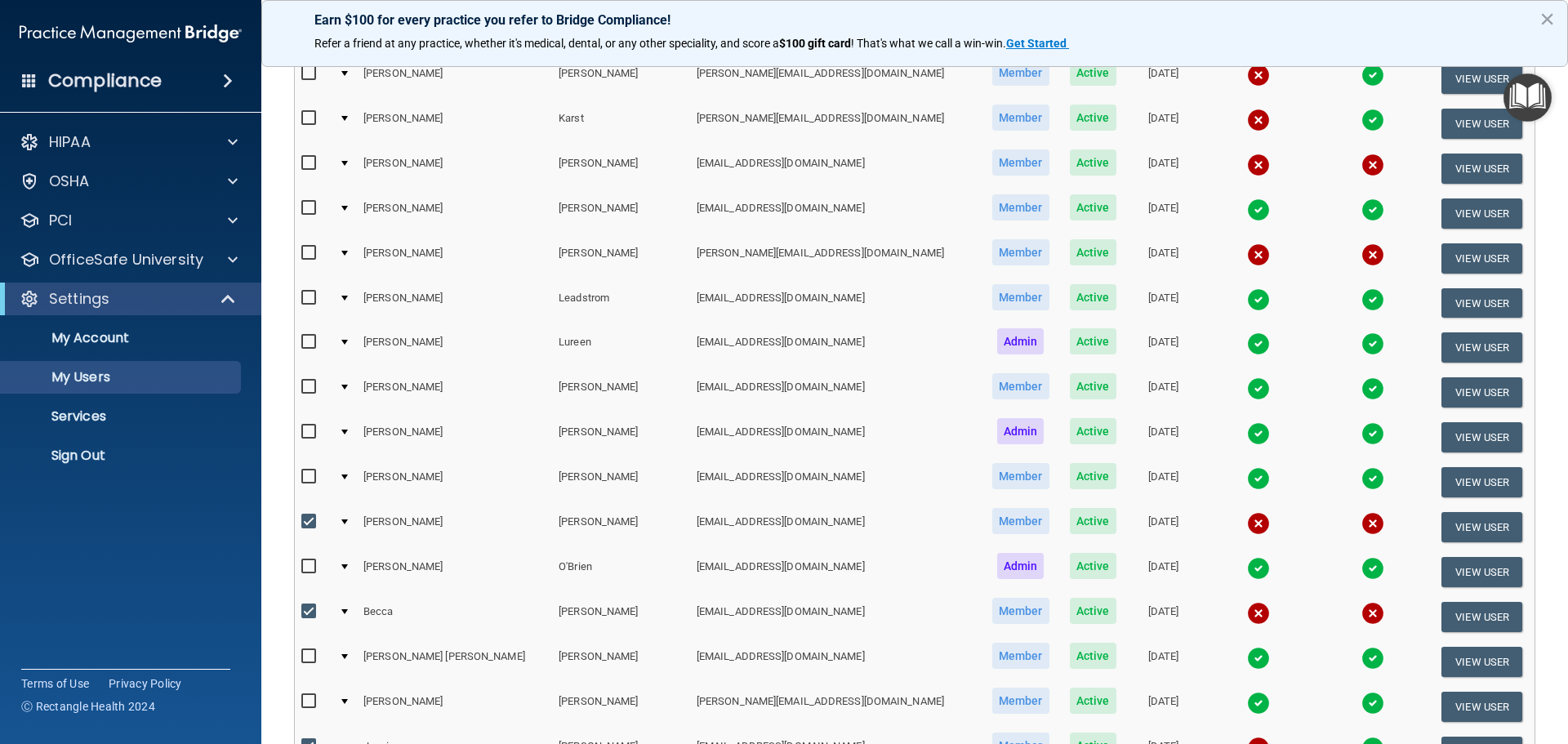
scroll to position [735, 0]
click at [309, 519] on input "checkbox" at bounding box center [310, 521] width 19 height 13
checkbox input "false"
click at [304, 607] on input "checkbox" at bounding box center [310, 611] width 19 height 13
checkbox input "false"
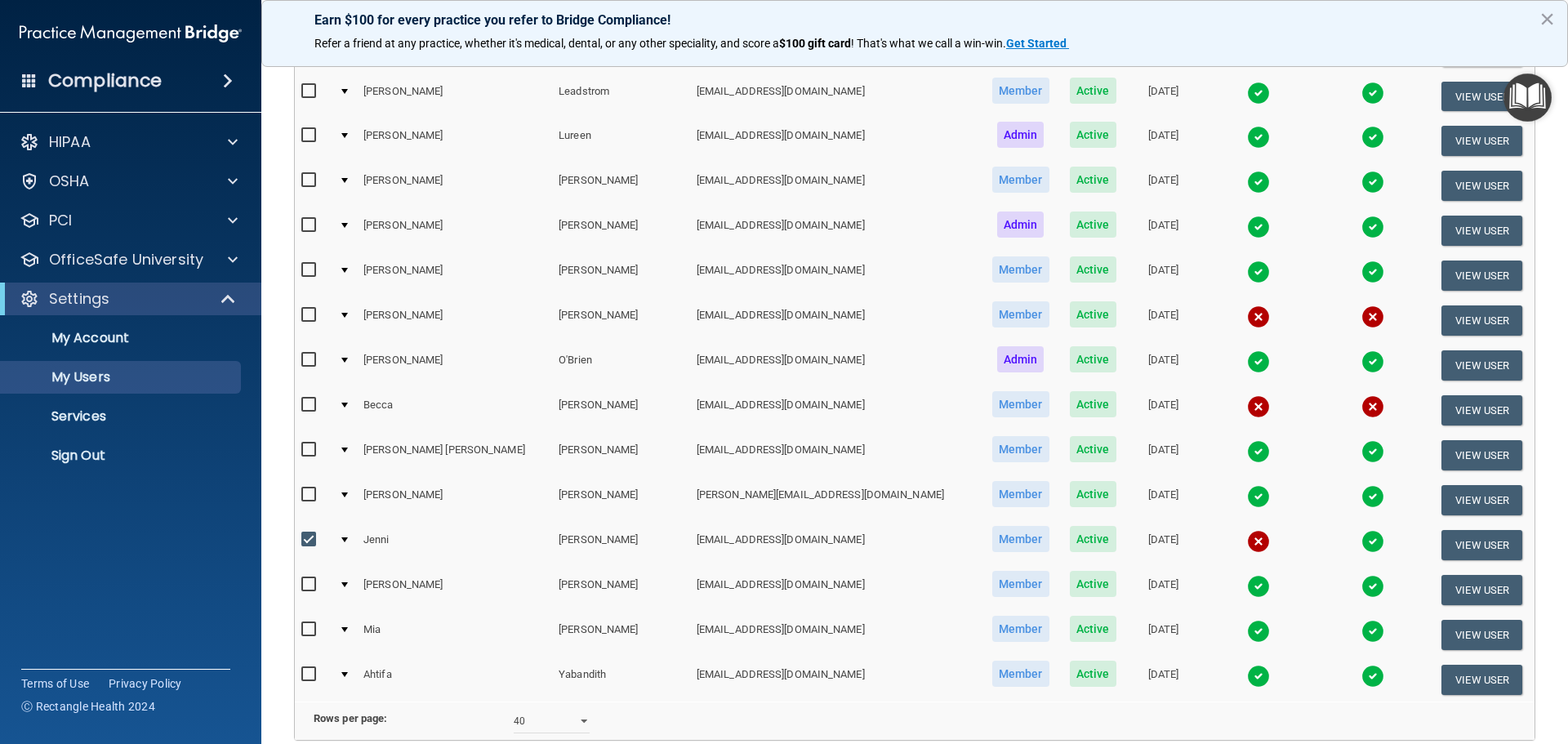
scroll to position [980, 0]
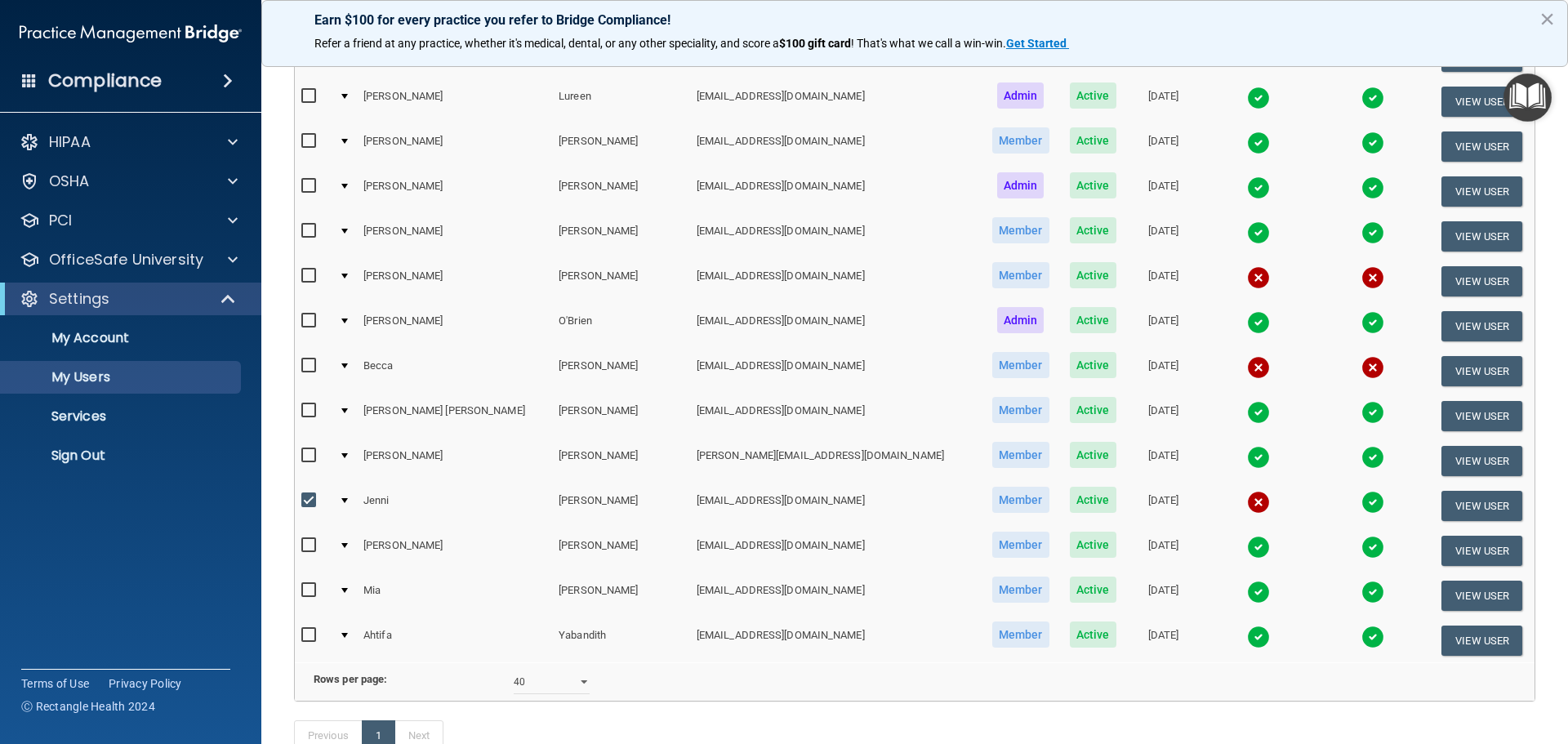
click at [309, 499] on input "checkbox" at bounding box center [310, 500] width 19 height 13
checkbox input "false"
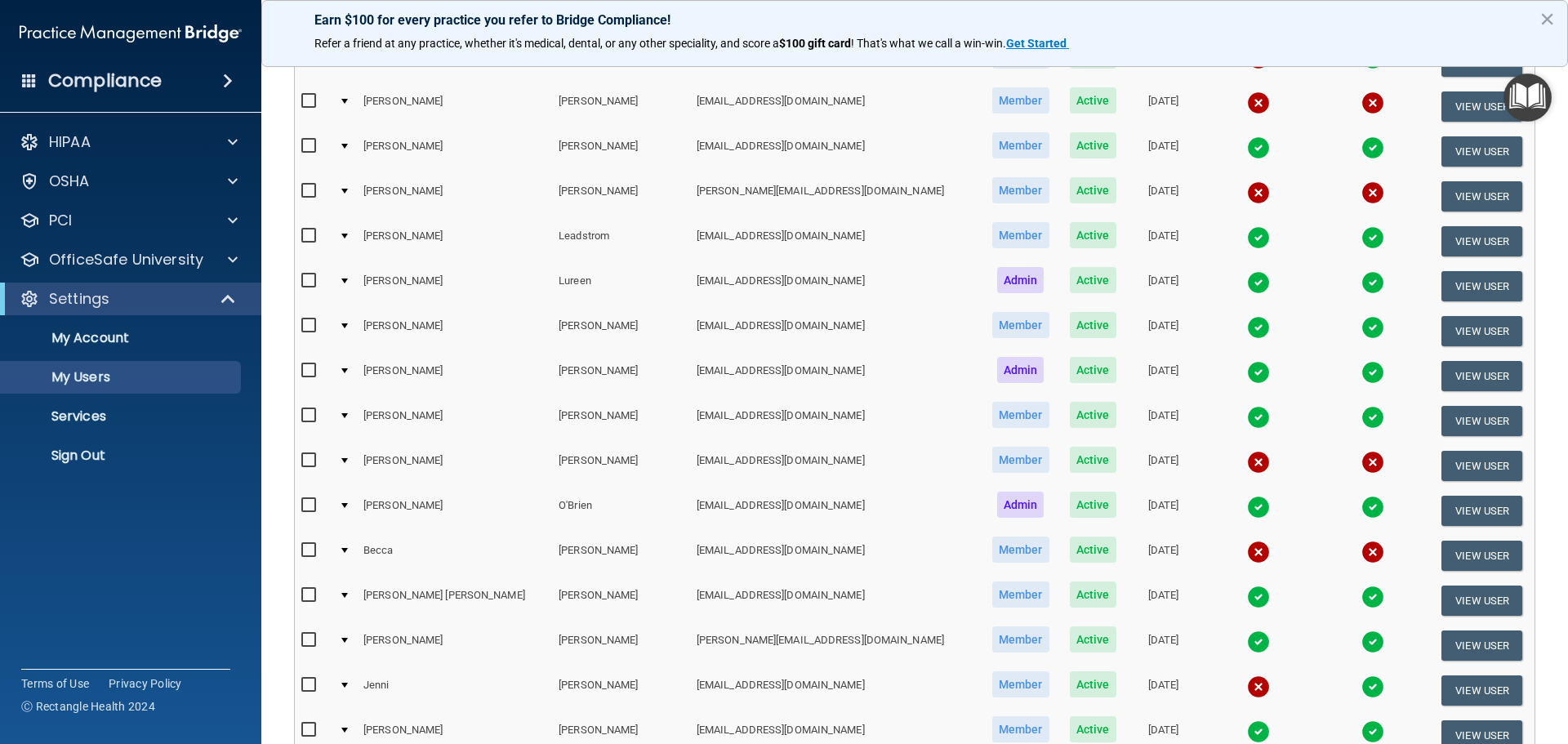
scroll to position [733, 0]
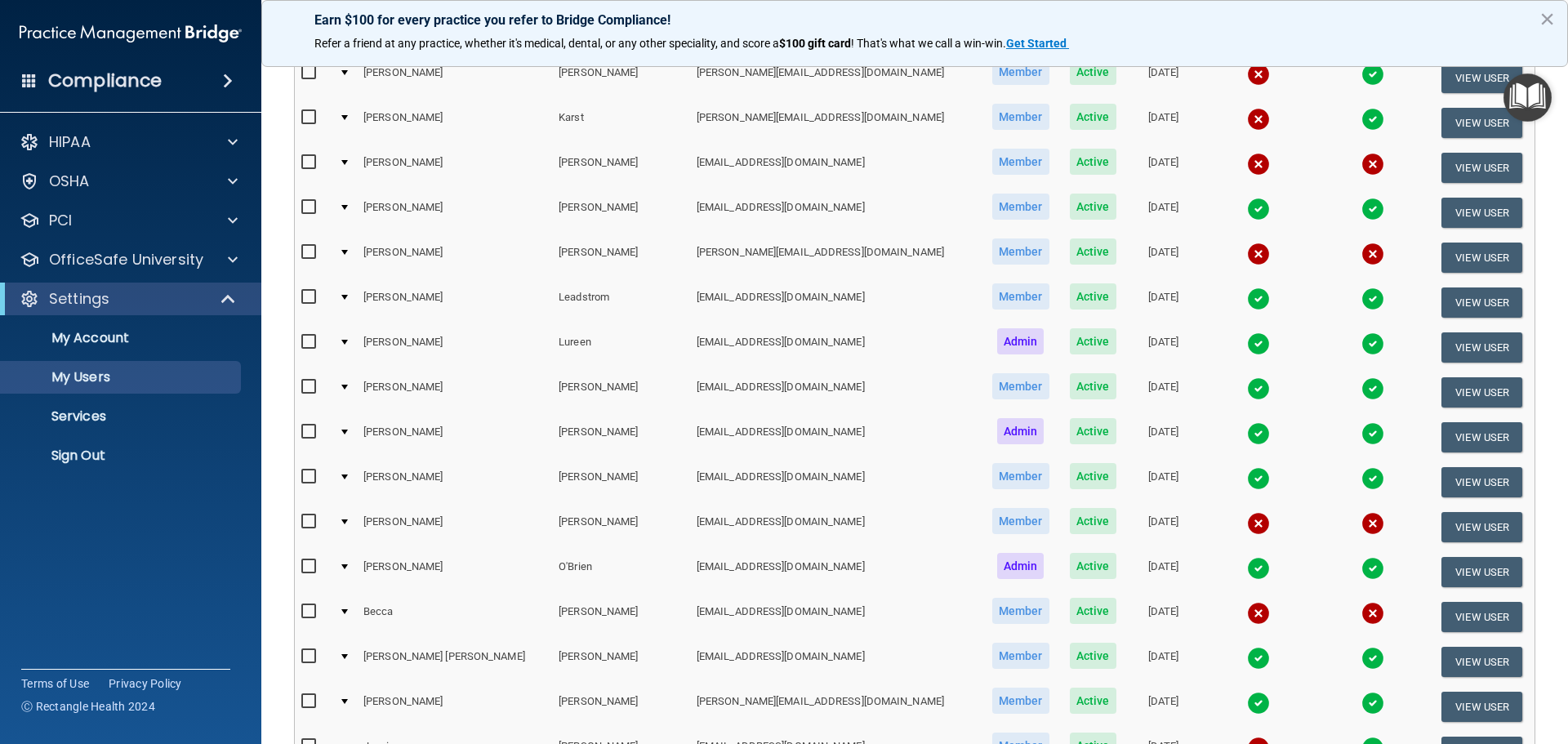
click at [308, 161] on input "checkbox" at bounding box center [310, 162] width 19 height 13
checkbox input "true"
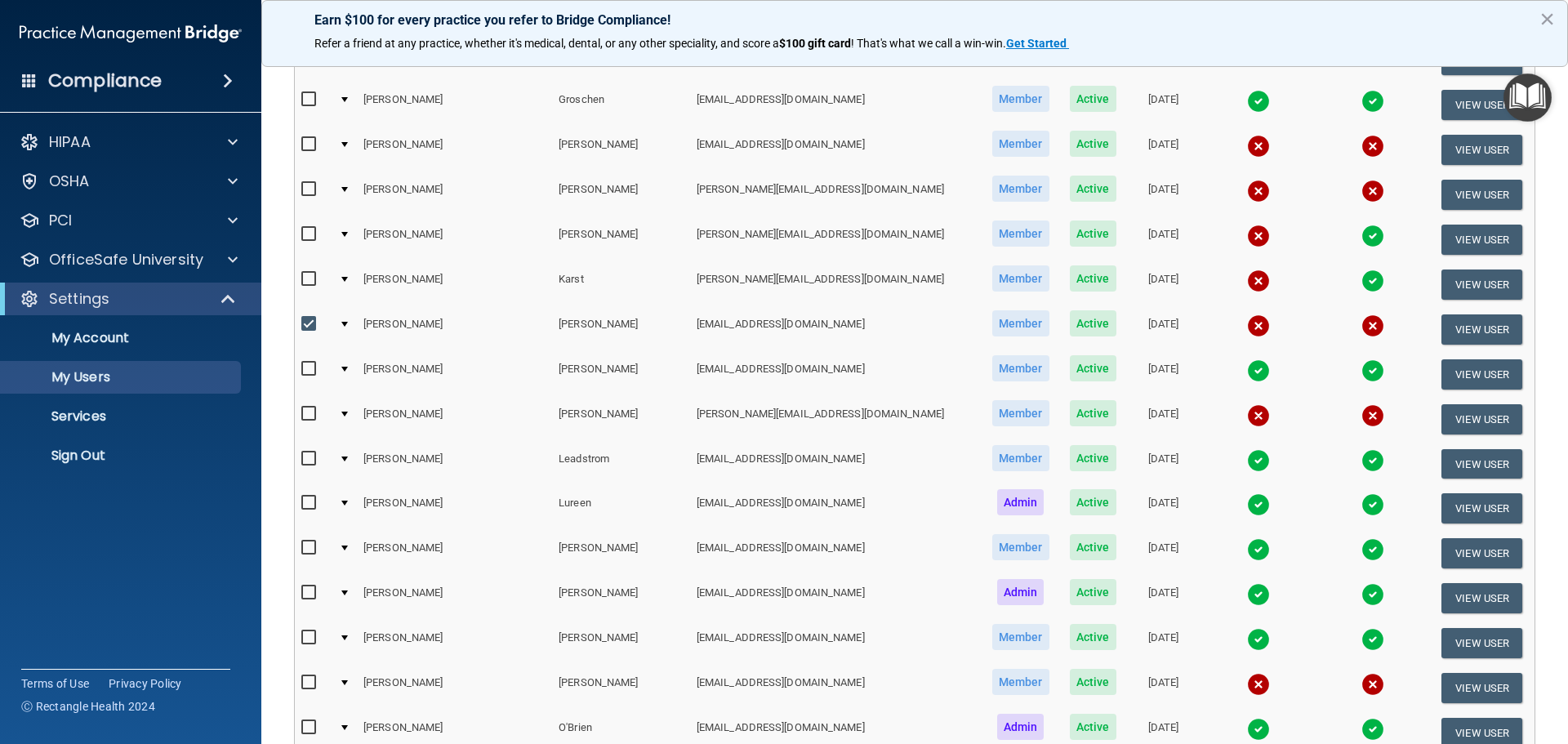
scroll to position [571, 0]
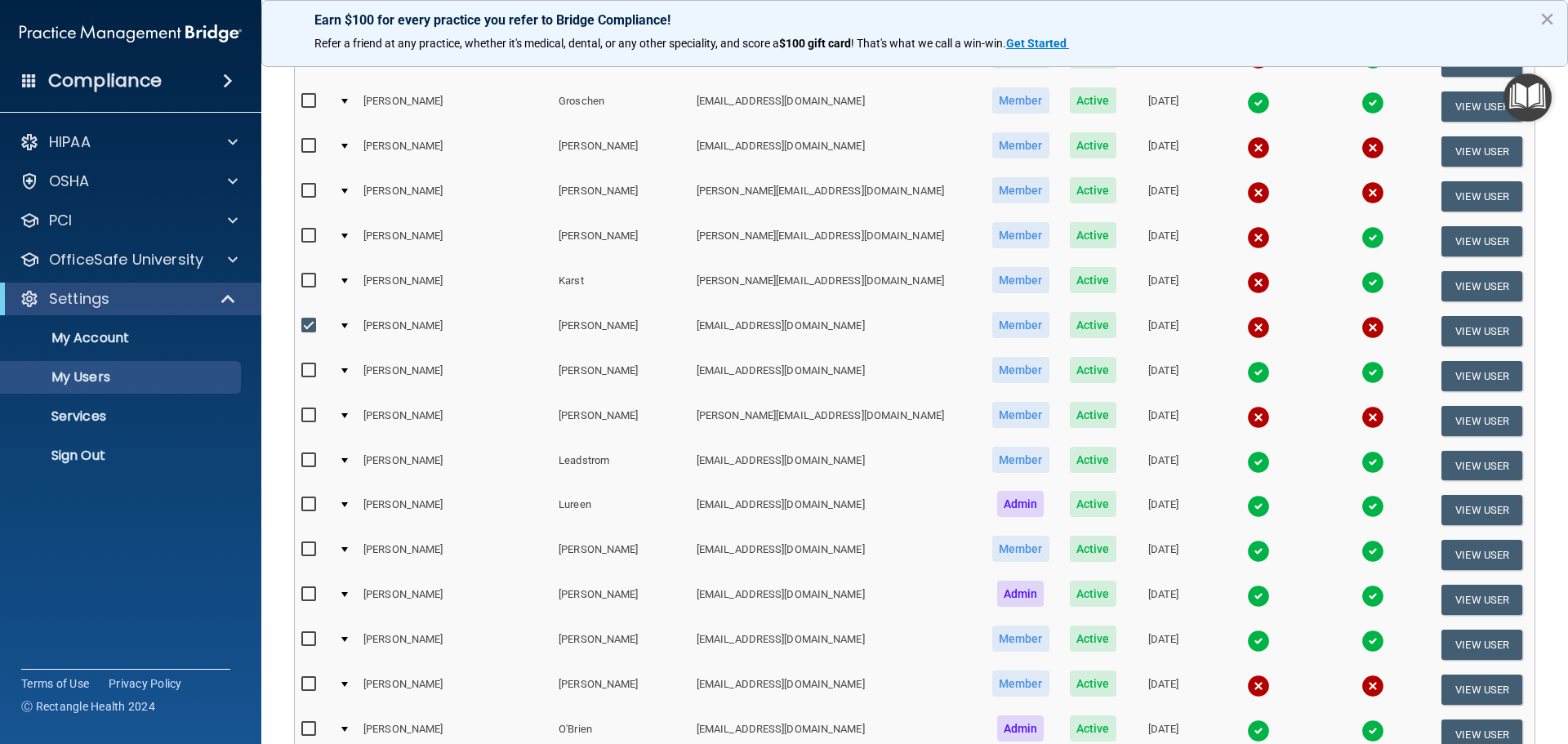
click at [308, 143] on input "checkbox" at bounding box center [310, 146] width 19 height 13
checkbox input "true"
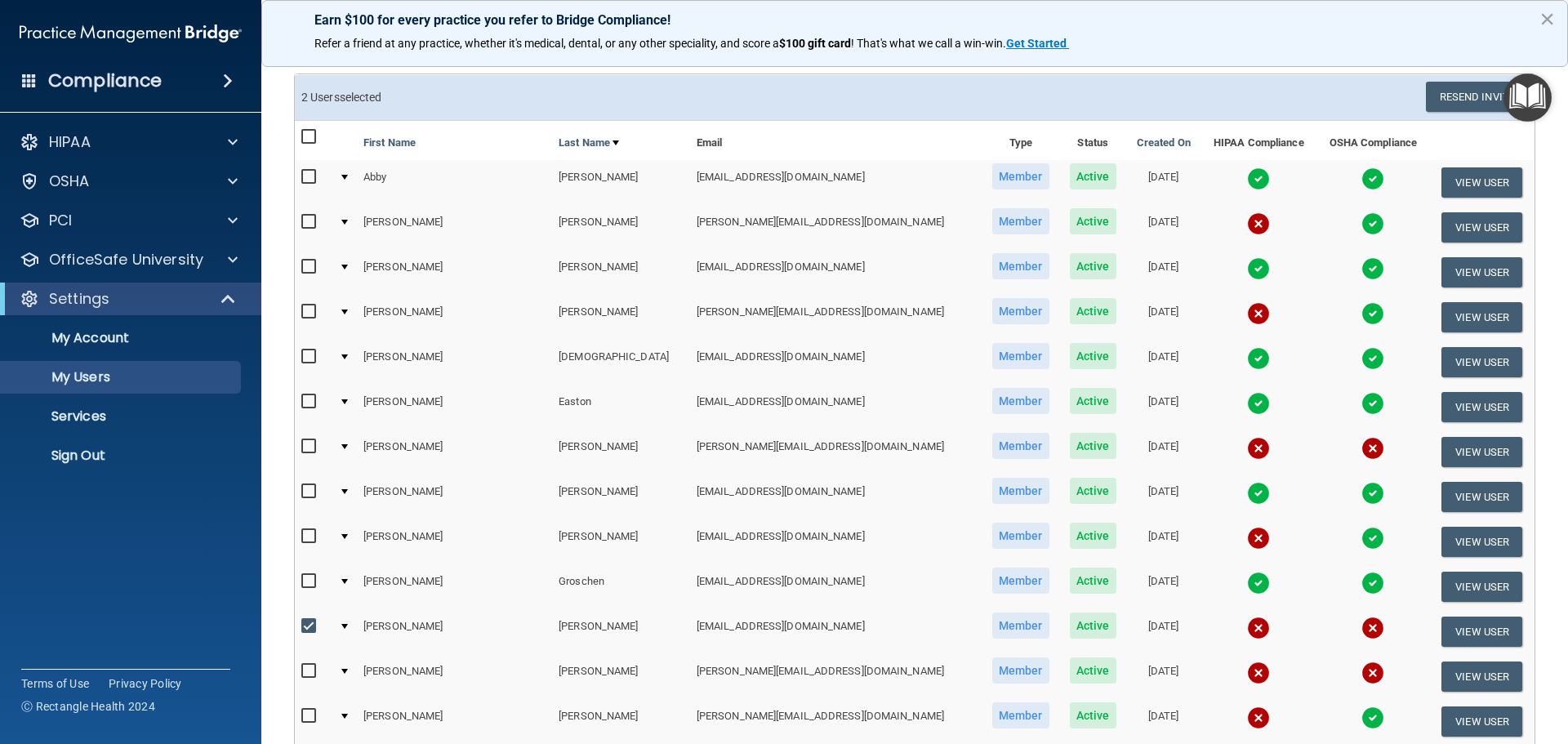
scroll to position [81, 0]
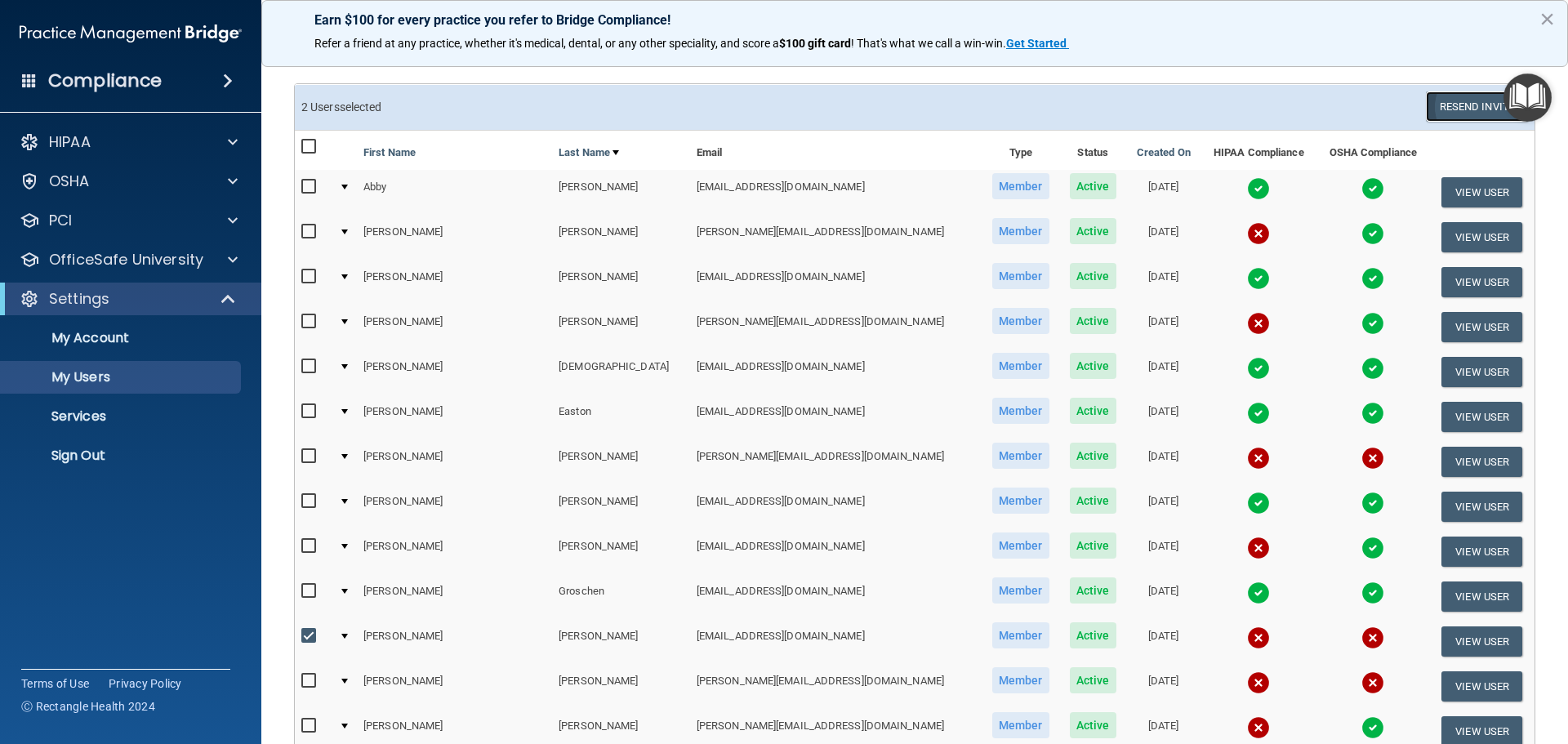
click at [1465, 105] on button "Resend Invite" at bounding box center [1477, 106] width 102 height 30
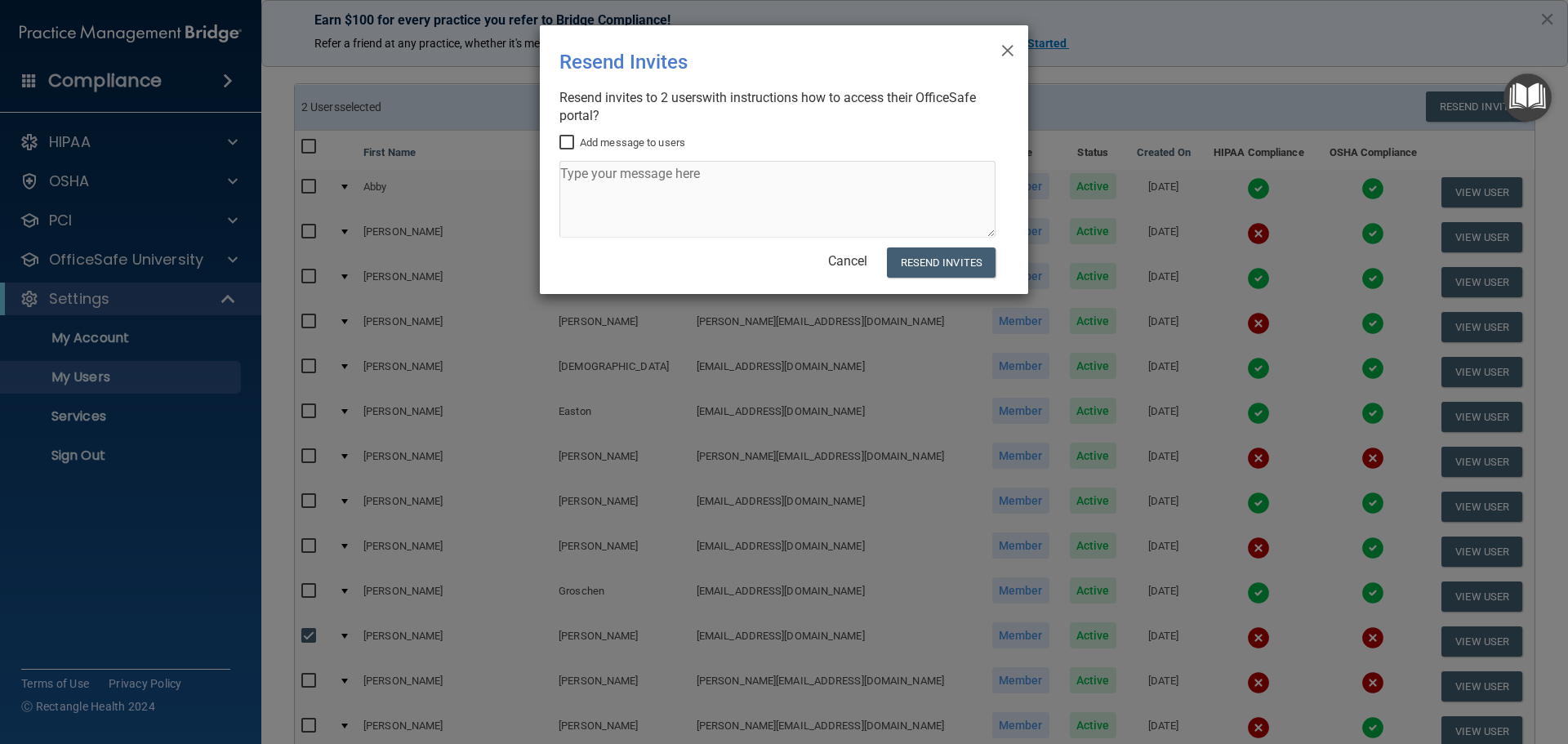
click at [566, 138] on input "Add message to users" at bounding box center [569, 142] width 19 height 13
checkbox input "true"
click at [572, 178] on textarea at bounding box center [778, 199] width 436 height 77
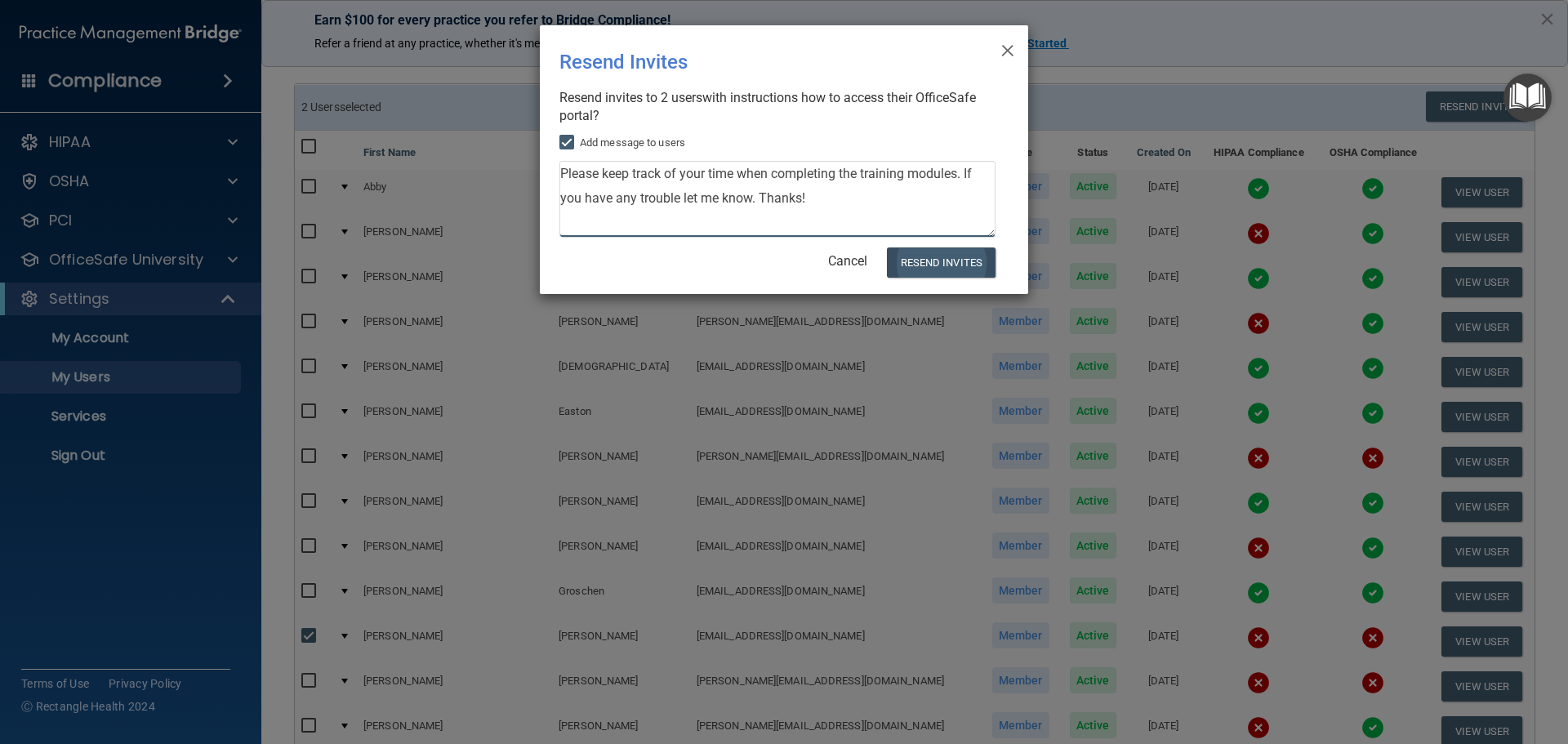
type textarea "Please keep track of your time when completing the training modules. If you hav…"
click at [957, 259] on button "Resend Invites" at bounding box center [941, 262] width 109 height 30
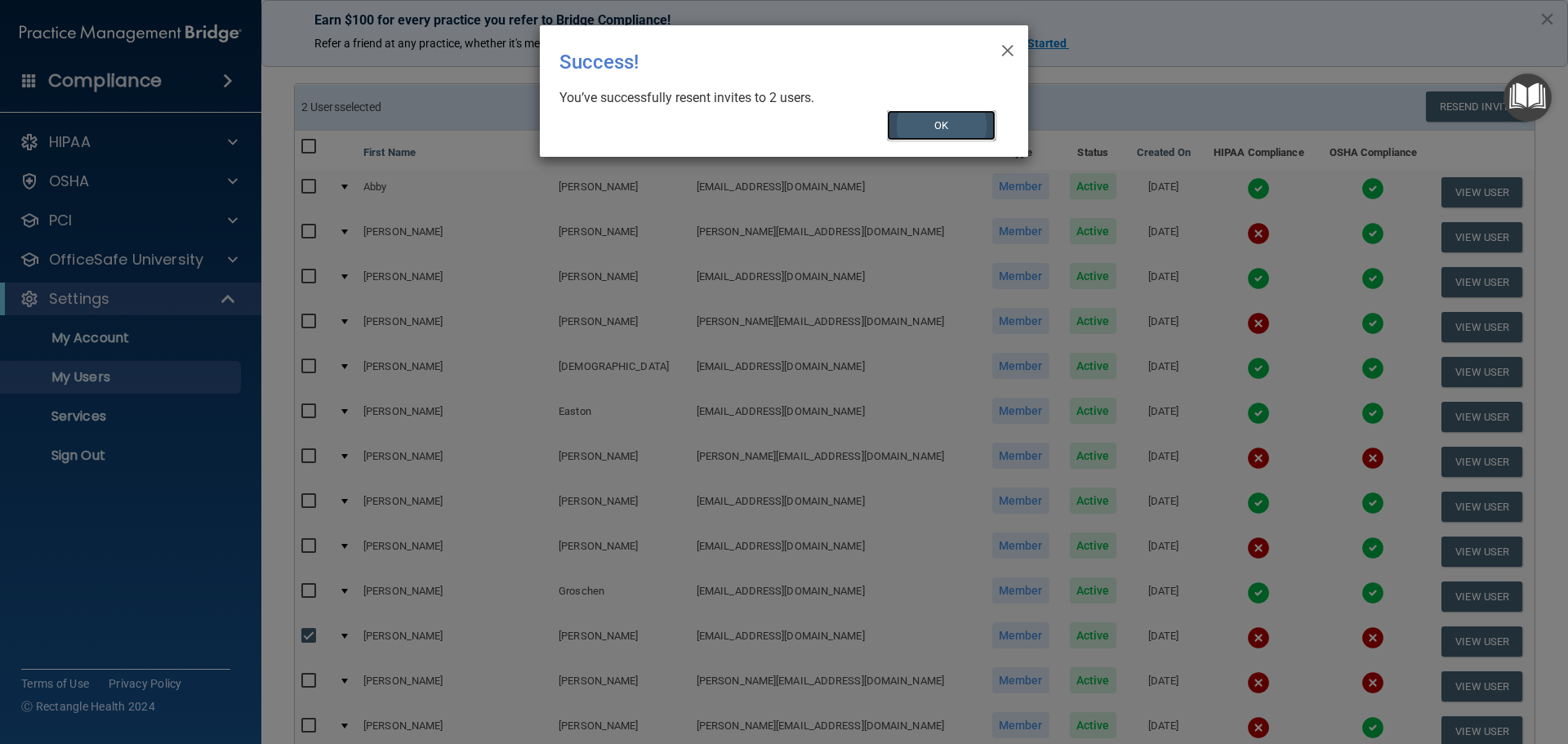
click at [941, 121] on button "OK" at bounding box center [942, 125] width 110 height 30
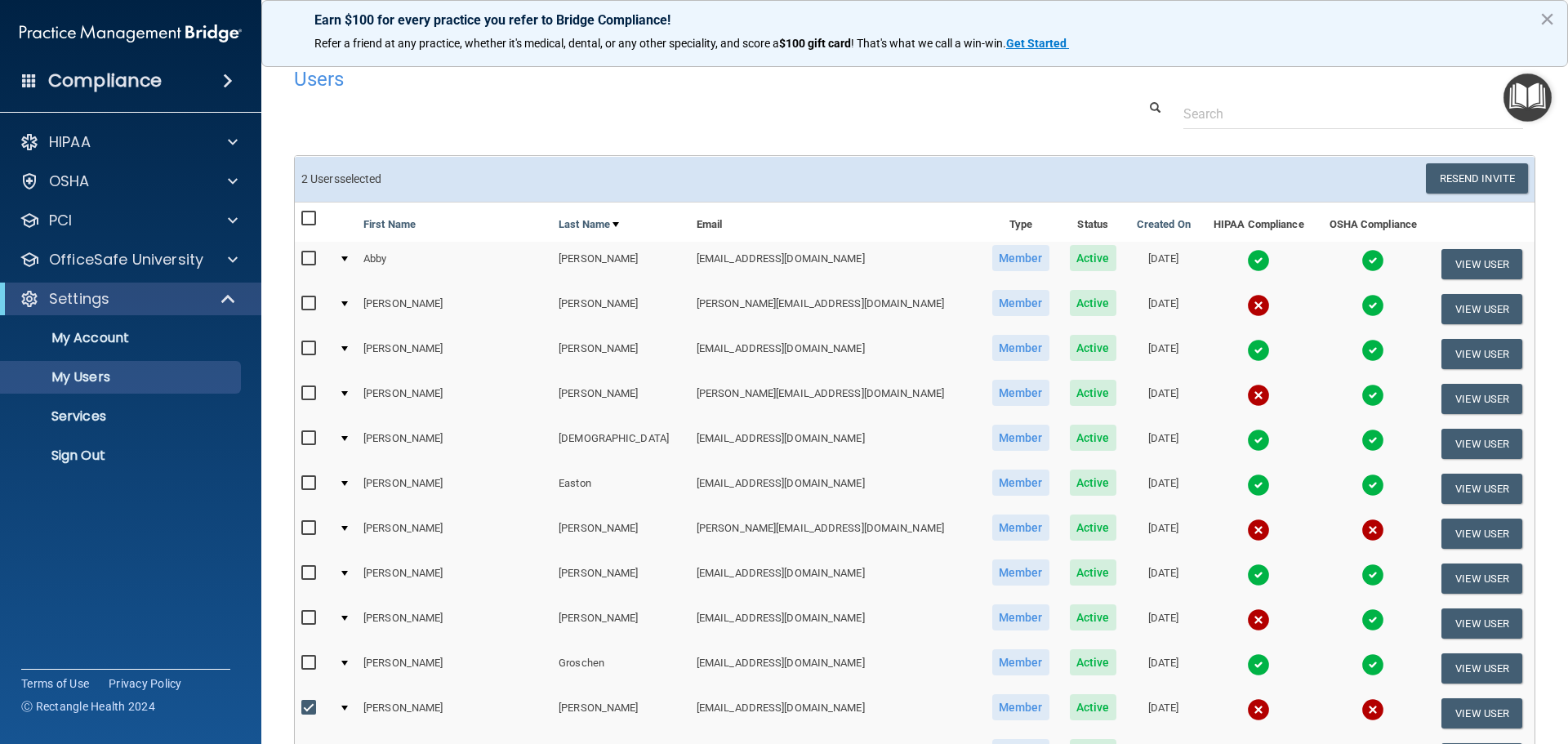
scroll to position [0, 0]
